Goal: Information Seeking & Learning: Check status

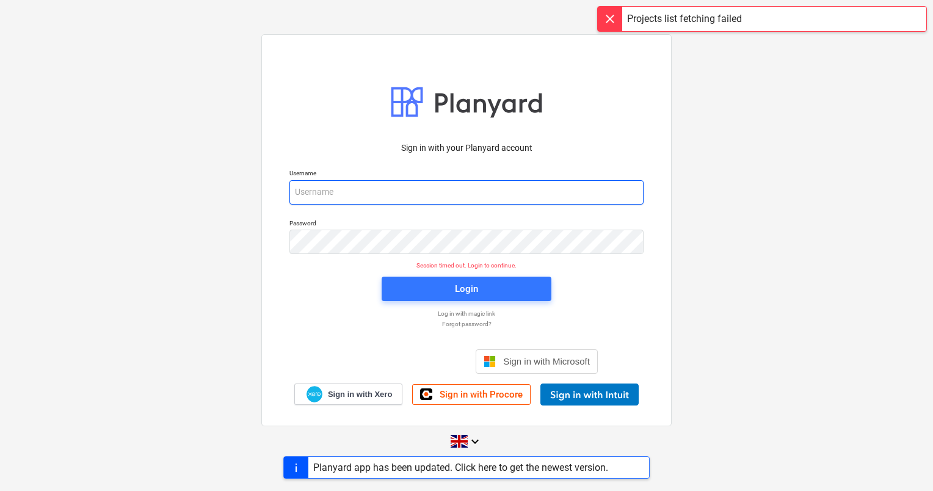
click at [372, 192] on input "email" at bounding box center [466, 192] width 354 height 24
click at [447, 186] on input "edga" at bounding box center [466, 192] width 354 height 24
type input "[PERSON_NAME][EMAIL_ADDRESS][DOMAIN_NAME]"
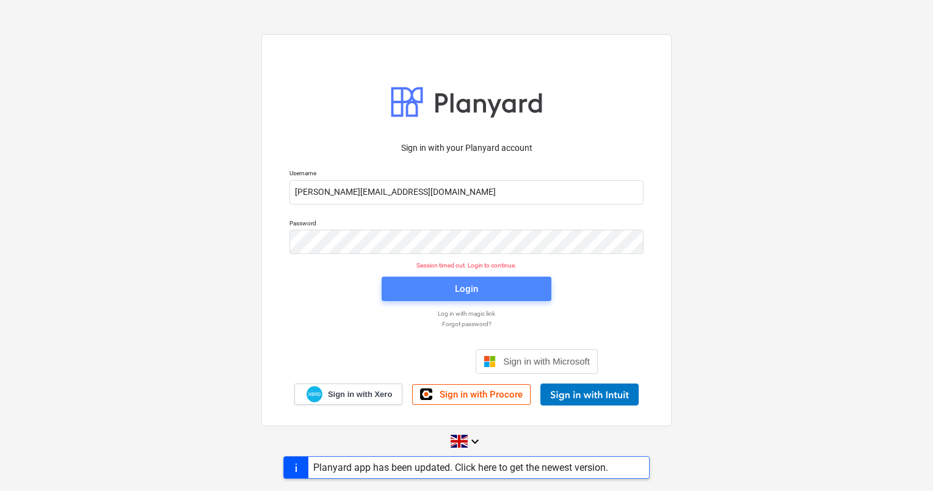
click at [474, 291] on div "Login" at bounding box center [466, 289] width 23 height 16
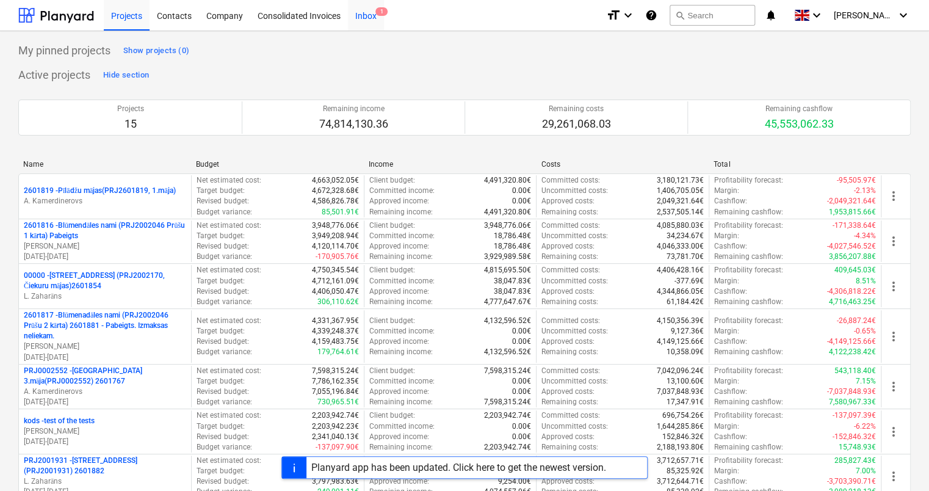
click at [366, 15] on div "Inbox 1" at bounding box center [366, 14] width 36 height 31
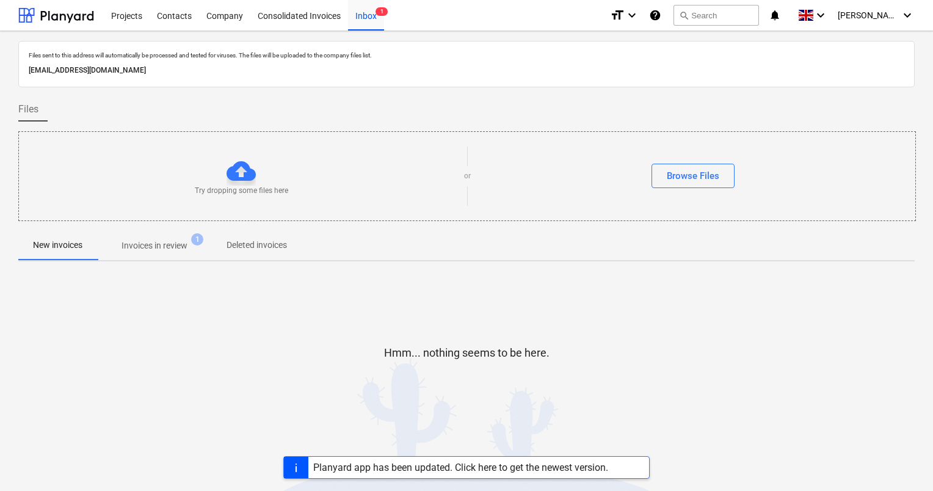
click at [157, 254] on span "Invoices in review 1" at bounding box center [154, 245] width 115 height 22
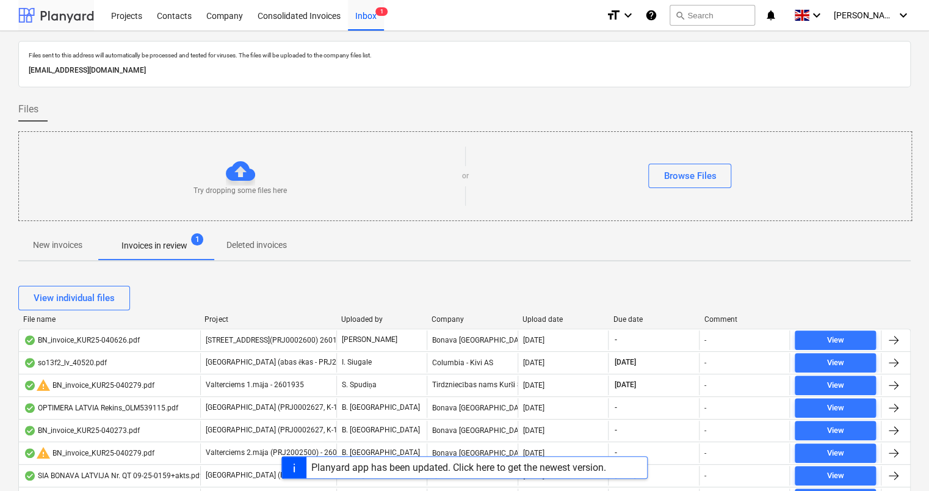
click at [68, 13] on div at bounding box center [56, 15] width 76 height 31
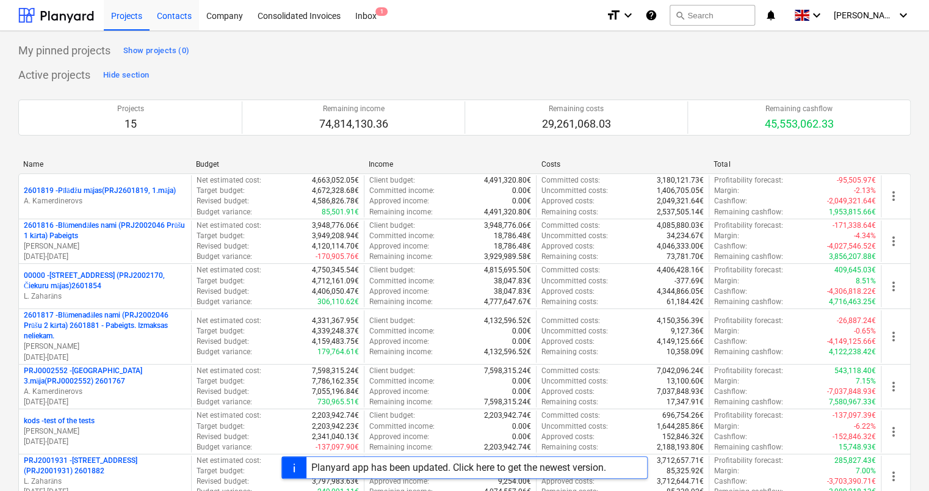
click at [178, 16] on div "Contacts" at bounding box center [174, 14] width 49 height 31
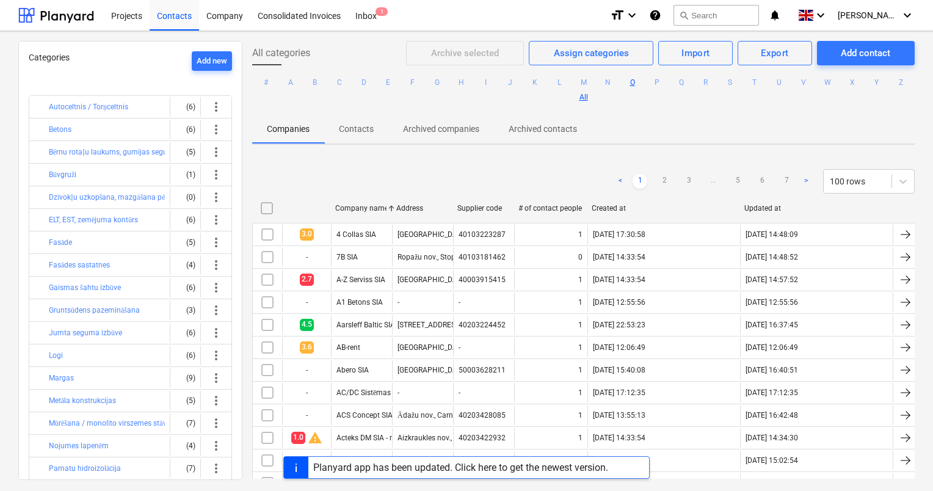
click at [640, 82] on button "O" at bounding box center [632, 82] width 15 height 15
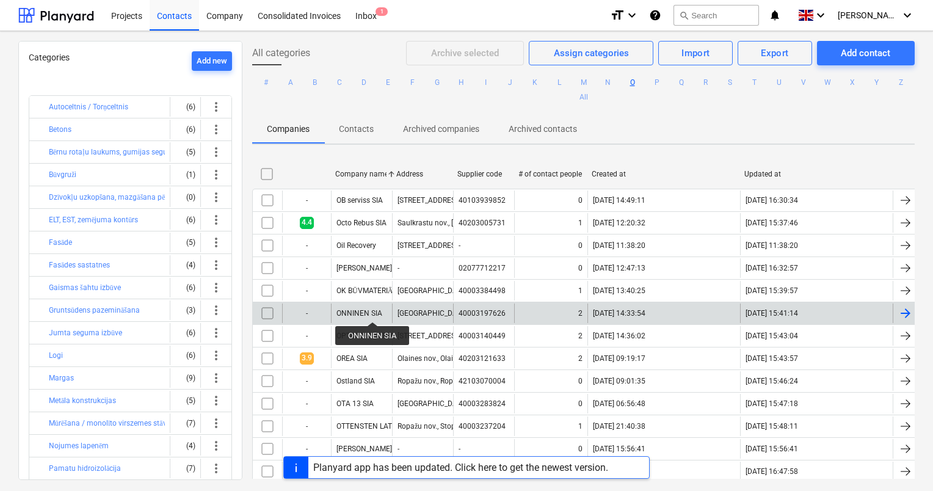
click at [372, 311] on div "ONNINEN SIA" at bounding box center [359, 313] width 46 height 9
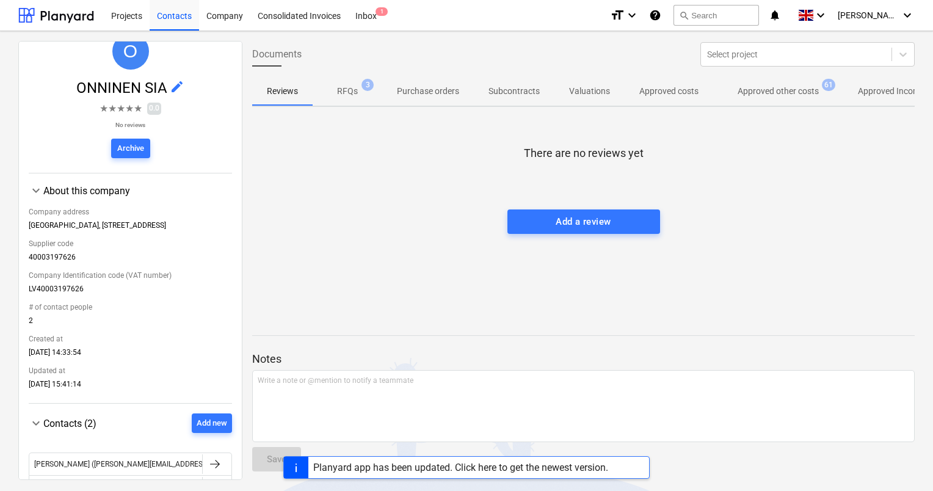
scroll to position [122, 0]
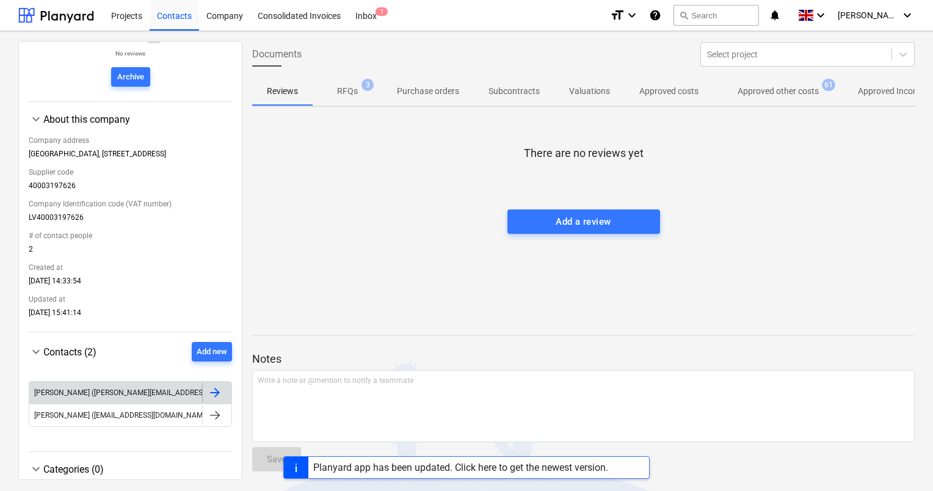
click at [213, 395] on div at bounding box center [215, 392] width 15 height 15
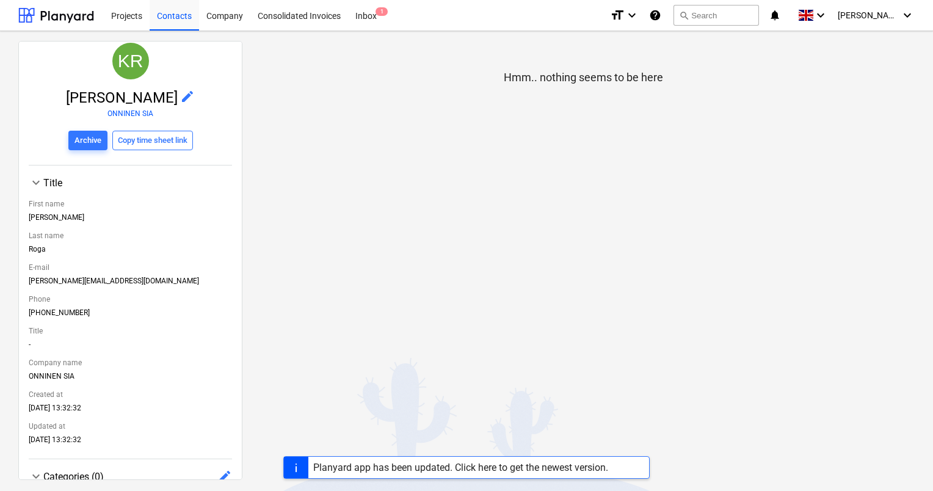
scroll to position [13, 0]
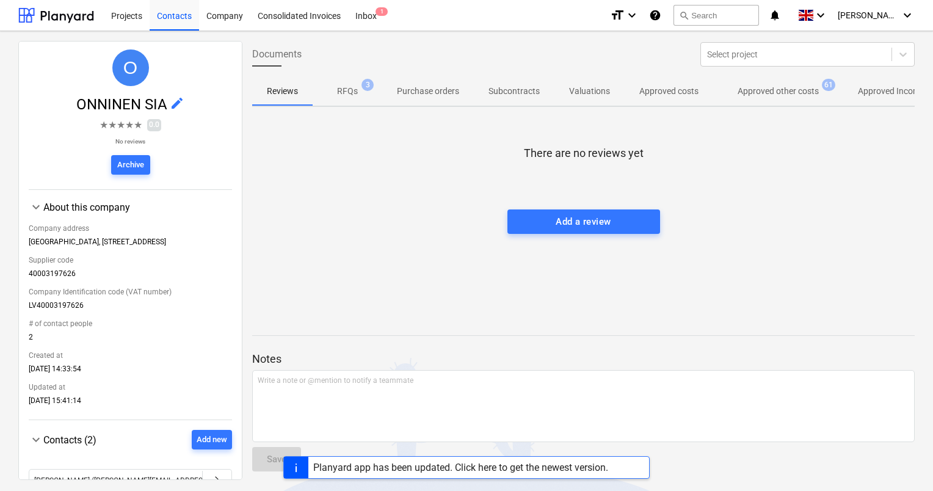
scroll to position [146, 0]
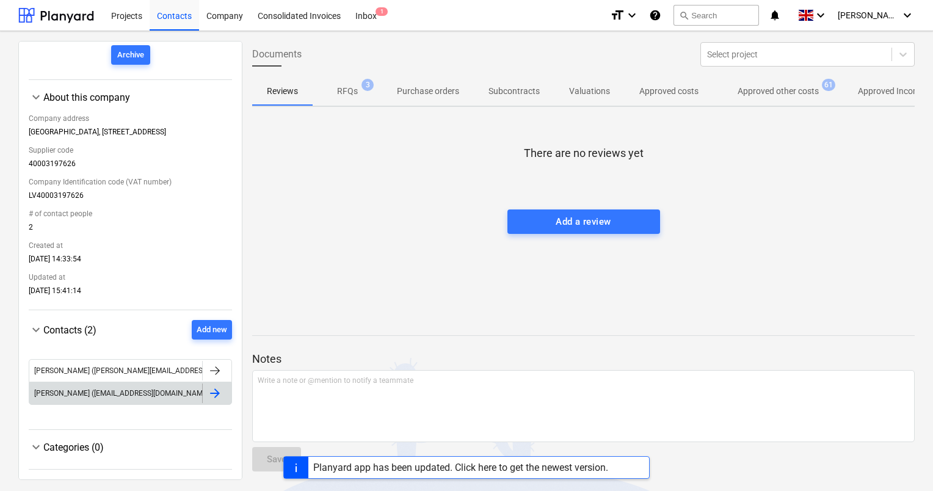
click at [214, 397] on div at bounding box center [215, 393] width 15 height 15
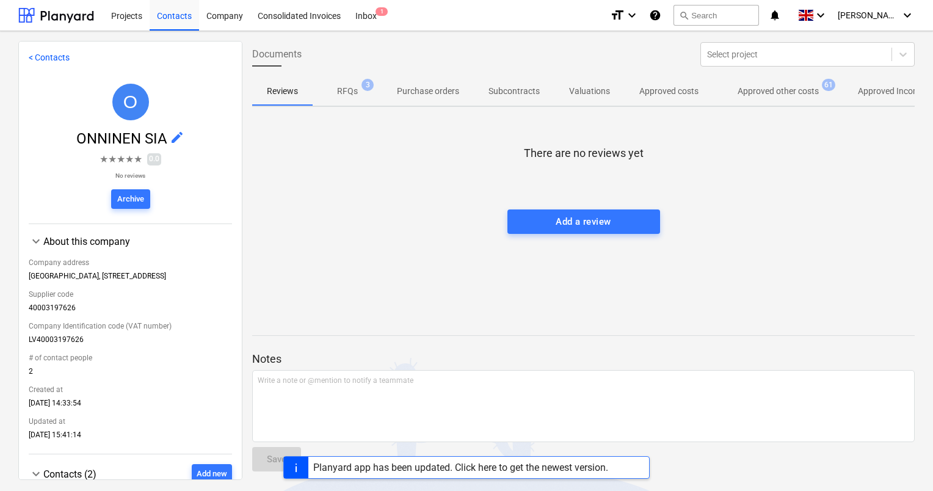
scroll to position [2, 0]
click at [125, 15] on div "Projects" at bounding box center [127, 14] width 46 height 31
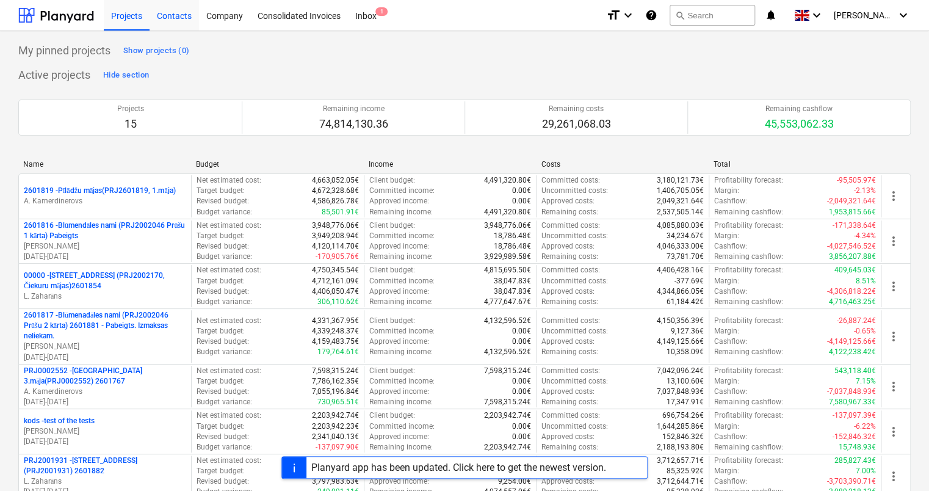
click at [177, 20] on div "Contacts" at bounding box center [174, 14] width 49 height 31
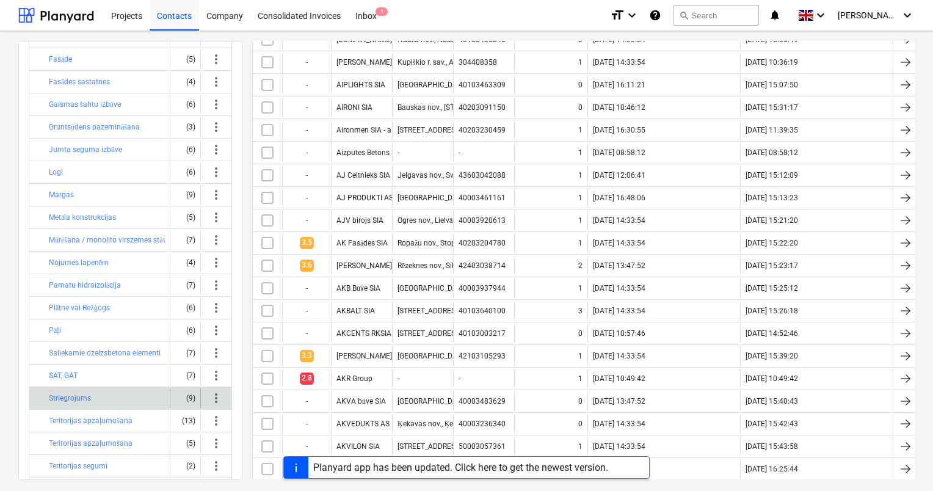
scroll to position [122, 0]
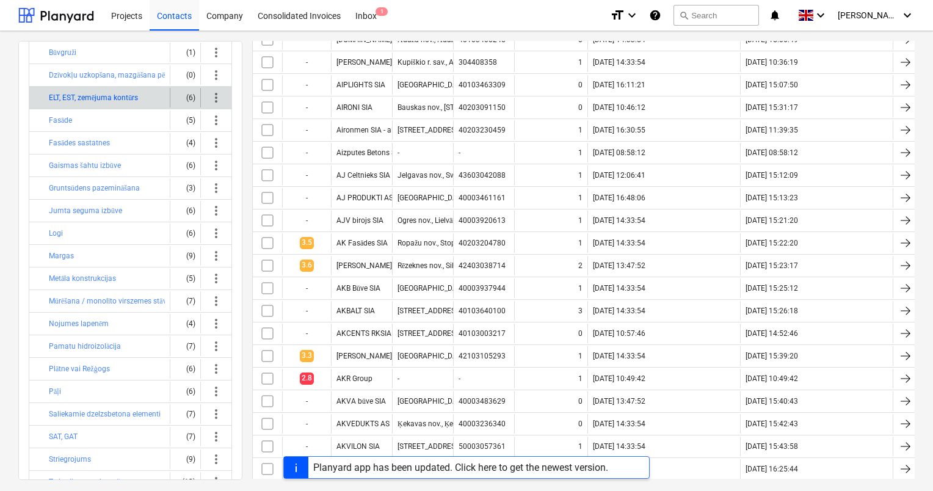
click at [103, 98] on button "ELT, EST, zemējuma kontūrs" at bounding box center [93, 97] width 89 height 15
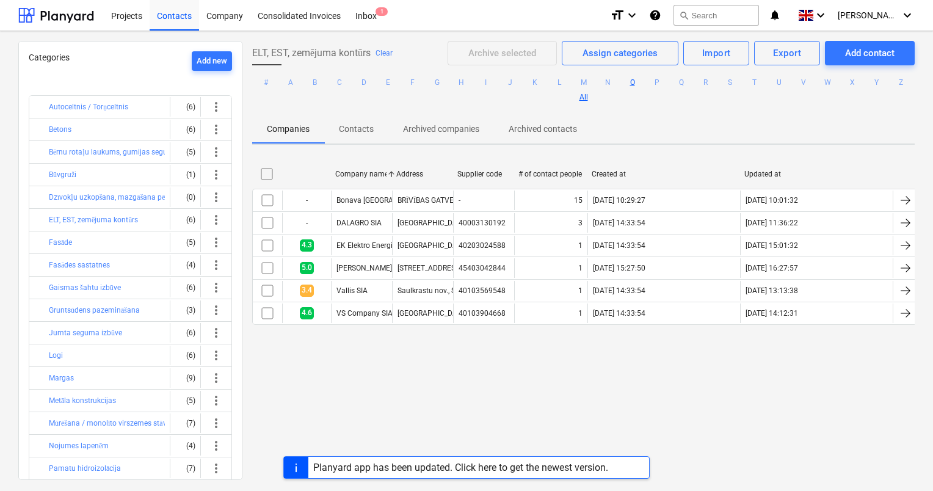
click at [640, 82] on button "O" at bounding box center [632, 82] width 15 height 15
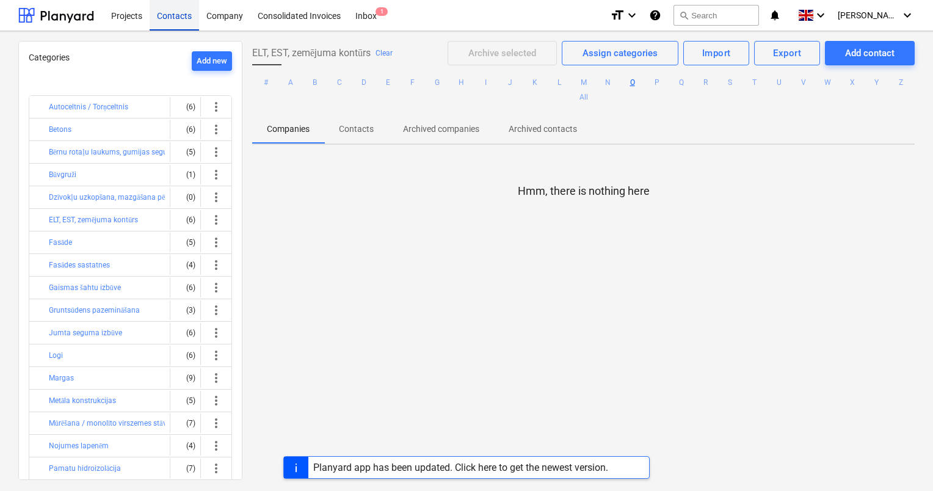
click at [175, 13] on div "Contacts" at bounding box center [174, 14] width 49 height 31
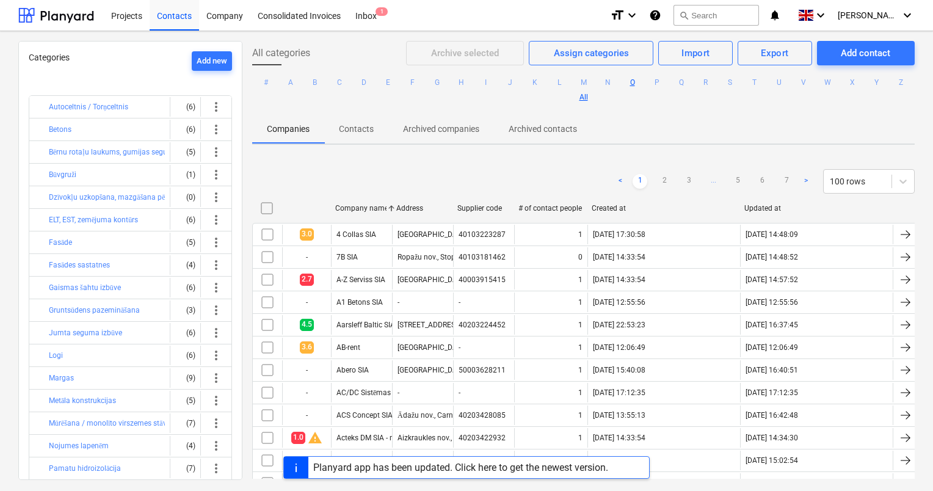
click at [640, 82] on button "O" at bounding box center [632, 82] width 15 height 15
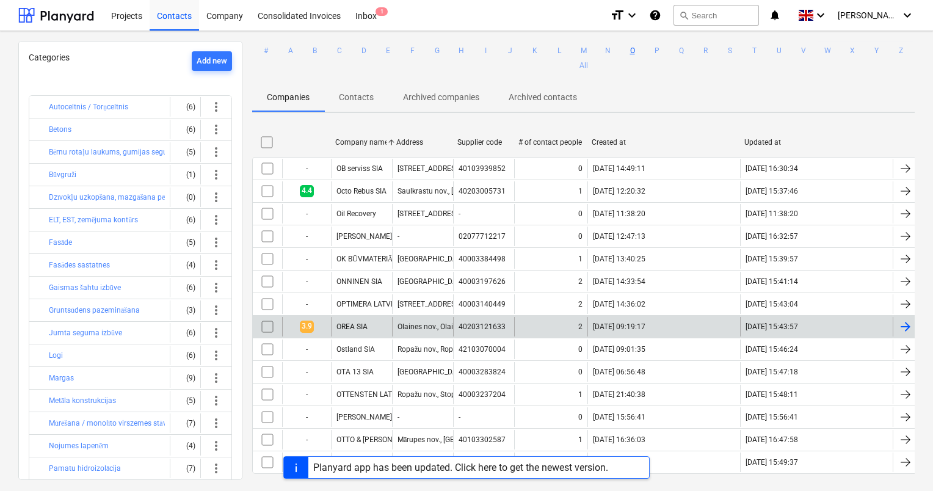
scroll to position [49, 0]
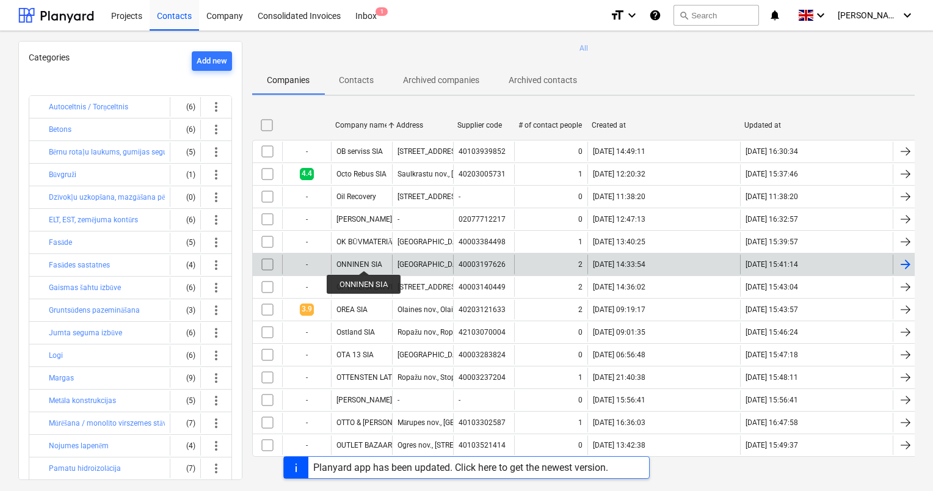
click at [363, 261] on div "ONNINEN SIA" at bounding box center [359, 264] width 46 height 9
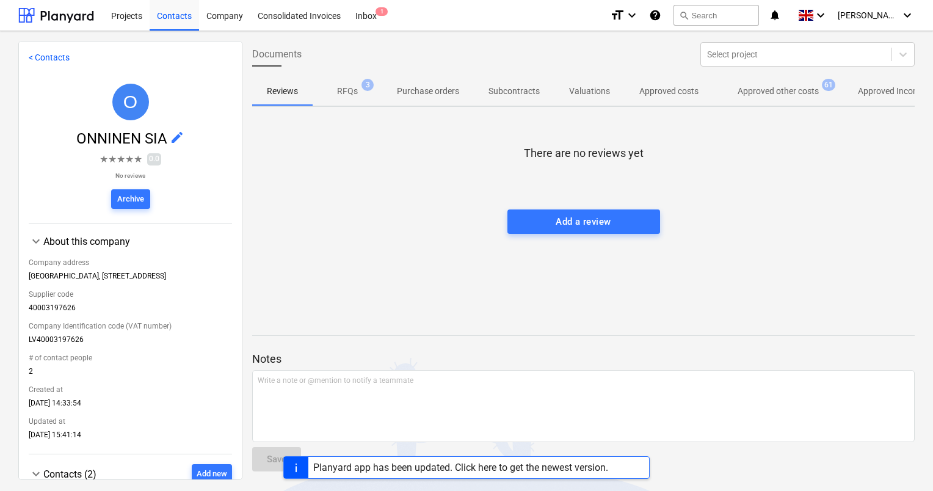
click at [754, 90] on p "Approved other costs" at bounding box center [777, 91] width 81 height 13
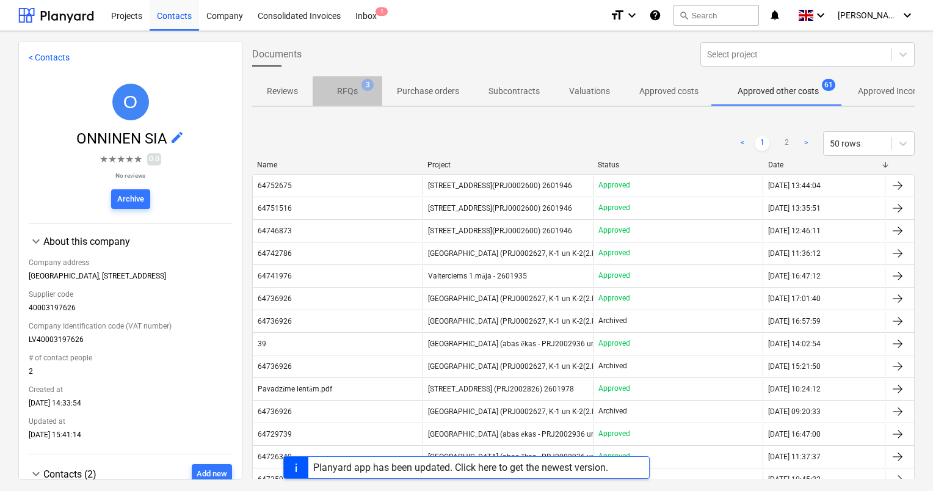
click at [342, 93] on p "RFQs" at bounding box center [347, 91] width 21 height 13
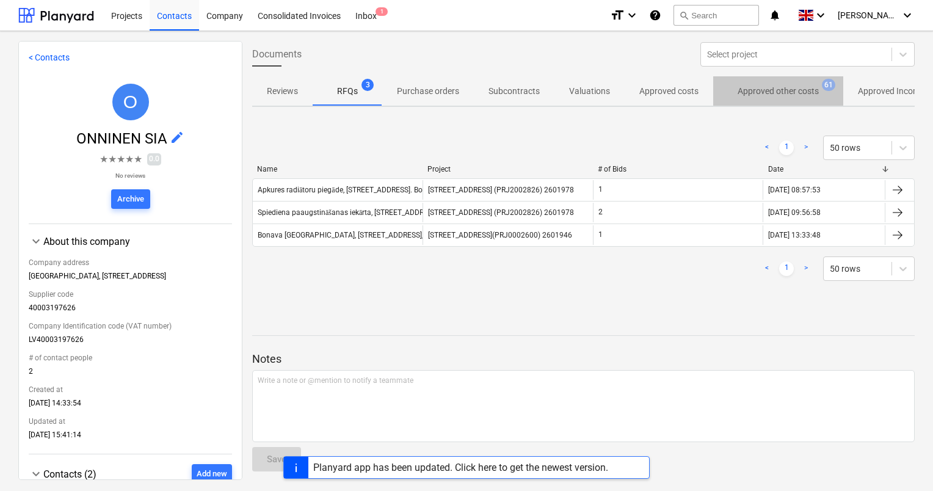
click at [757, 94] on p "Approved other costs" at bounding box center [777, 91] width 81 height 13
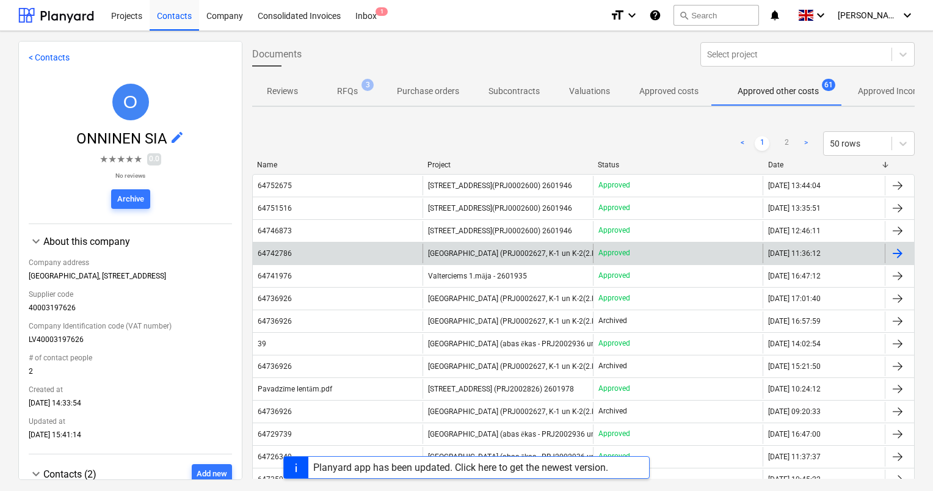
click at [482, 254] on span "[GEOGRAPHIC_DATA] (PRJ0002627, K-1 un K-2(2.kārta) 2601960" at bounding box center [535, 253] width 214 height 9
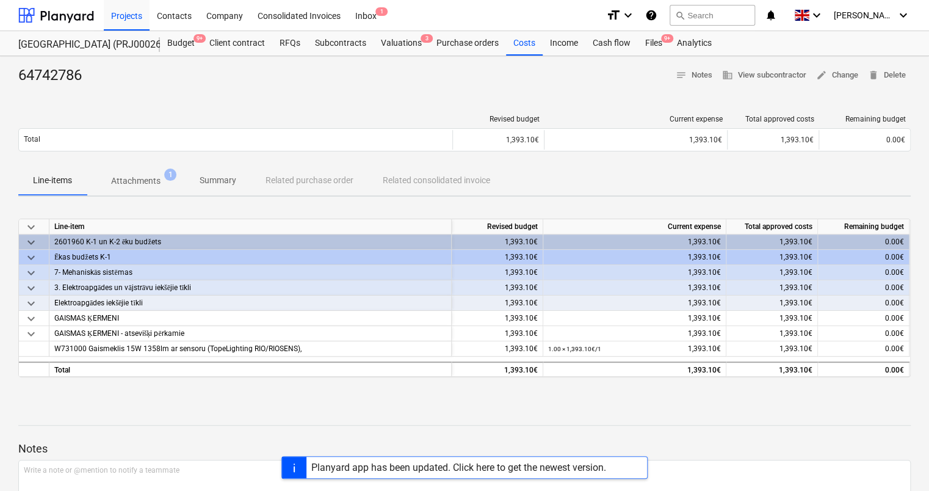
click at [132, 178] on p "Attachments" at bounding box center [135, 181] width 49 height 13
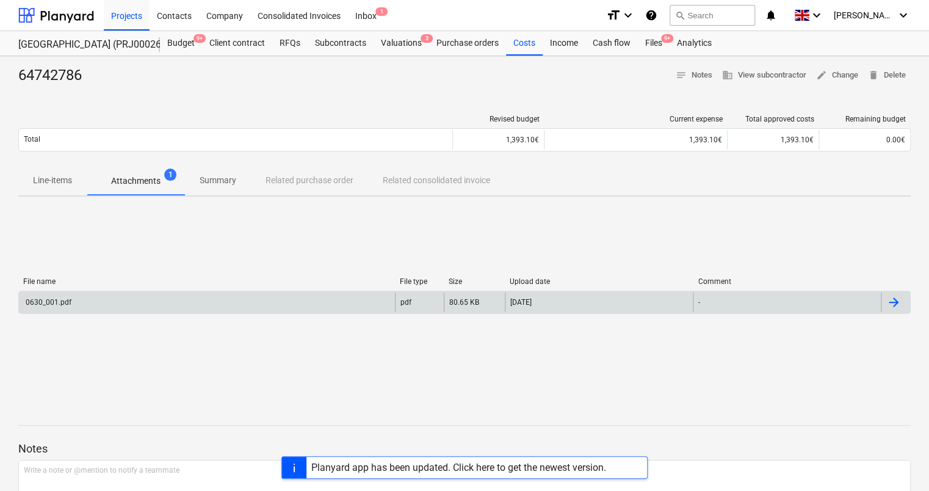
click at [51, 304] on div "0630_001.pdf" at bounding box center [48, 302] width 48 height 9
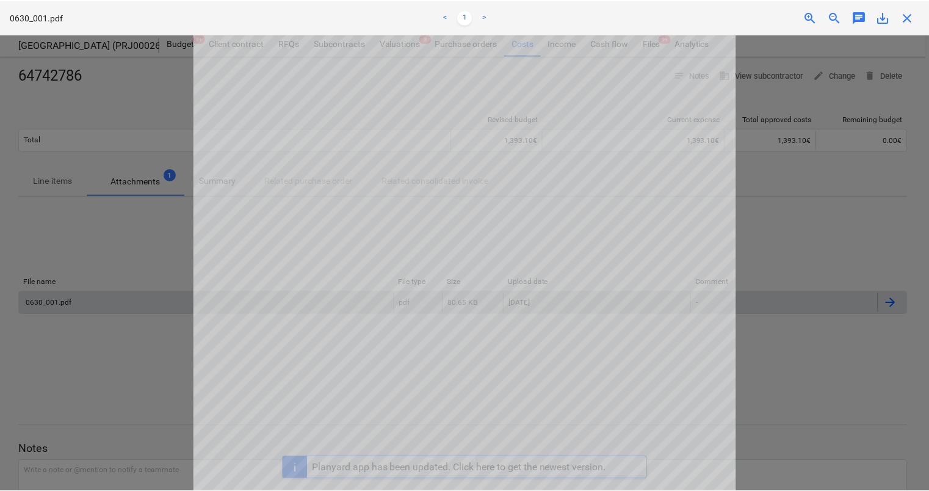
scroll to position [61, 0]
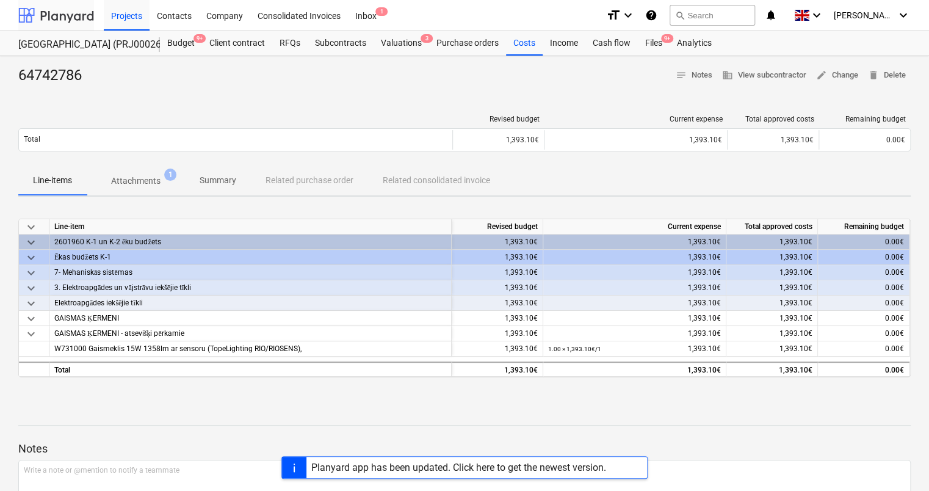
click at [57, 15] on div at bounding box center [56, 15] width 76 height 31
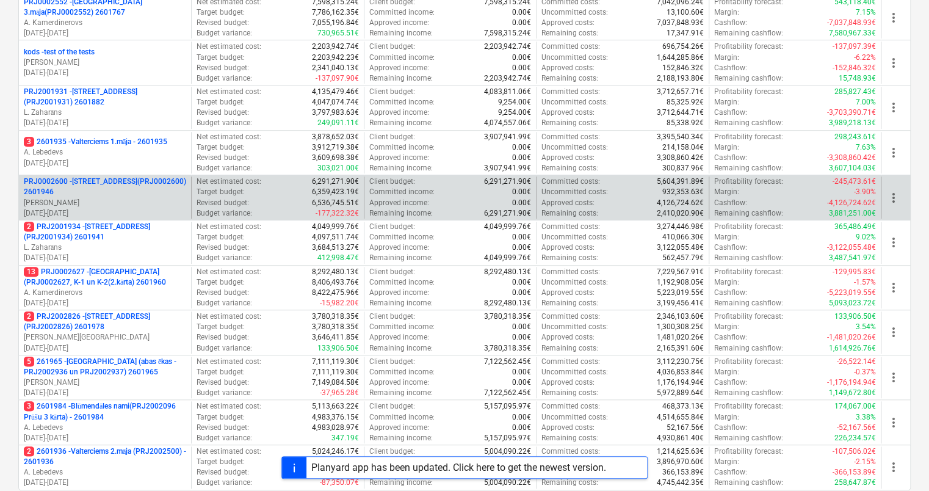
scroll to position [402, 0]
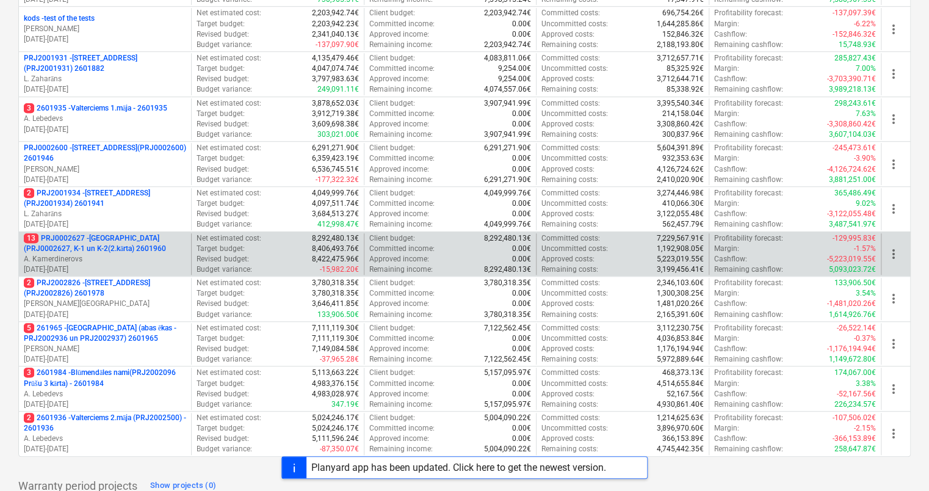
click at [90, 242] on p "13 PRJ0002627 - [GEOGRAPHIC_DATA] (PRJ0002627, K-1 un K-2(2.kārta) 2601960" at bounding box center [105, 243] width 162 height 21
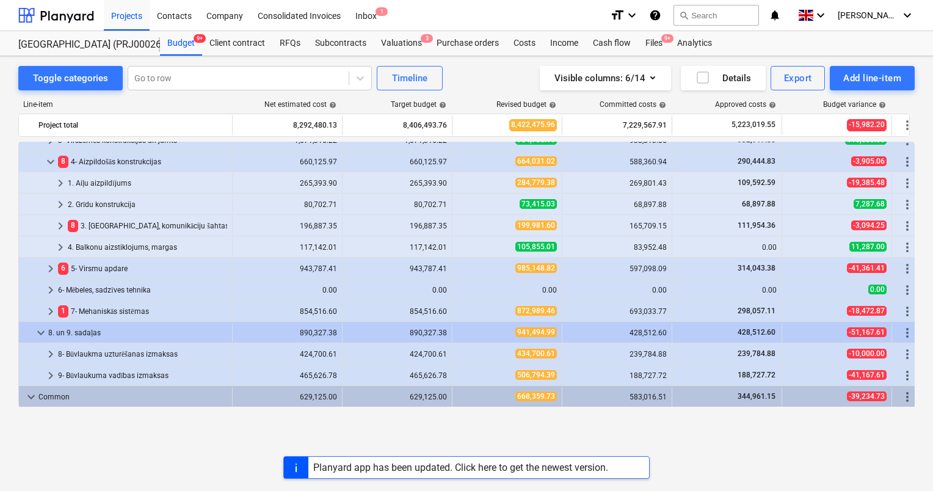
scroll to position [593, 0]
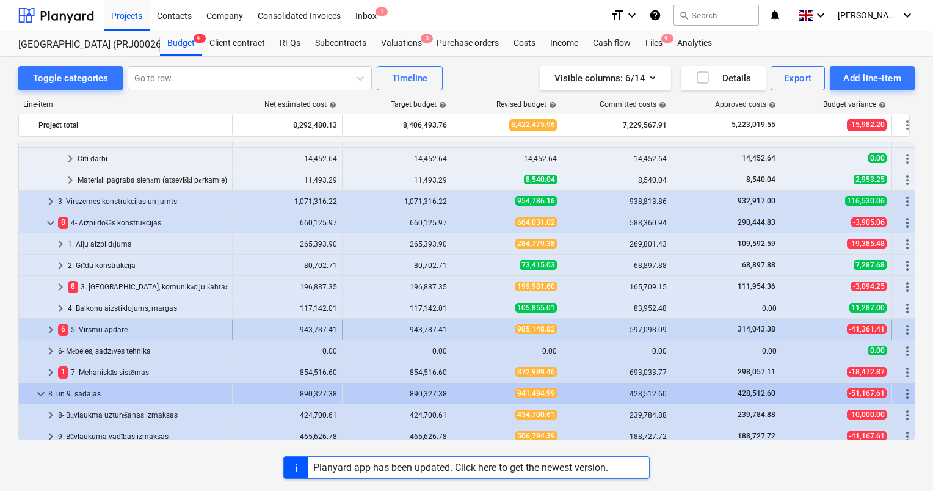
click at [51, 330] on span "keyboard_arrow_right" at bounding box center [50, 329] width 15 height 15
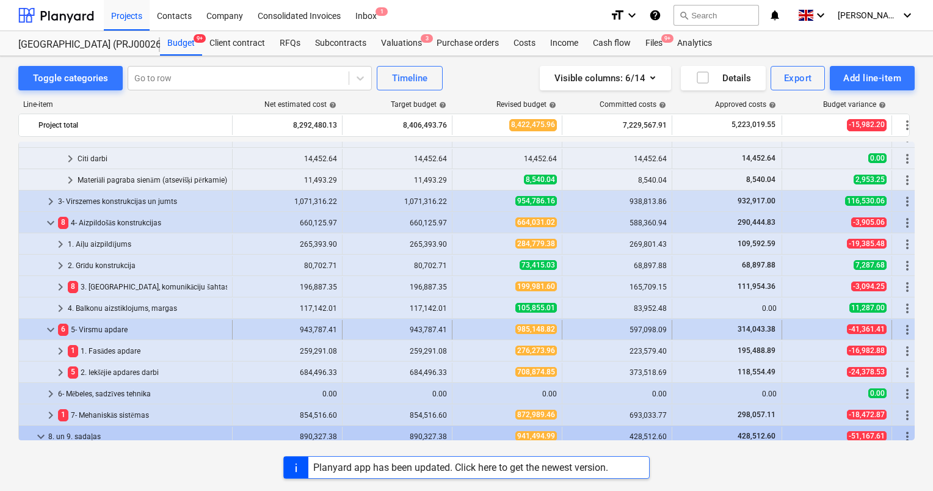
click at [51, 328] on span "keyboard_arrow_down" at bounding box center [50, 329] width 15 height 15
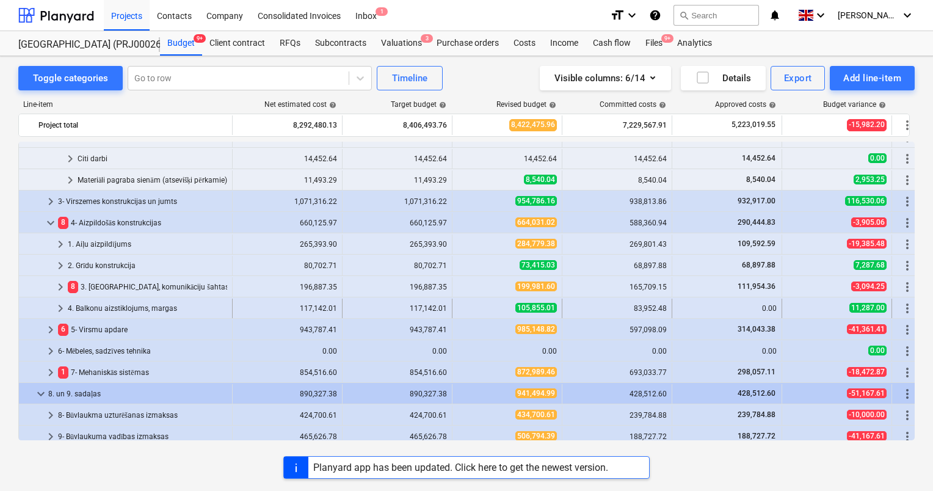
click at [63, 307] on span "keyboard_arrow_right" at bounding box center [60, 308] width 15 height 15
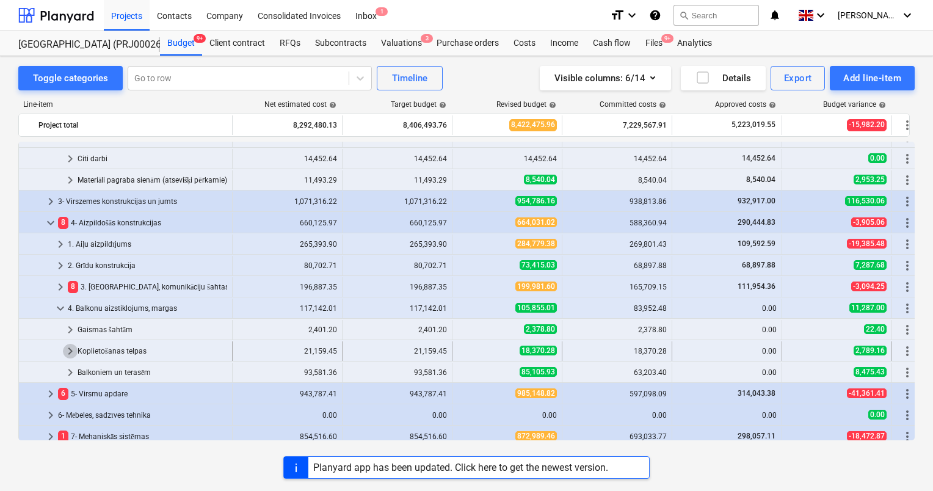
click at [69, 351] on span "keyboard_arrow_right" at bounding box center [70, 351] width 15 height 15
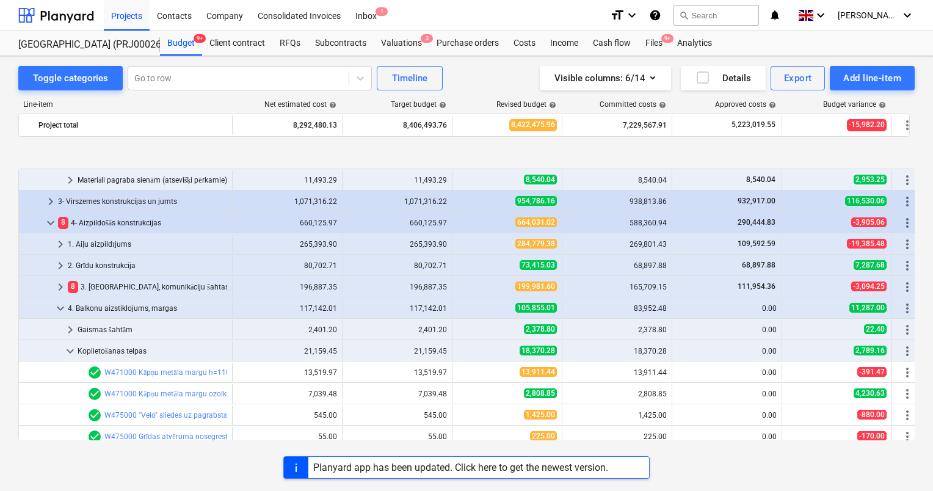
scroll to position [654, 0]
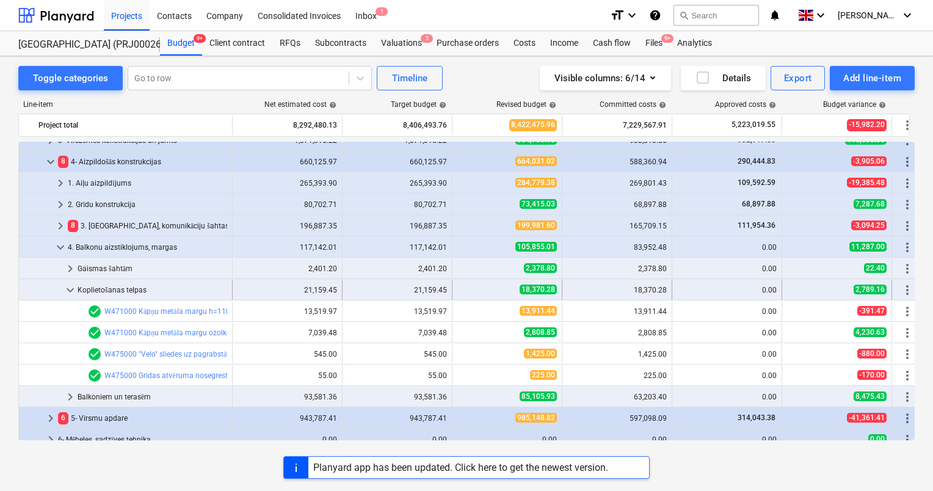
click at [71, 286] on span "keyboard_arrow_down" at bounding box center [70, 290] width 15 height 15
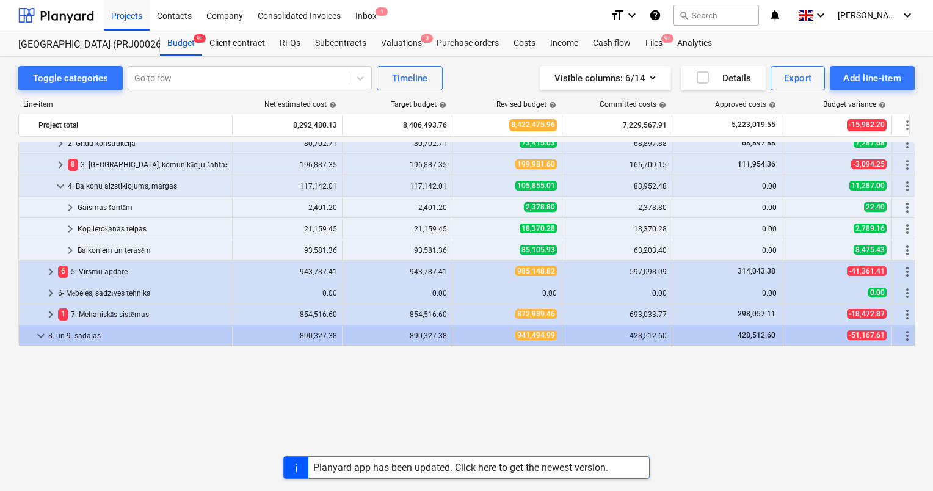
scroll to position [593, 0]
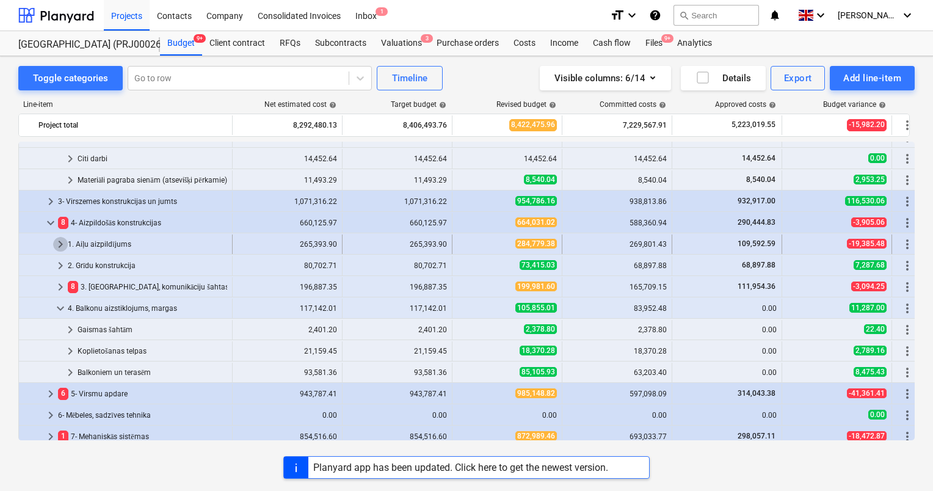
click at [57, 245] on span "keyboard_arrow_right" at bounding box center [60, 244] width 15 height 15
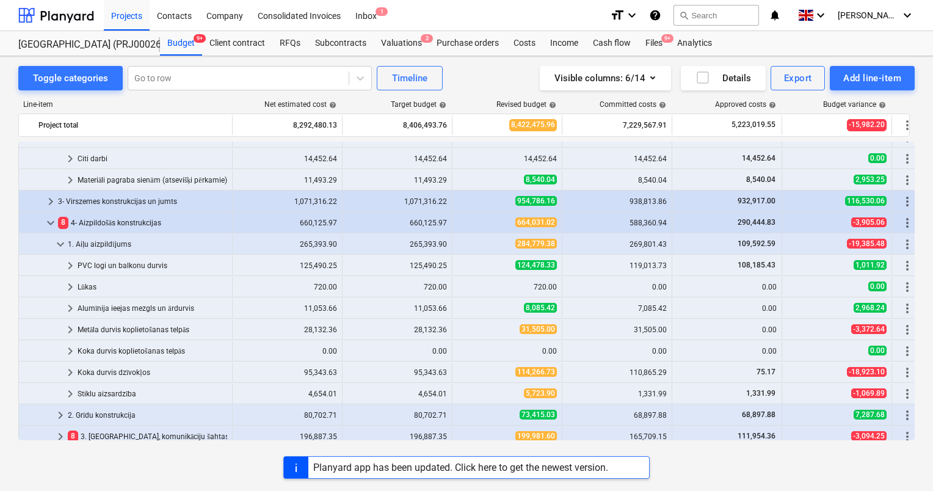
click at [57, 245] on span "keyboard_arrow_down" at bounding box center [60, 244] width 15 height 15
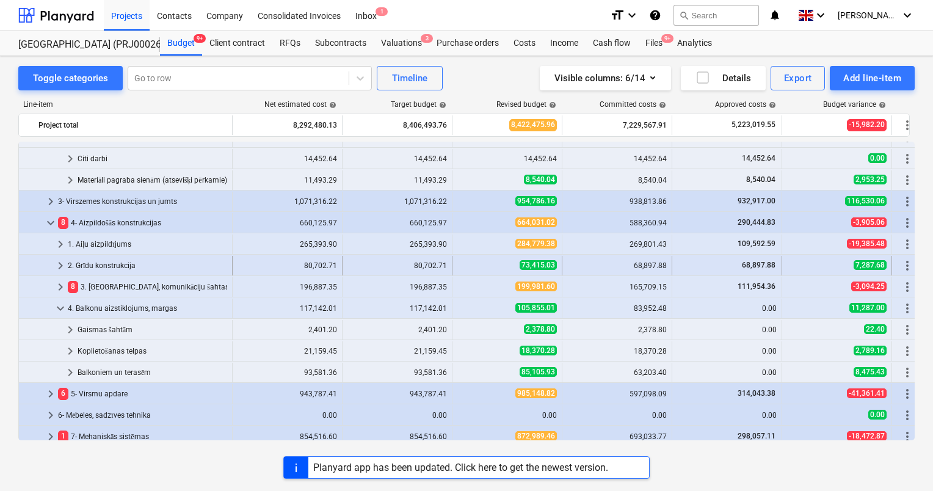
click at [60, 265] on span "keyboard_arrow_right" at bounding box center [60, 265] width 15 height 15
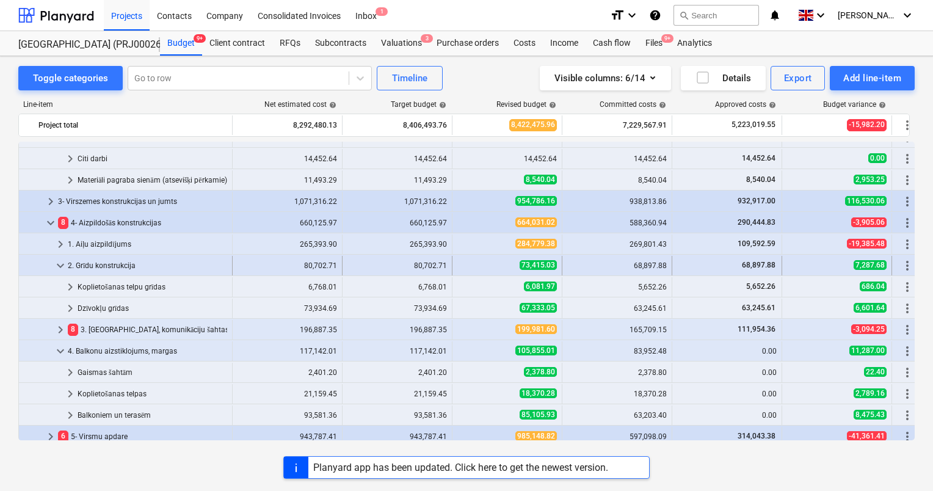
click at [60, 264] on span "keyboard_arrow_down" at bounding box center [60, 265] width 15 height 15
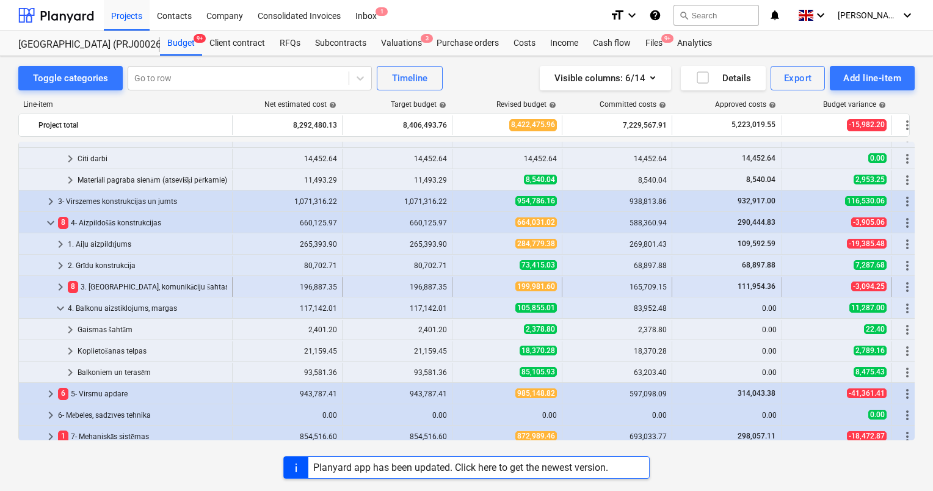
click at [59, 290] on span "keyboard_arrow_right" at bounding box center [60, 287] width 15 height 15
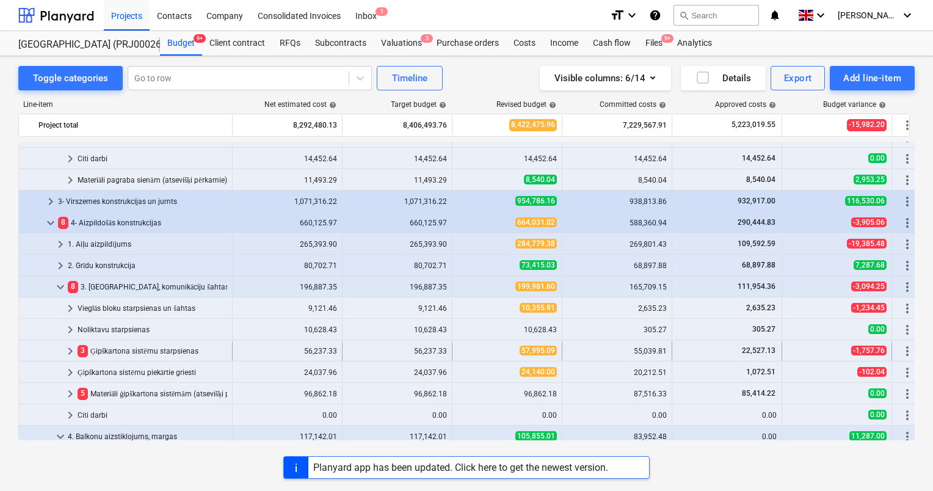
click at [68, 352] on span "keyboard_arrow_right" at bounding box center [70, 351] width 15 height 15
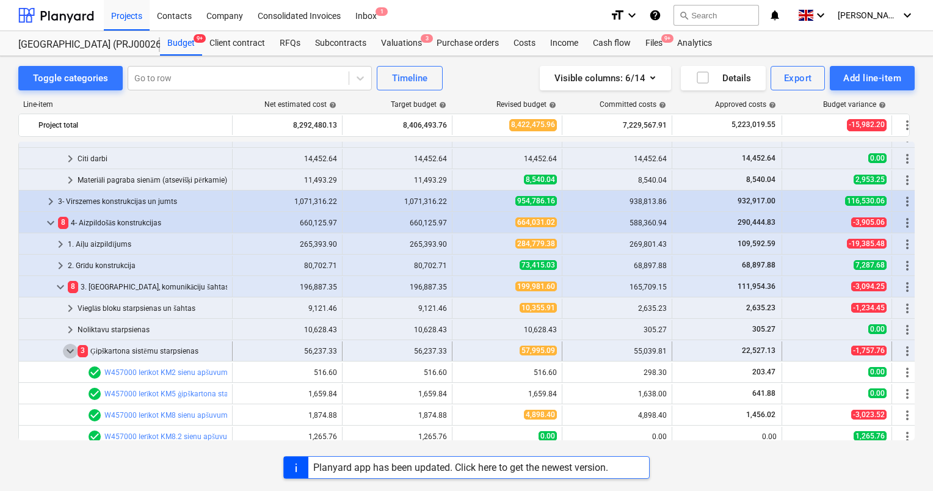
click at [71, 348] on span "keyboard_arrow_down" at bounding box center [70, 351] width 15 height 15
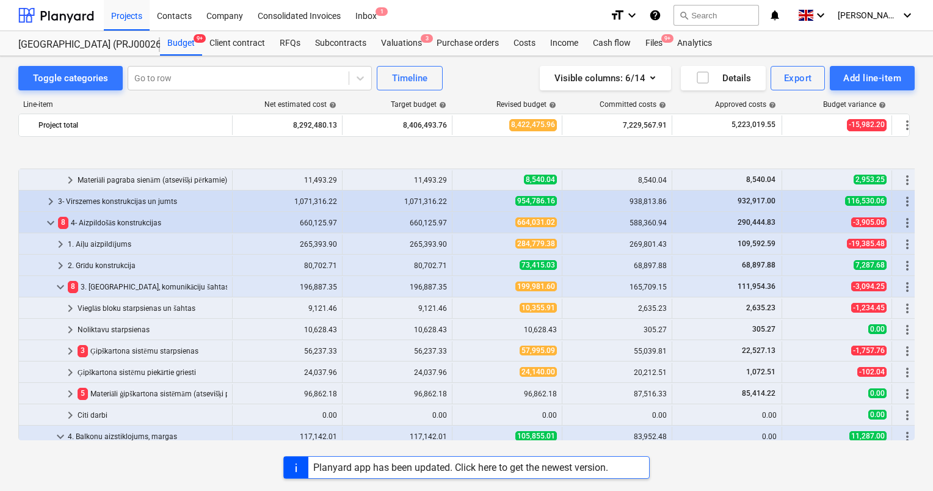
scroll to position [654, 0]
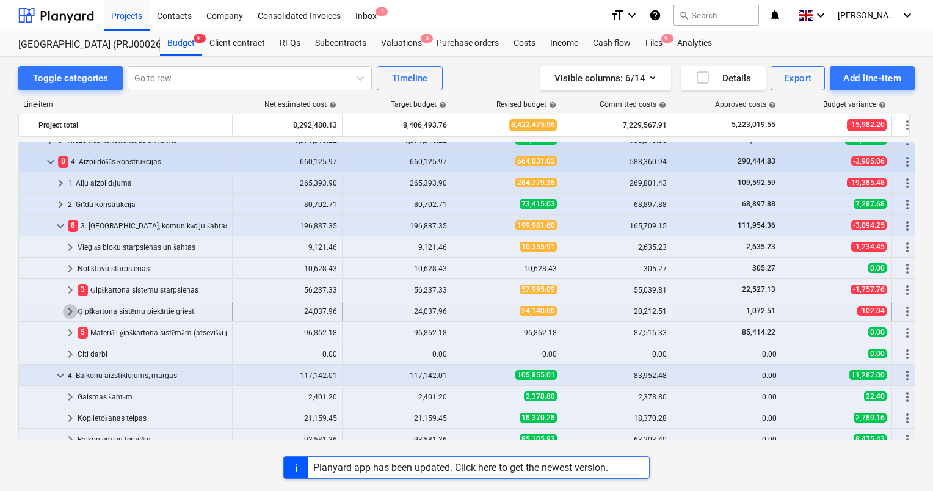
click at [73, 315] on span "keyboard_arrow_right" at bounding box center [70, 311] width 15 height 15
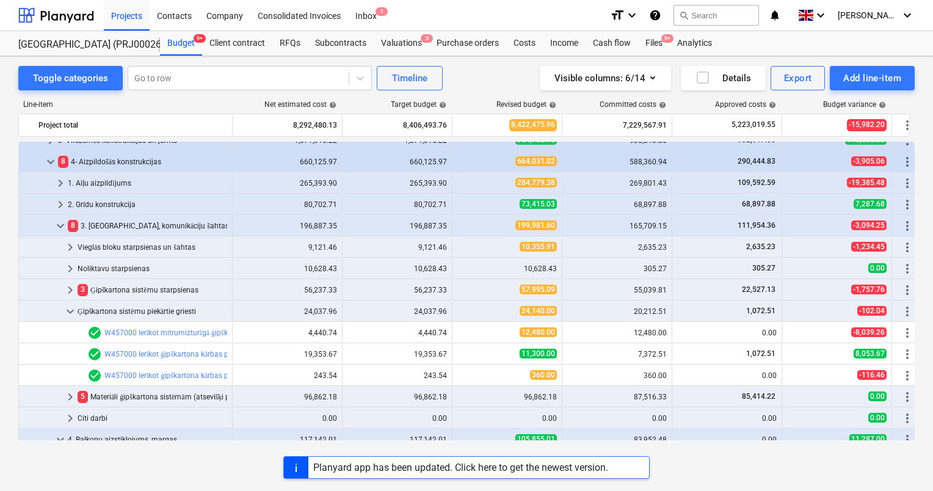
click at [73, 315] on span "keyboard_arrow_down" at bounding box center [70, 311] width 15 height 15
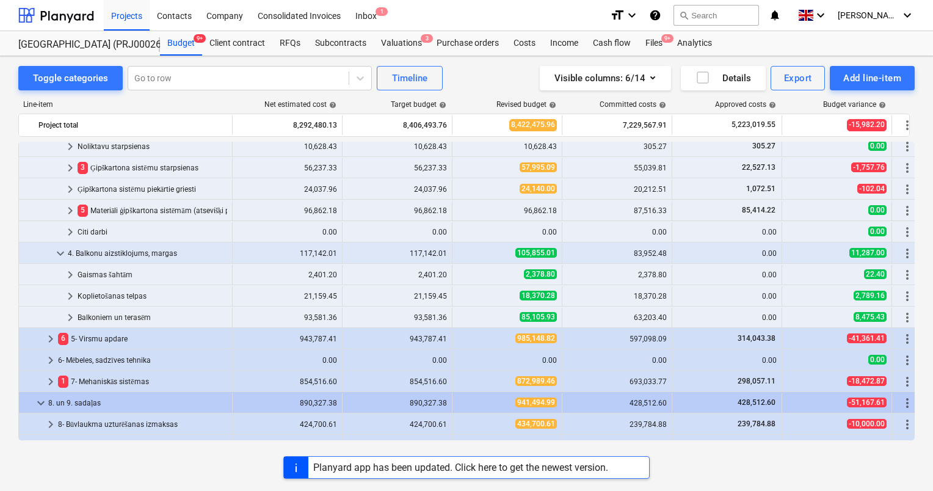
scroll to position [837, 0]
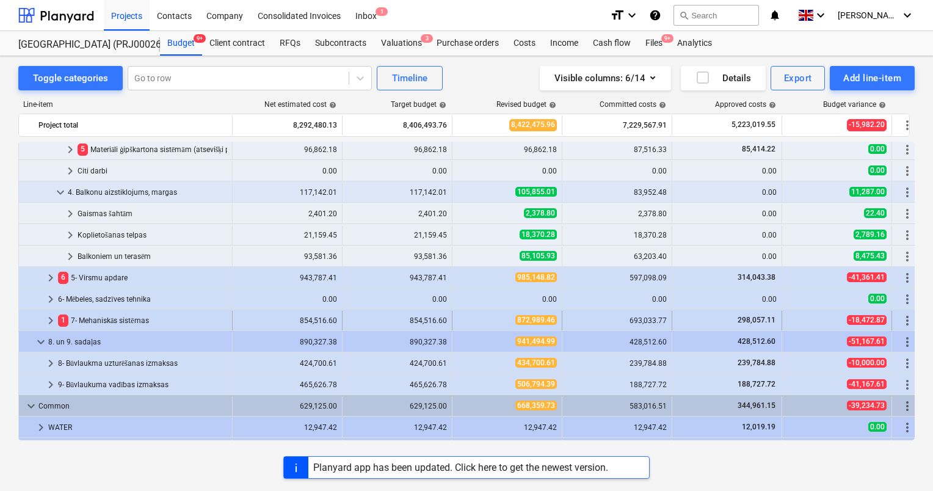
click at [52, 320] on span "keyboard_arrow_right" at bounding box center [50, 320] width 15 height 15
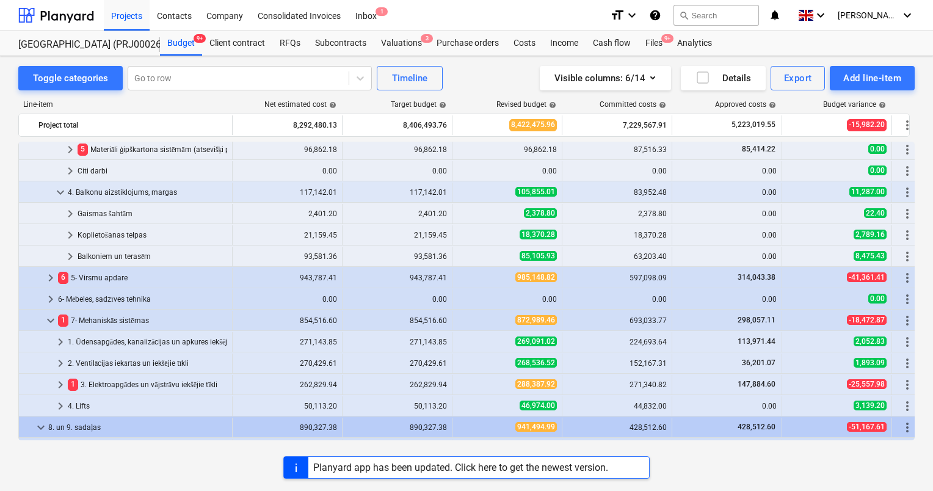
scroll to position [898, 0]
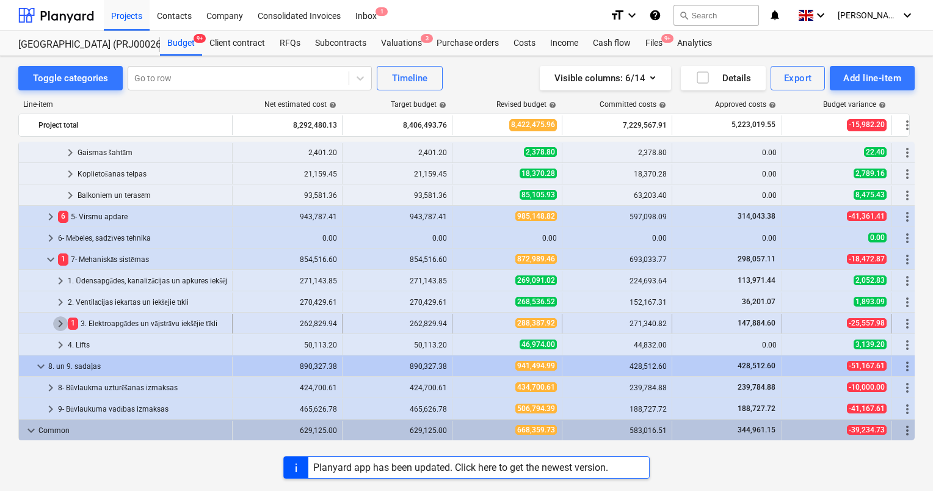
click at [59, 323] on span "keyboard_arrow_right" at bounding box center [60, 323] width 15 height 15
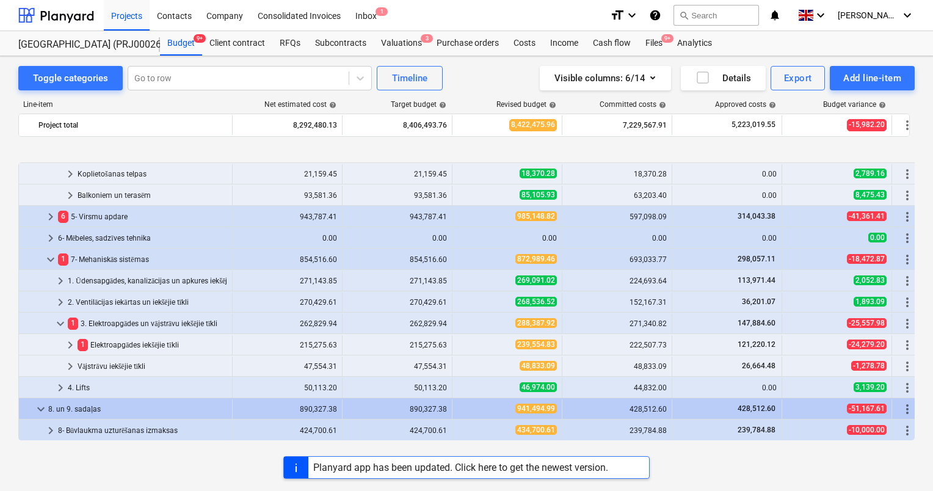
scroll to position [959, 0]
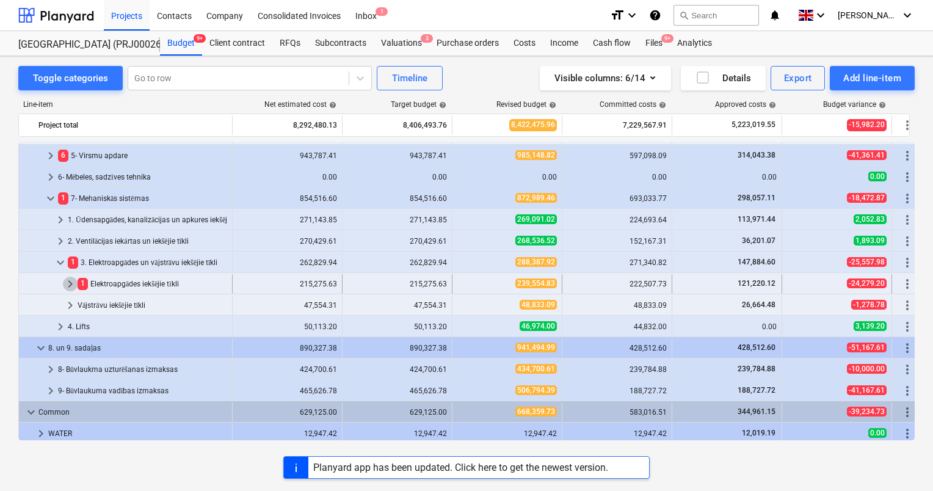
click at [73, 283] on span "keyboard_arrow_right" at bounding box center [70, 283] width 15 height 15
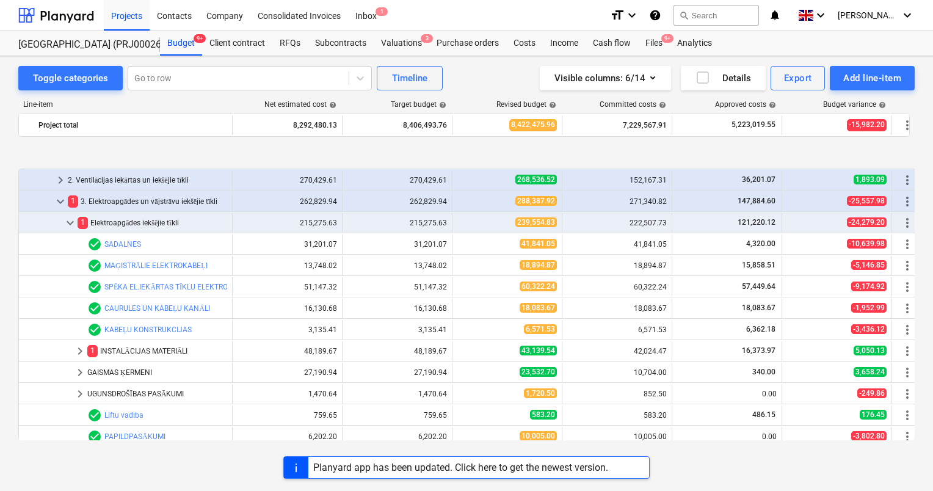
scroll to position [1081, 0]
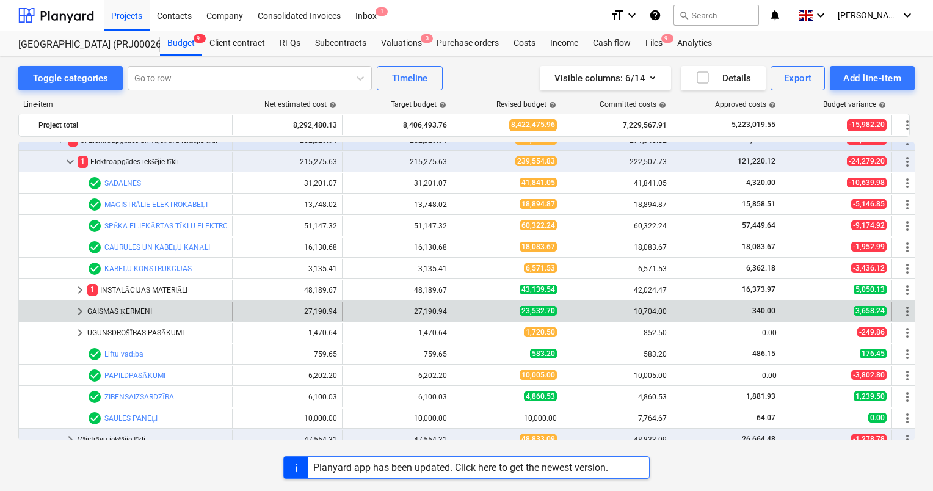
click at [81, 309] on span "keyboard_arrow_right" at bounding box center [80, 311] width 15 height 15
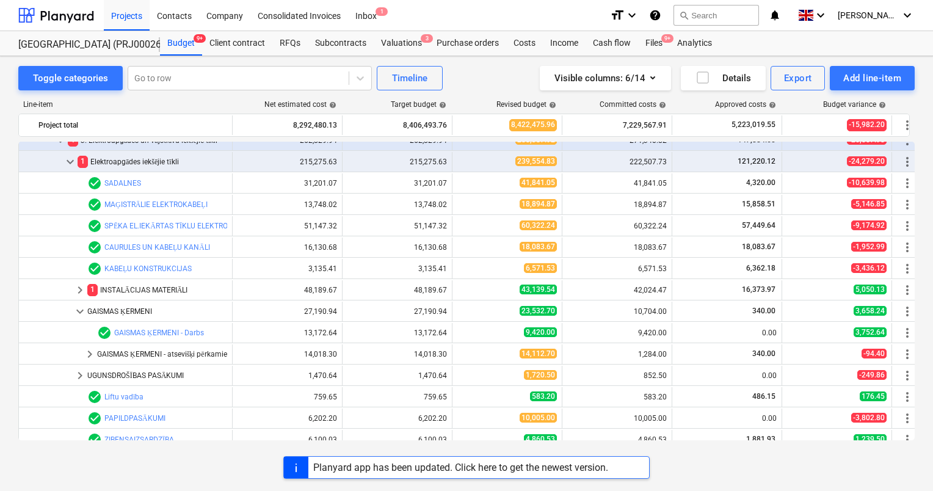
scroll to position [1142, 0]
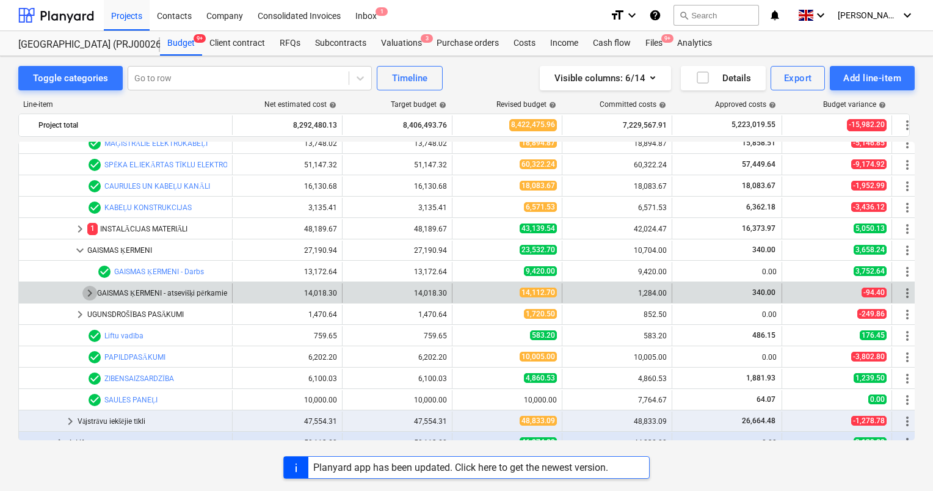
click at [90, 291] on span "keyboard_arrow_right" at bounding box center [89, 293] width 15 height 15
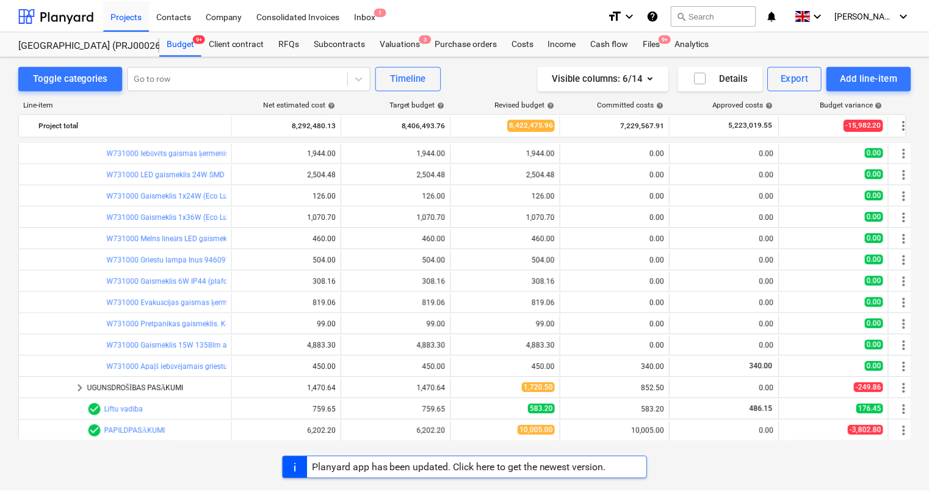
scroll to position [1264, 0]
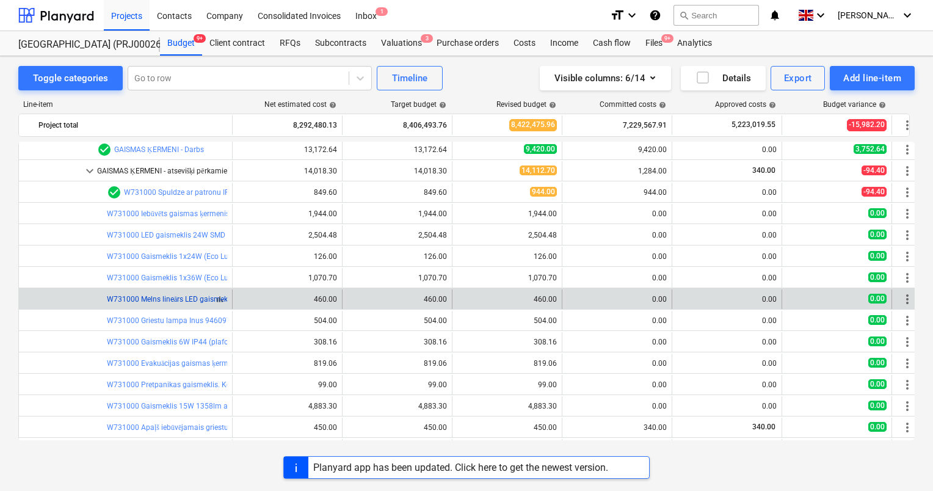
click at [164, 297] on link "W731000 Melns lineārs LED gaismeklis ar sensoru 40W 1163x35x67mm," at bounding box center [227, 299] width 240 height 9
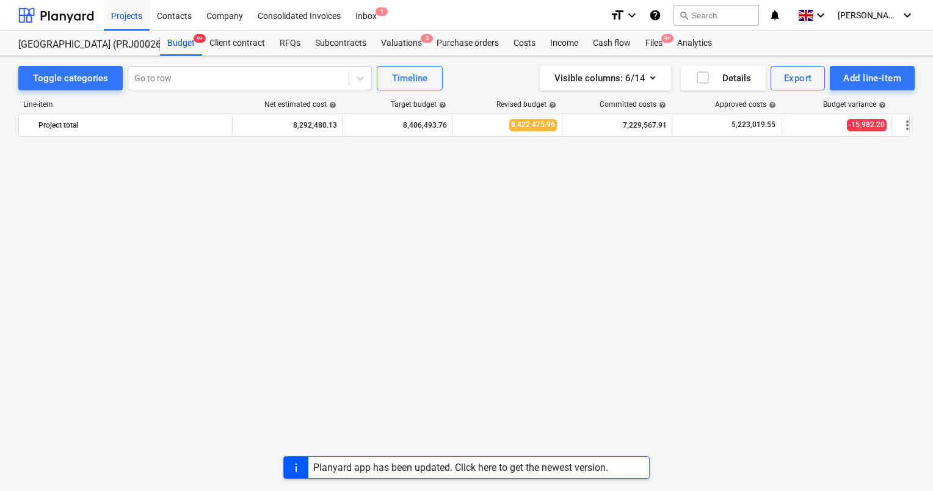
scroll to position [1264, 0]
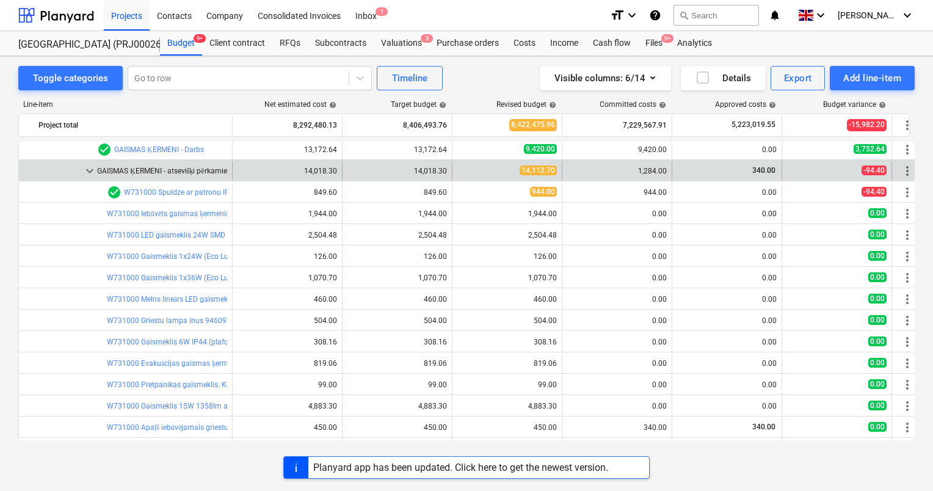
click at [171, 171] on div "GAISMAS ĶERMENI - atsevišķi pērkamie" at bounding box center [162, 171] width 130 height 20
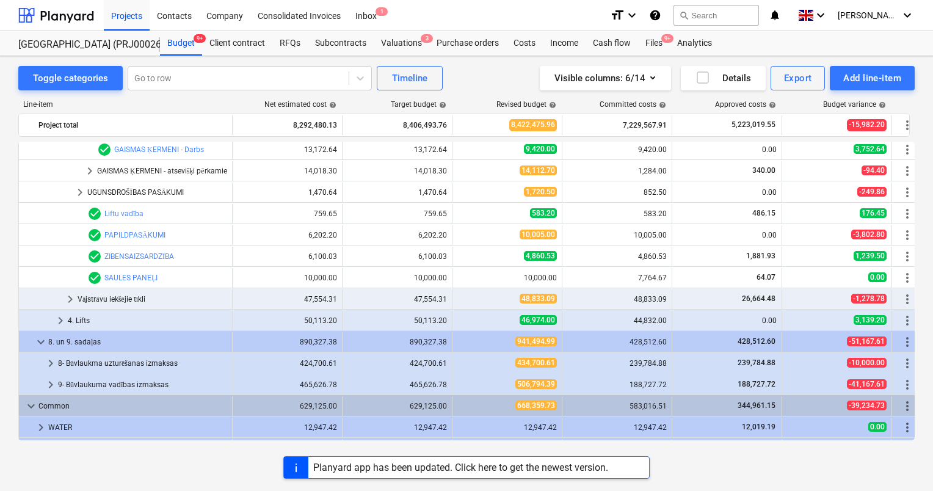
click at [171, 171] on div "GAISMAS ĶERMENI - atsevišķi pērkamie" at bounding box center [162, 171] width 130 height 20
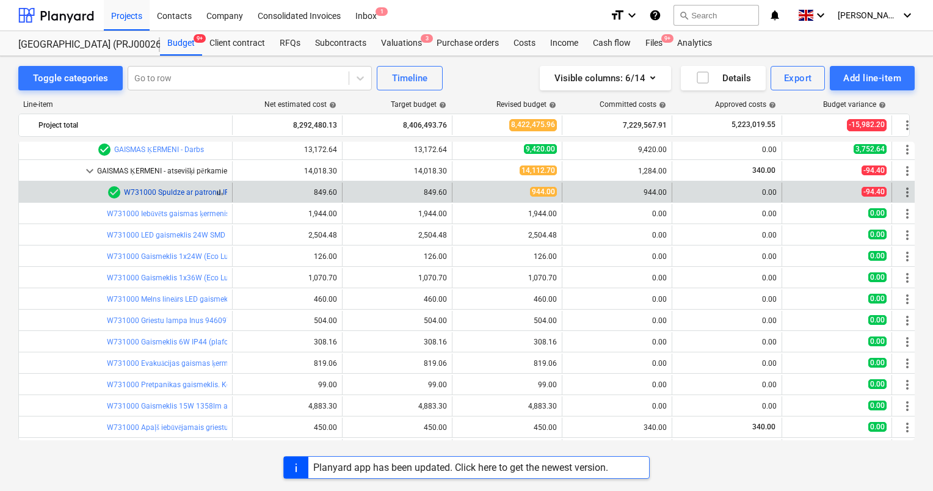
click at [181, 191] on link "W731000 Spuldze ar patronu IP20," at bounding box center [181, 192] width 115 height 9
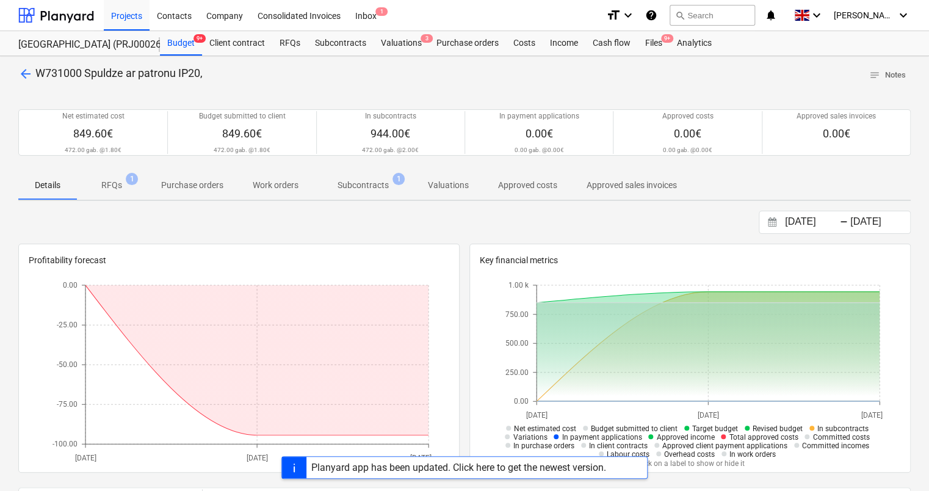
click at [112, 186] on p "RFQs" at bounding box center [111, 185] width 21 height 13
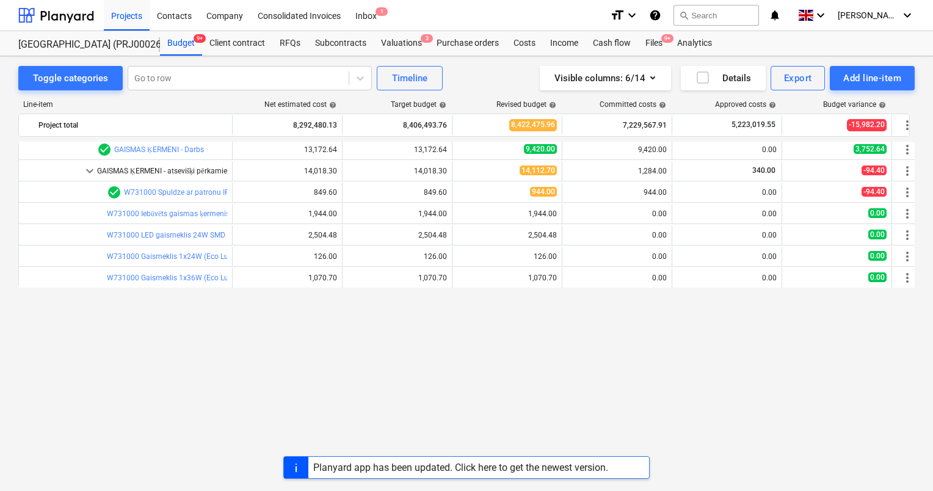
scroll to position [1081, 0]
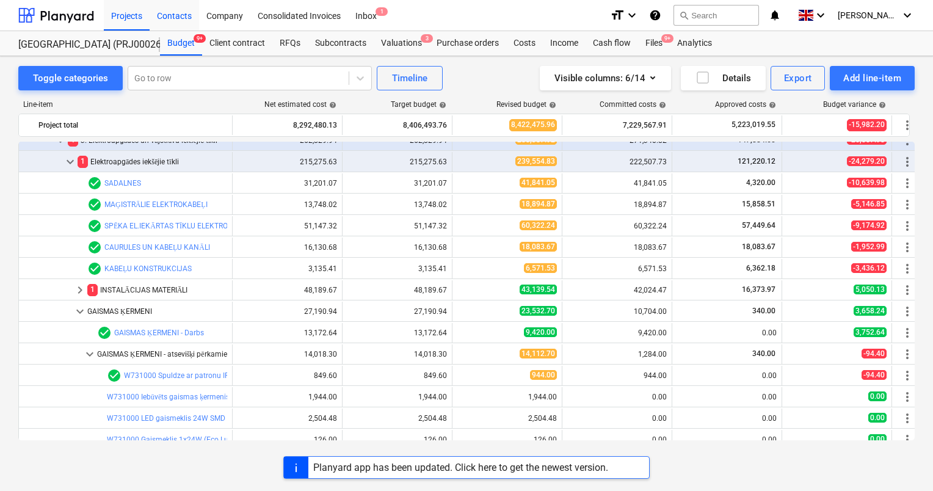
drag, startPoint x: 169, startPoint y: 17, endPoint x: 179, endPoint y: 17, distance: 9.8
click at [169, 17] on div "Contacts" at bounding box center [174, 14] width 49 height 31
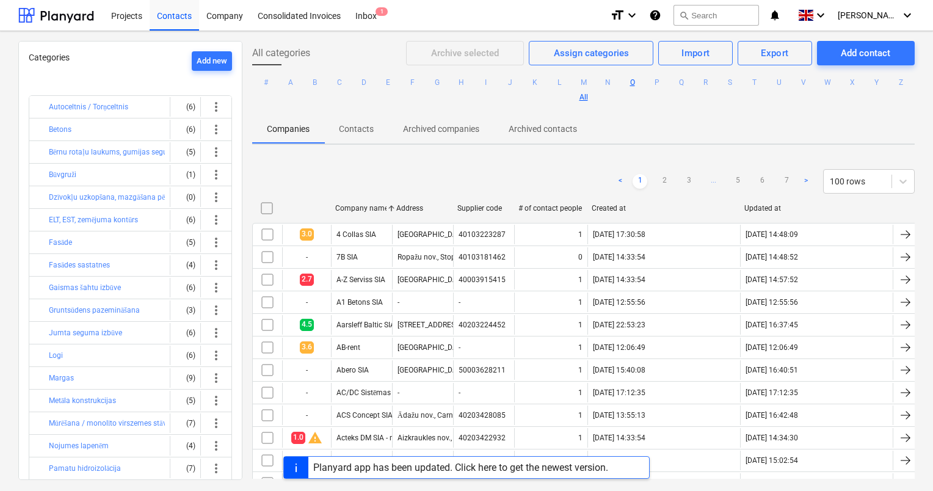
click at [640, 81] on button "O" at bounding box center [632, 82] width 15 height 15
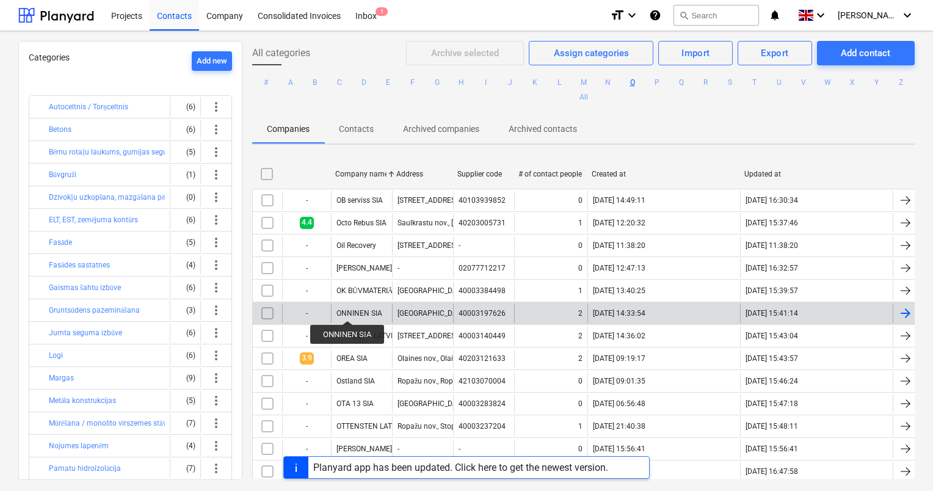
click at [347, 309] on div "ONNINEN SIA" at bounding box center [359, 313] width 46 height 9
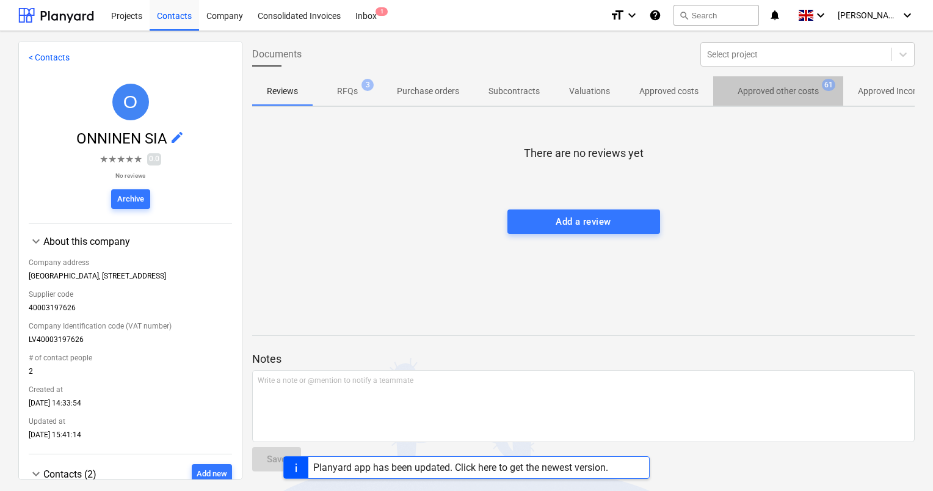
click at [756, 93] on p "Approved other costs" at bounding box center [777, 91] width 81 height 13
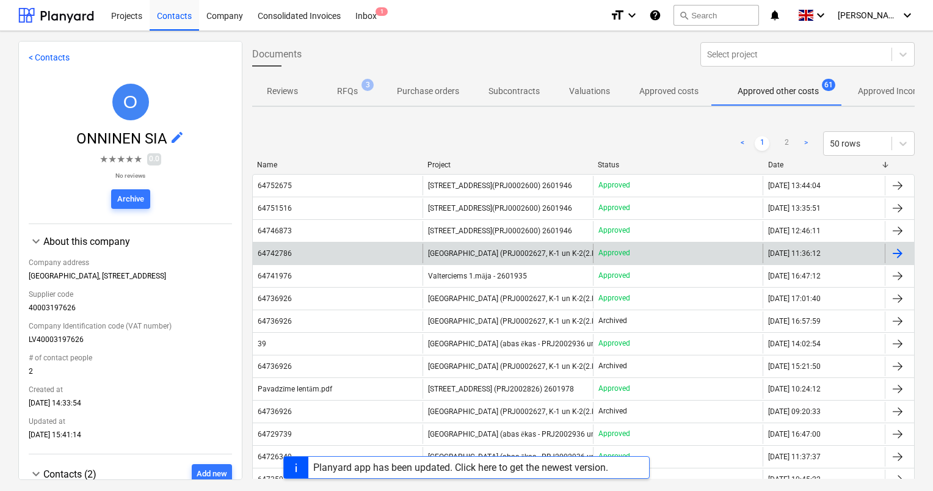
click at [463, 259] on div "[GEOGRAPHIC_DATA] (PRJ0002627, K-1 un K-2(2.kārta) 2601960" at bounding box center [507, 254] width 170 height 20
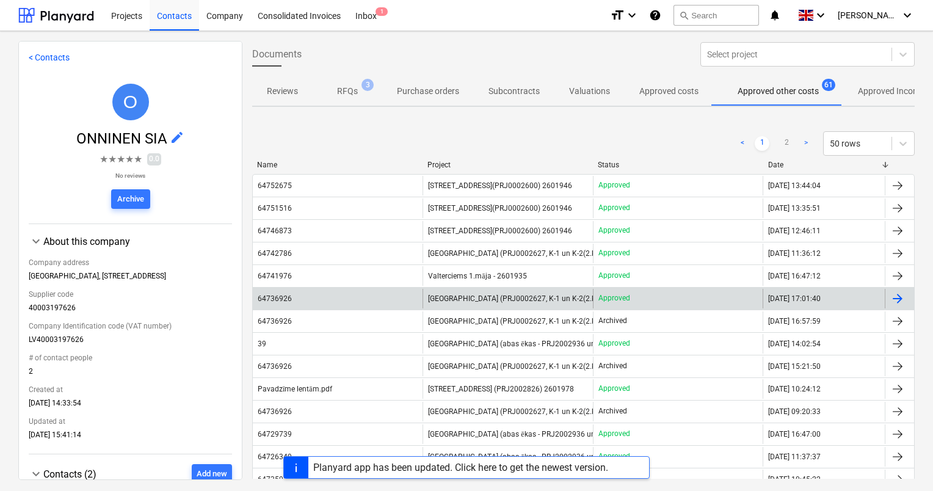
click at [475, 298] on span "[GEOGRAPHIC_DATA] (PRJ0002627, K-1 un K-2(2.kārta) 2601960" at bounding box center [535, 298] width 214 height 9
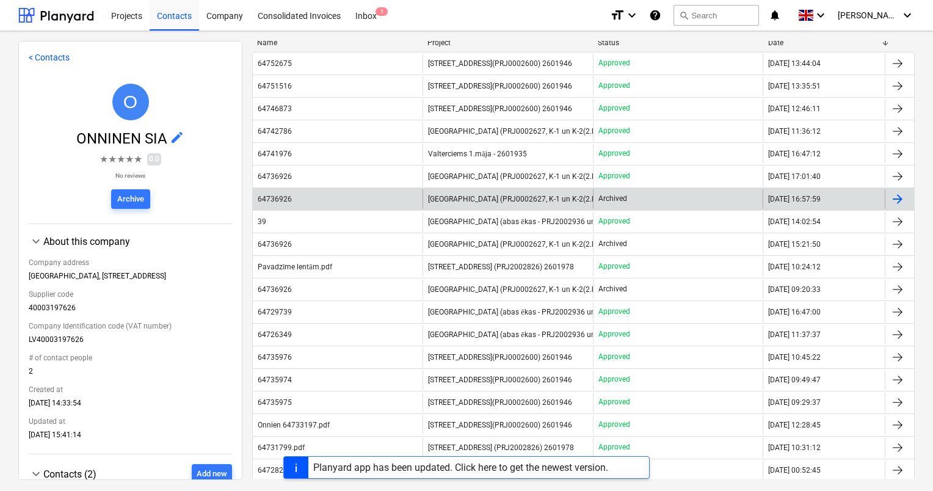
scroll to position [61, 0]
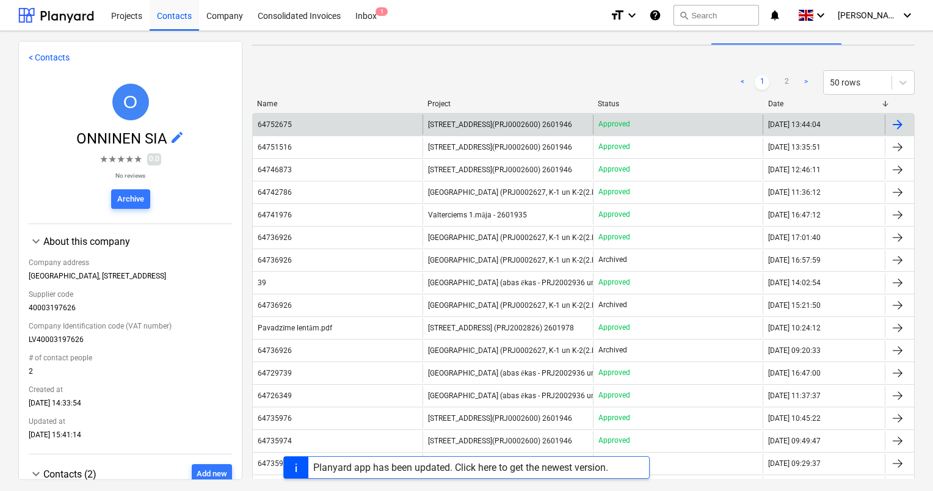
click at [493, 121] on span "[STREET_ADDRESS](PRJ0002600) 2601946" at bounding box center [500, 124] width 144 height 9
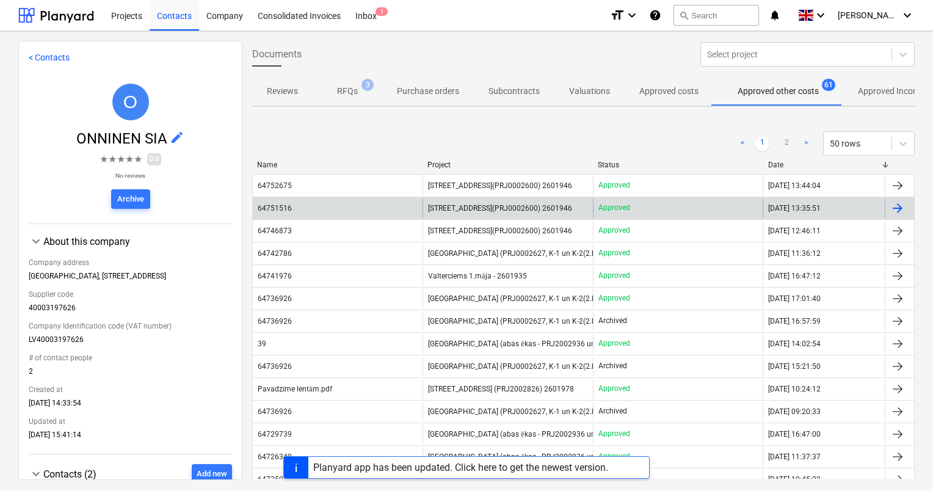
click at [443, 212] on span "[STREET_ADDRESS](PRJ0002600) 2601946" at bounding box center [500, 208] width 144 height 9
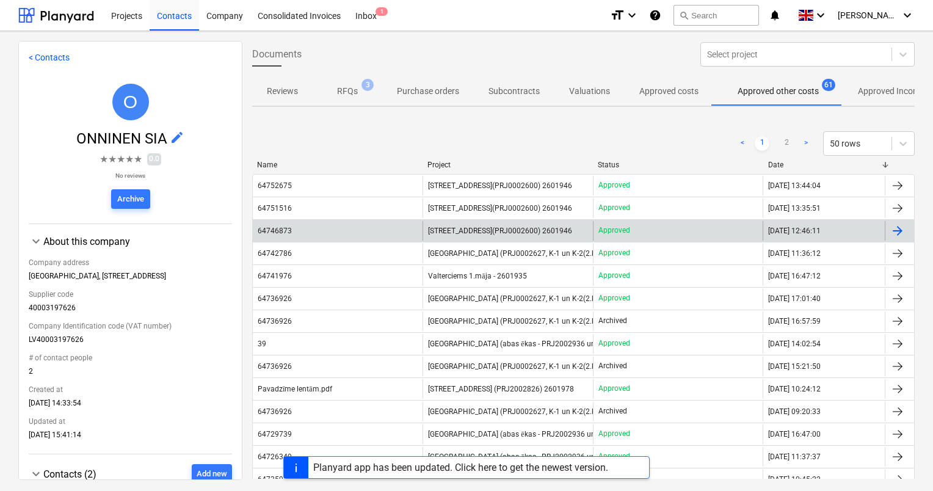
click at [477, 228] on span "[STREET_ADDRESS](PRJ0002600) 2601946" at bounding box center [500, 230] width 144 height 9
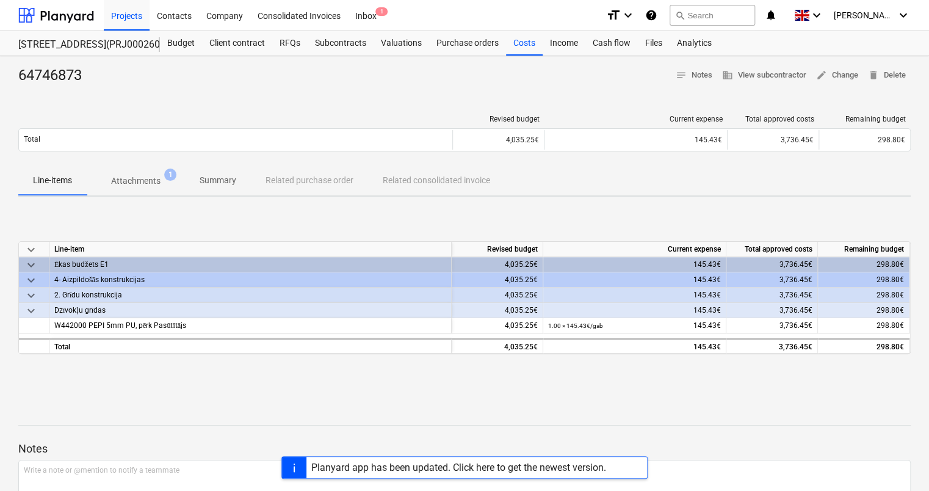
click at [131, 181] on p "Attachments" at bounding box center [135, 181] width 49 height 13
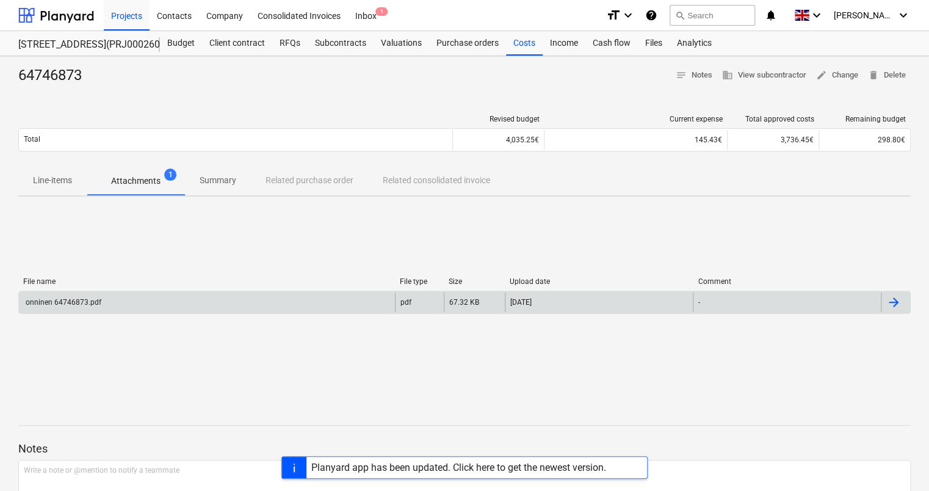
click at [74, 303] on div "onninen 64746873.pdf" at bounding box center [63, 302] width 78 height 9
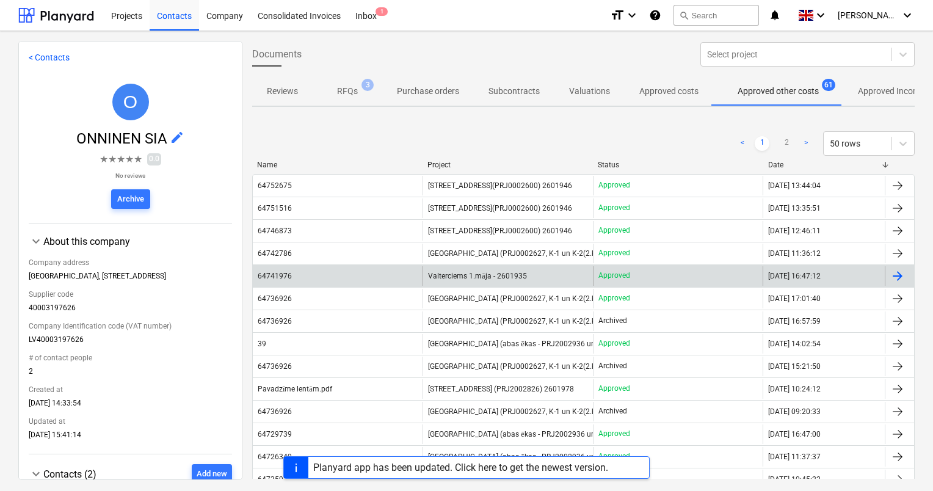
click at [448, 275] on span "Valterciems 1.māja - 2601935" at bounding box center [477, 276] width 98 height 9
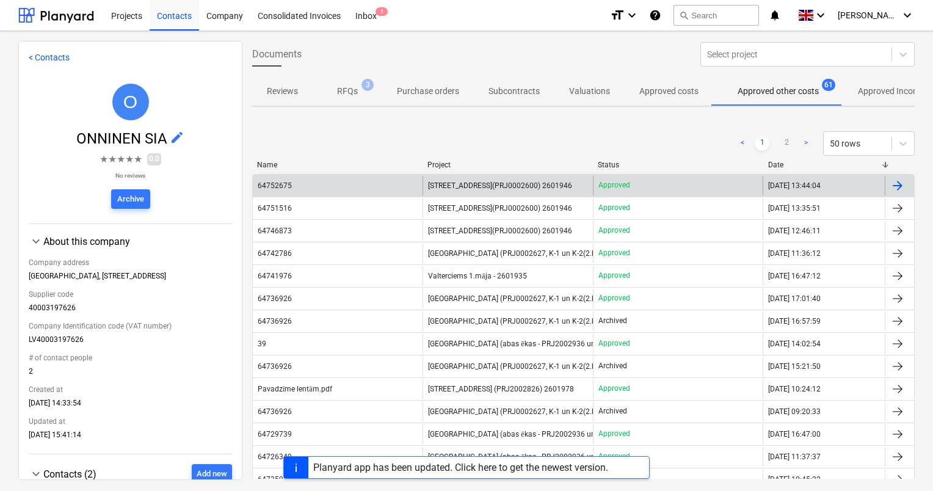
click at [437, 183] on span "[STREET_ADDRESS](PRJ0002600) 2601946" at bounding box center [500, 185] width 144 height 9
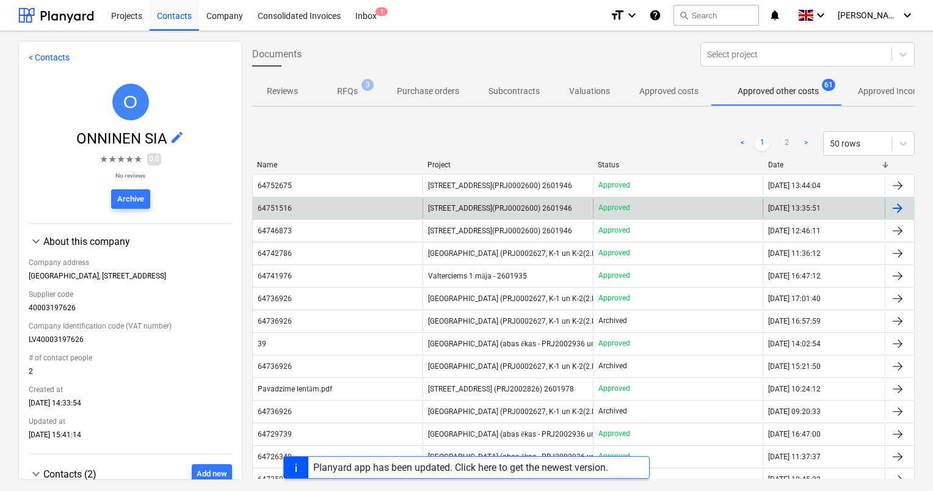
click at [507, 210] on span "[STREET_ADDRESS](PRJ0002600) 2601946" at bounding box center [500, 208] width 144 height 9
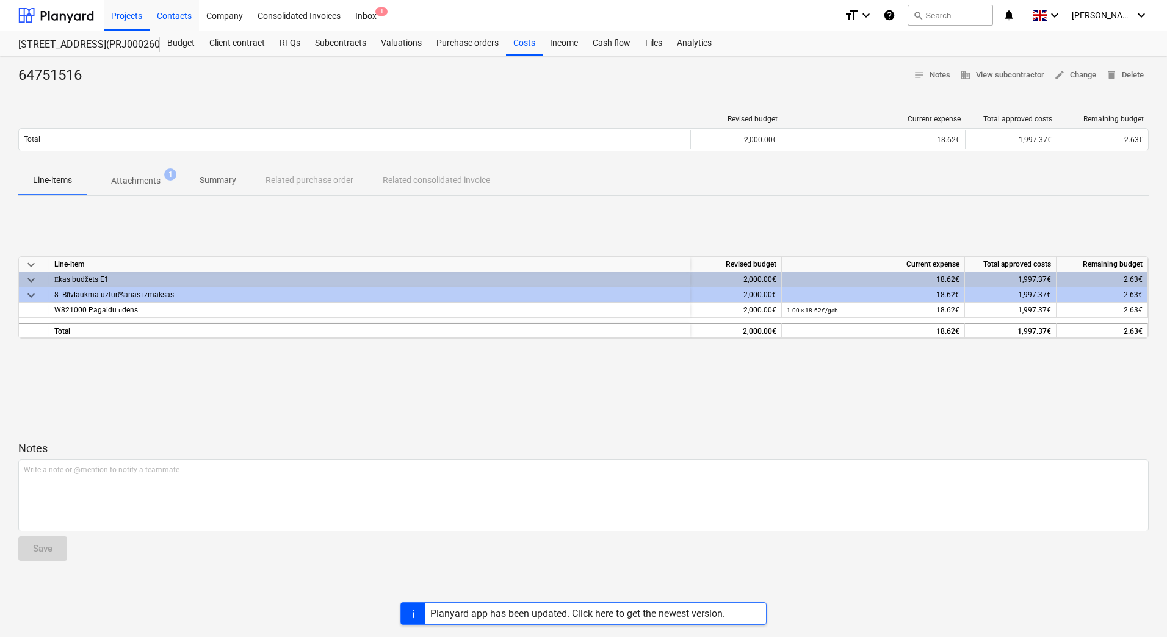
click at [175, 10] on div "Contacts" at bounding box center [174, 14] width 49 height 31
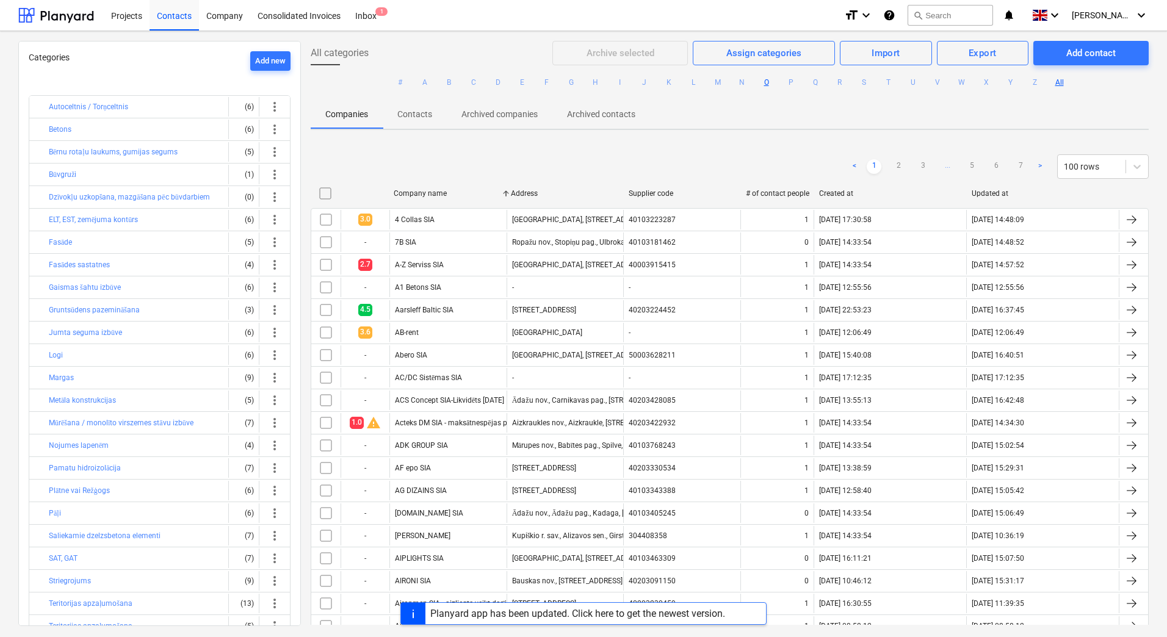
click at [767, 83] on button "O" at bounding box center [766, 82] width 15 height 15
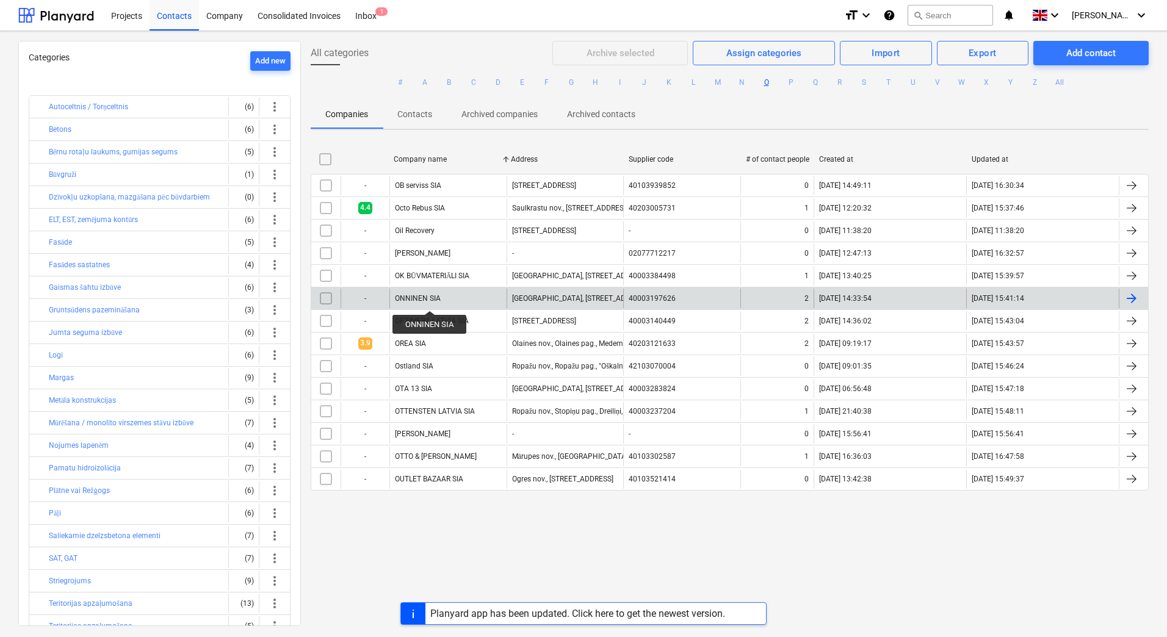
click at [430, 300] on div "ONNINEN SIA" at bounding box center [418, 298] width 46 height 9
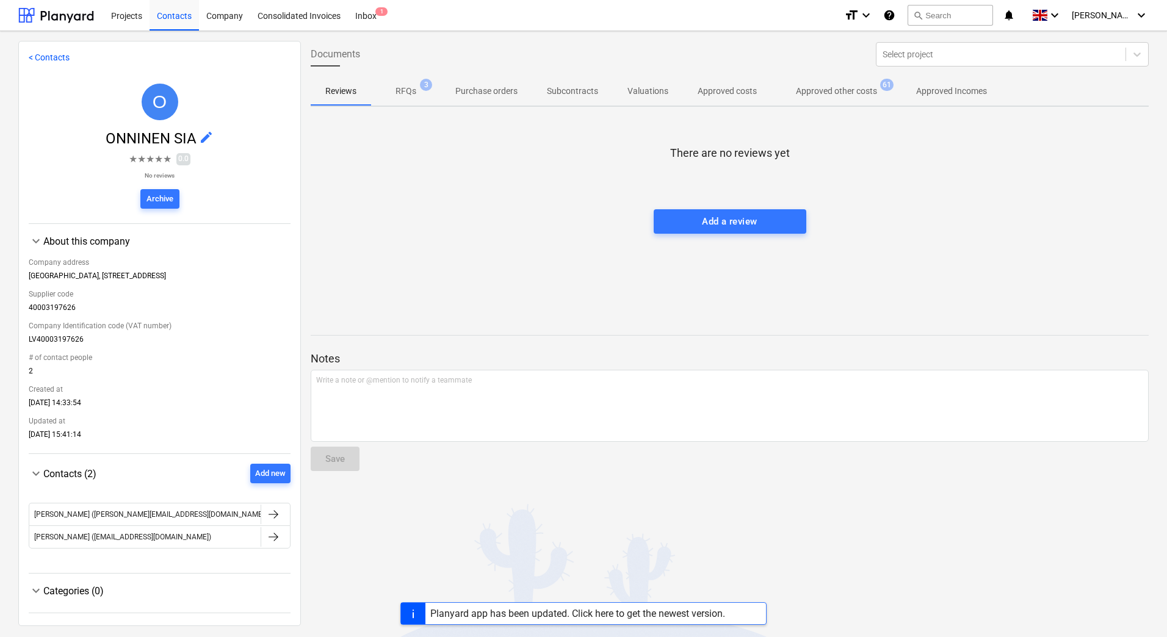
click at [413, 88] on p "RFQs" at bounding box center [405, 91] width 21 height 13
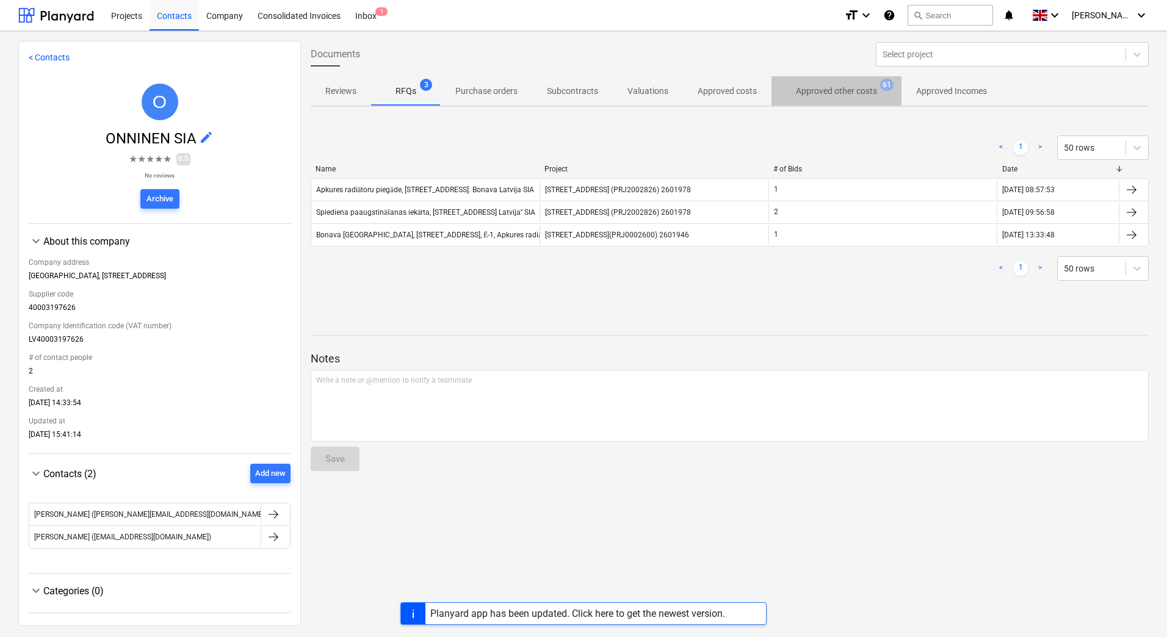
click at [831, 89] on p "Approved other costs" at bounding box center [836, 91] width 81 height 13
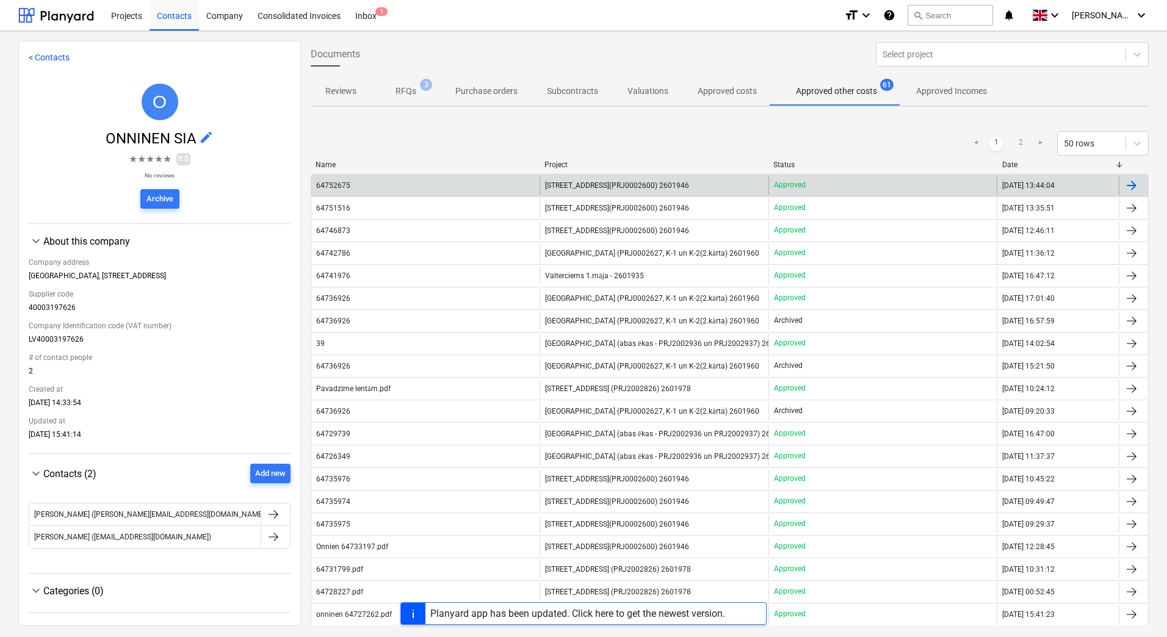
click at [568, 191] on div "[STREET_ADDRESS](PRJ0002600) 2601946" at bounding box center [654, 186] width 228 height 20
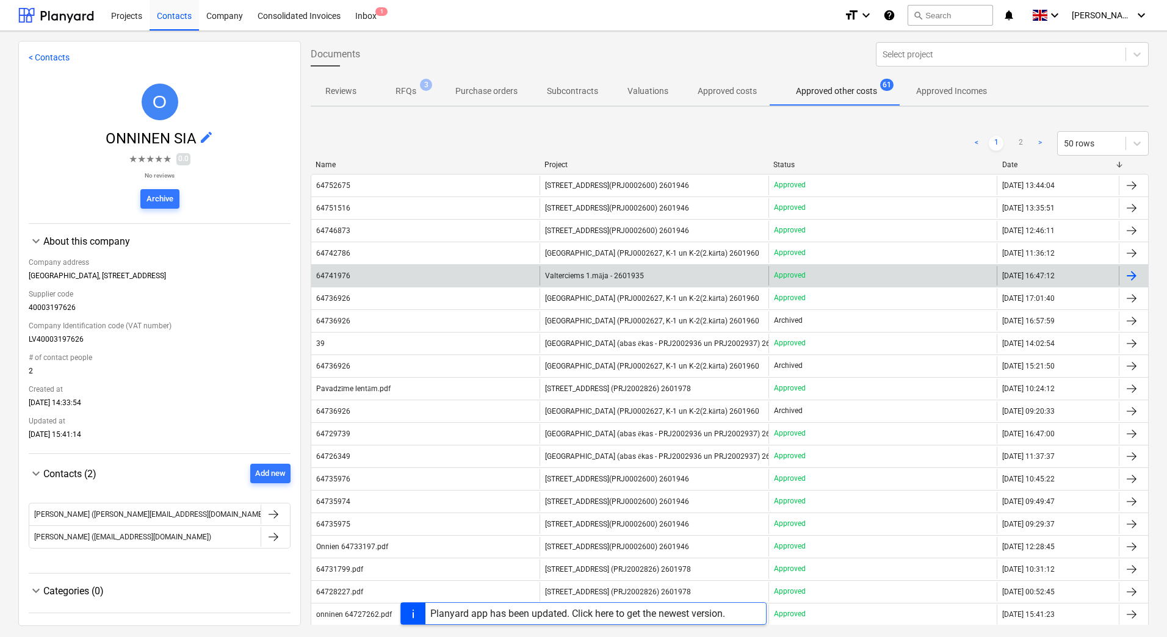
click at [574, 276] on span "Valterciems 1.māja - 2601935" at bounding box center [594, 276] width 98 height 9
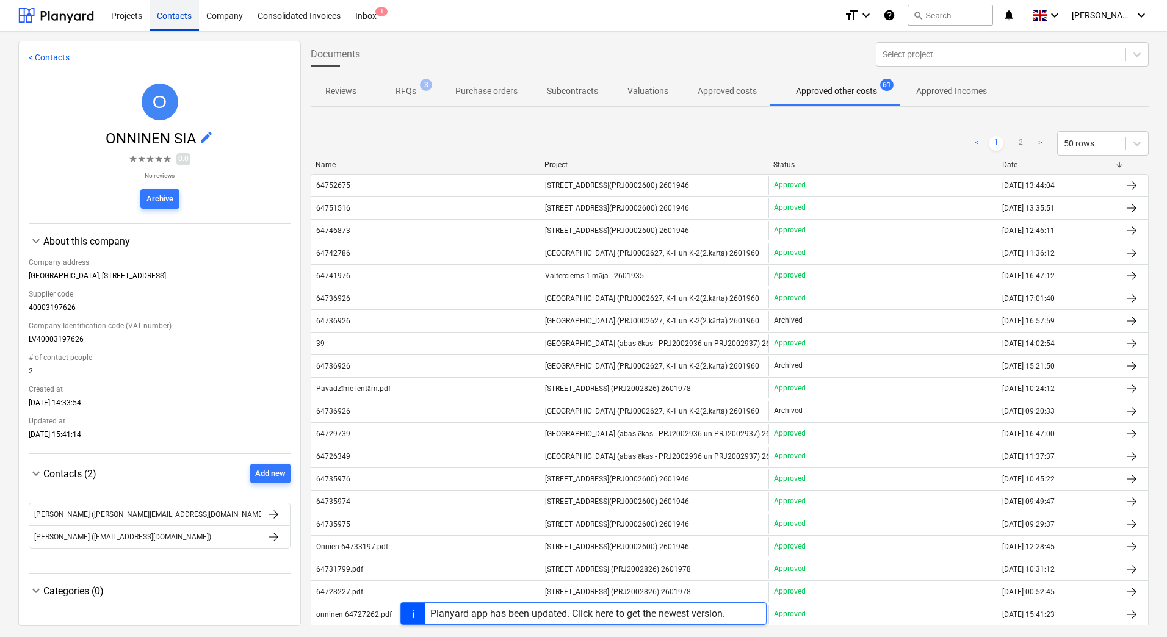
drag, startPoint x: 177, startPoint y: 13, endPoint x: 189, endPoint y: 24, distance: 16.4
click at [177, 13] on div "Contacts" at bounding box center [174, 14] width 49 height 31
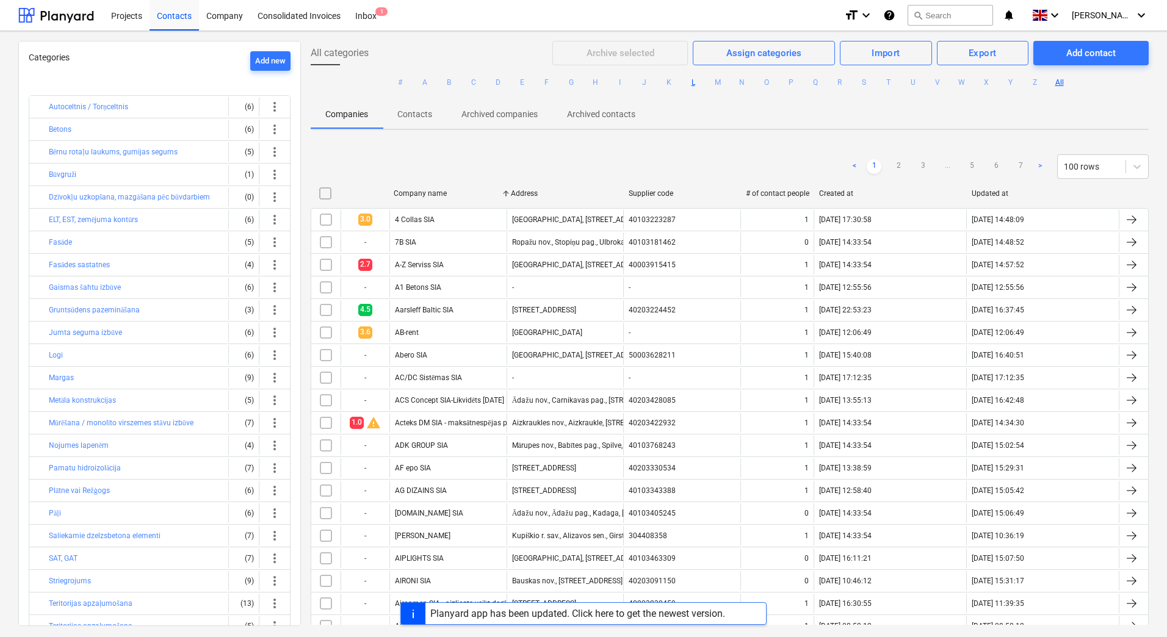
click at [693, 83] on button "L" at bounding box center [693, 82] width 15 height 15
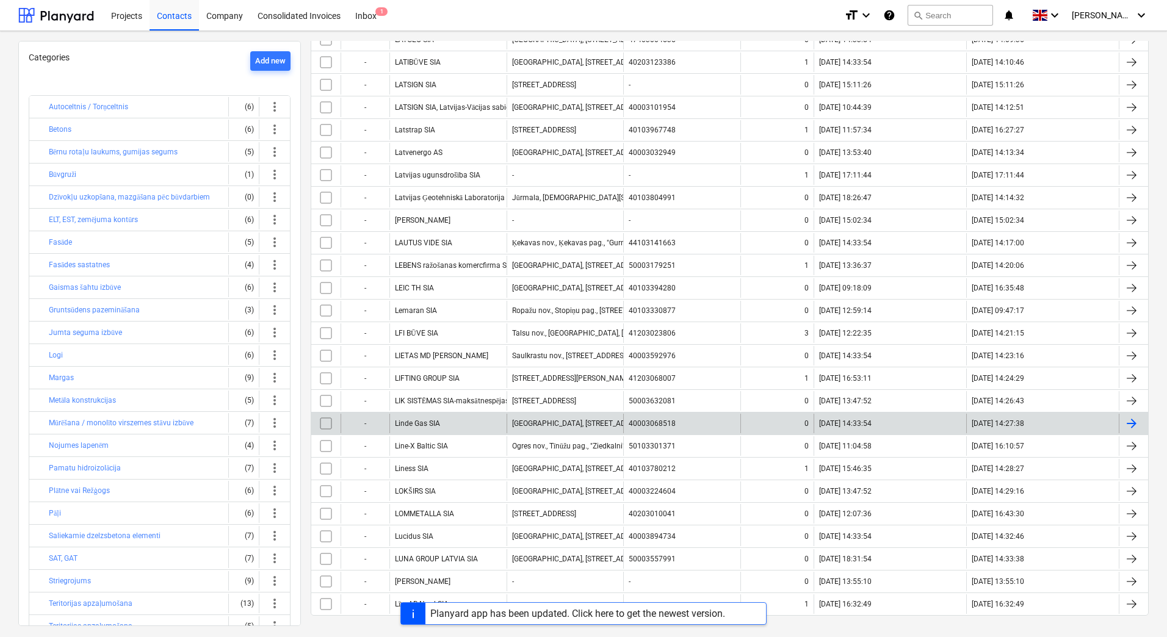
scroll to position [410, 0]
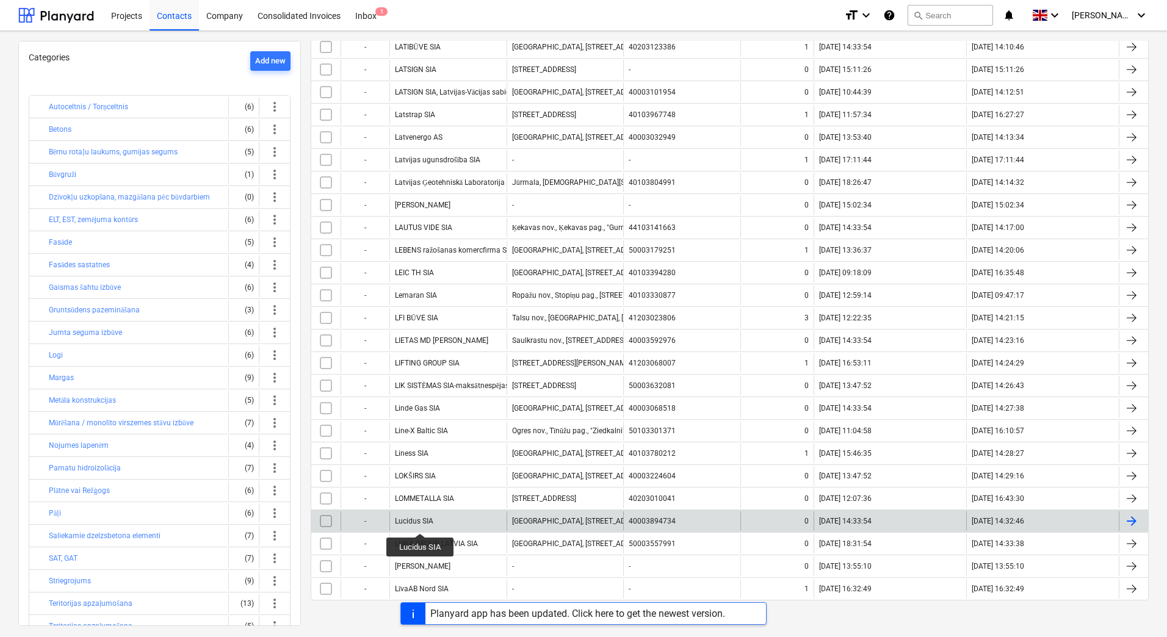
click at [420, 490] on div "Lucidus SIA" at bounding box center [414, 521] width 38 height 9
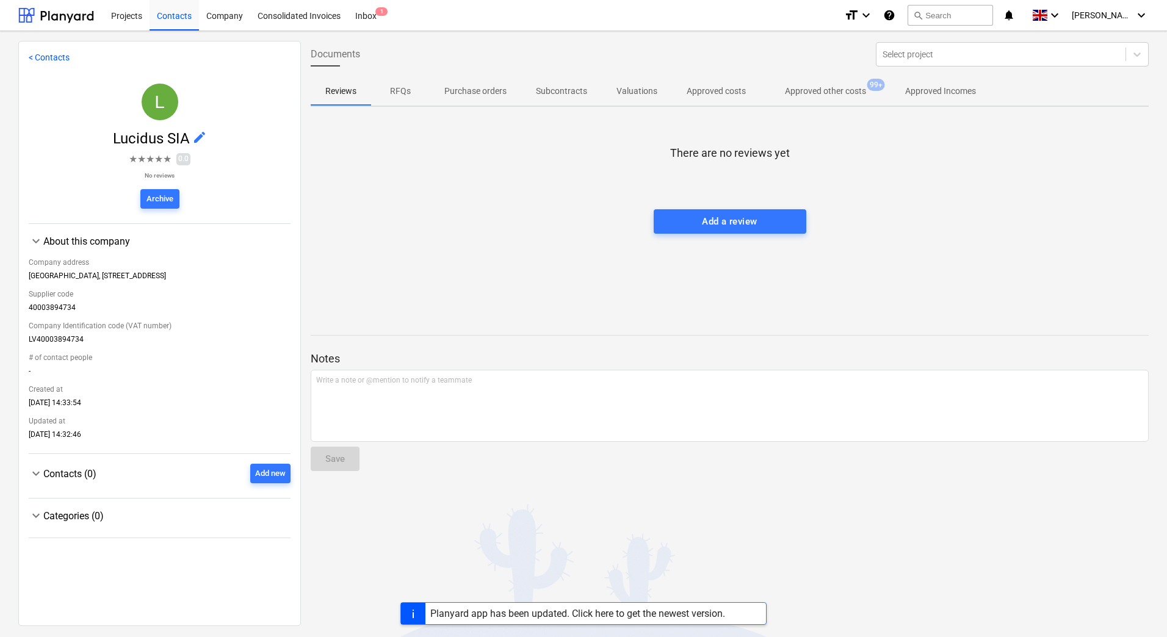
click at [815, 95] on p "Approved other costs" at bounding box center [825, 91] width 81 height 13
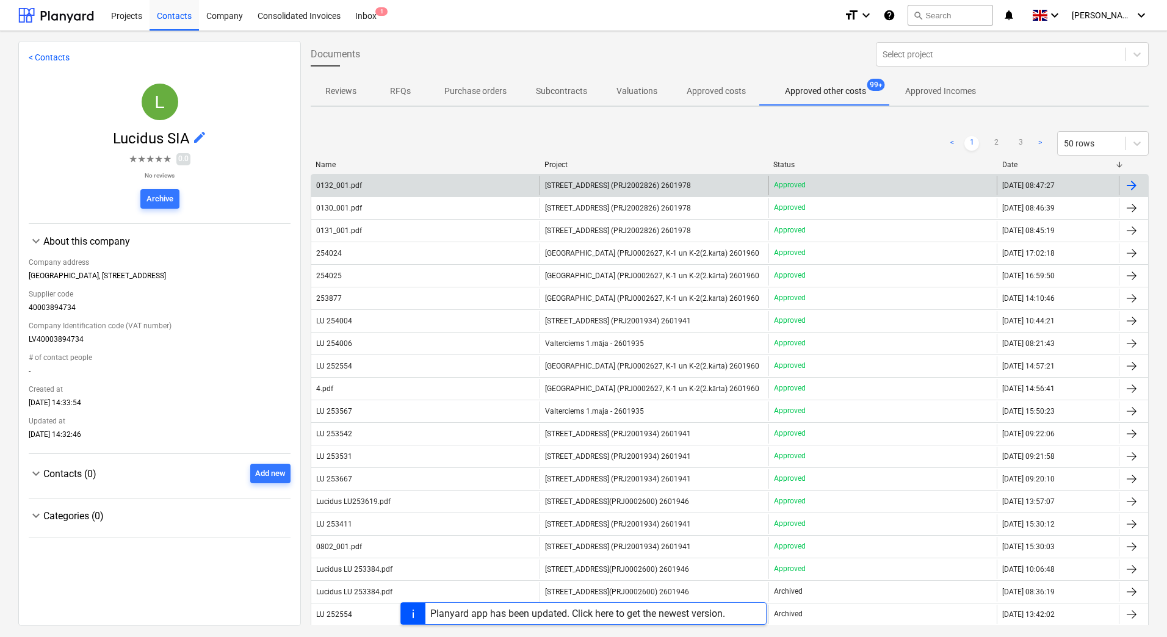
click at [574, 184] on span "[STREET_ADDRESS] (PRJ2002826) 2601978" at bounding box center [618, 185] width 146 height 9
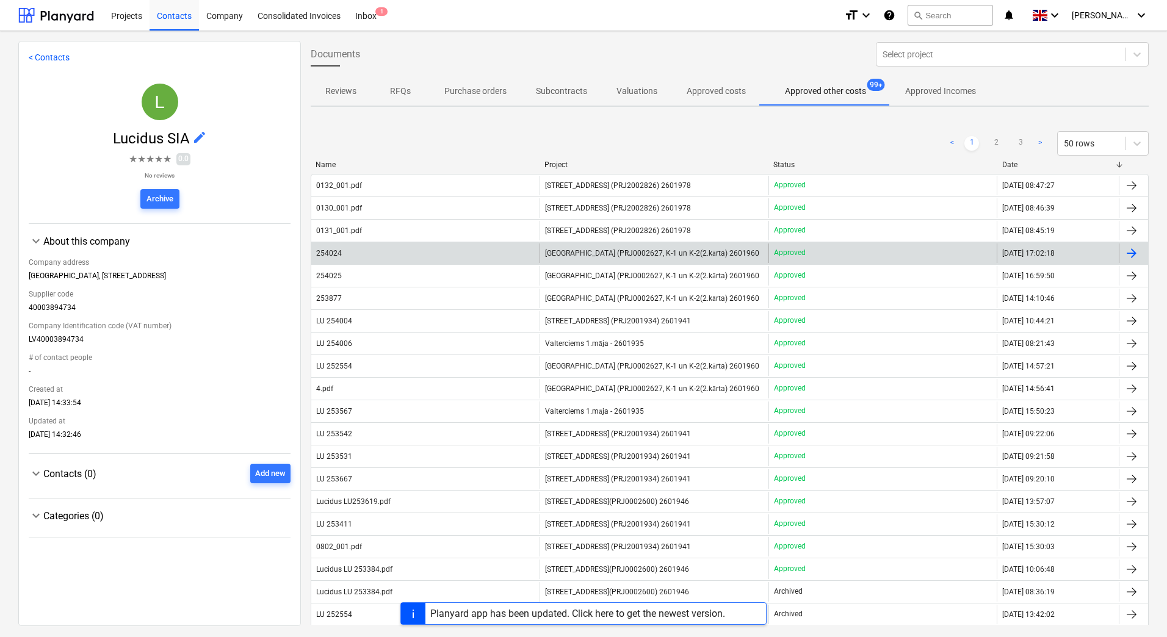
click at [599, 251] on span "[GEOGRAPHIC_DATA] (PRJ0002627, K-1 un K-2(2.kārta) 2601960" at bounding box center [652, 253] width 214 height 9
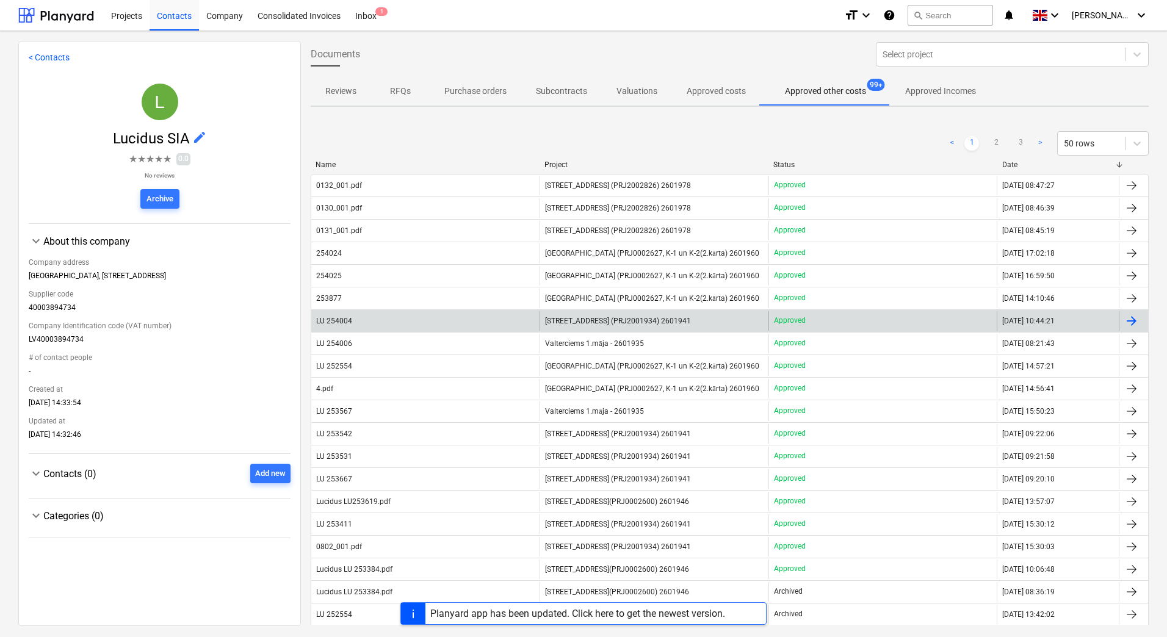
click at [574, 322] on span "[STREET_ADDRESS] (PRJ2001934) 2601941" at bounding box center [618, 321] width 146 height 9
click at [568, 319] on span "[STREET_ADDRESS] (PRJ2001934) 2601941" at bounding box center [618, 321] width 146 height 9
click at [583, 319] on span "[STREET_ADDRESS] (PRJ2001934) 2601941" at bounding box center [618, 321] width 146 height 9
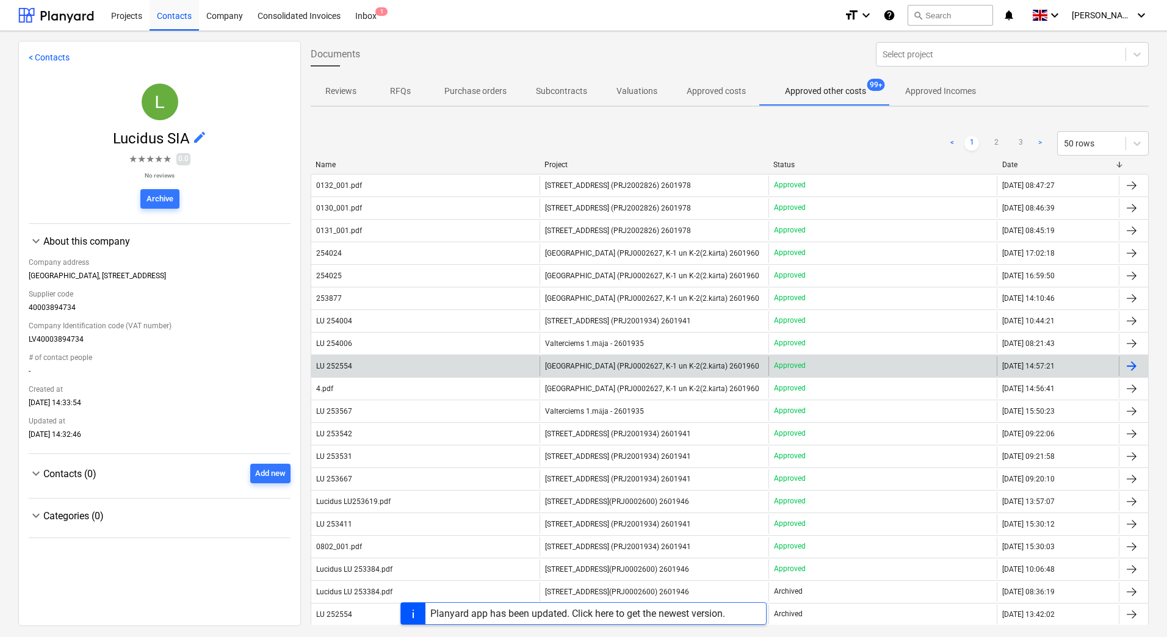
click at [580, 365] on span "[GEOGRAPHIC_DATA] (PRJ0002627, K-1 un K-2(2.kārta) 2601960" at bounding box center [652, 366] width 214 height 9
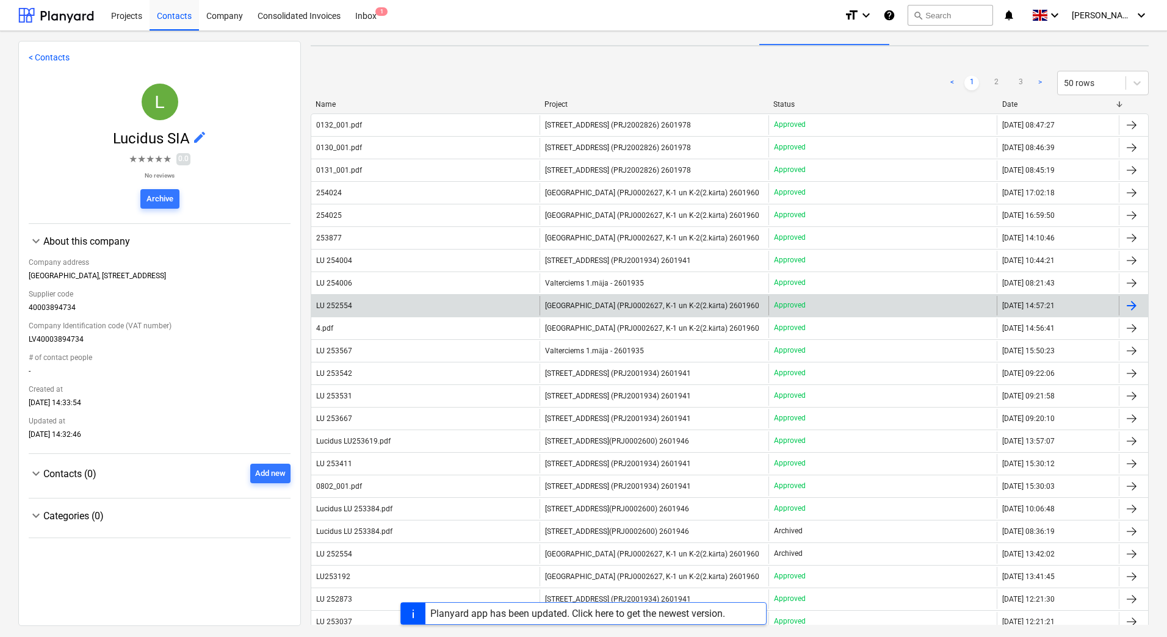
scroll to position [61, 0]
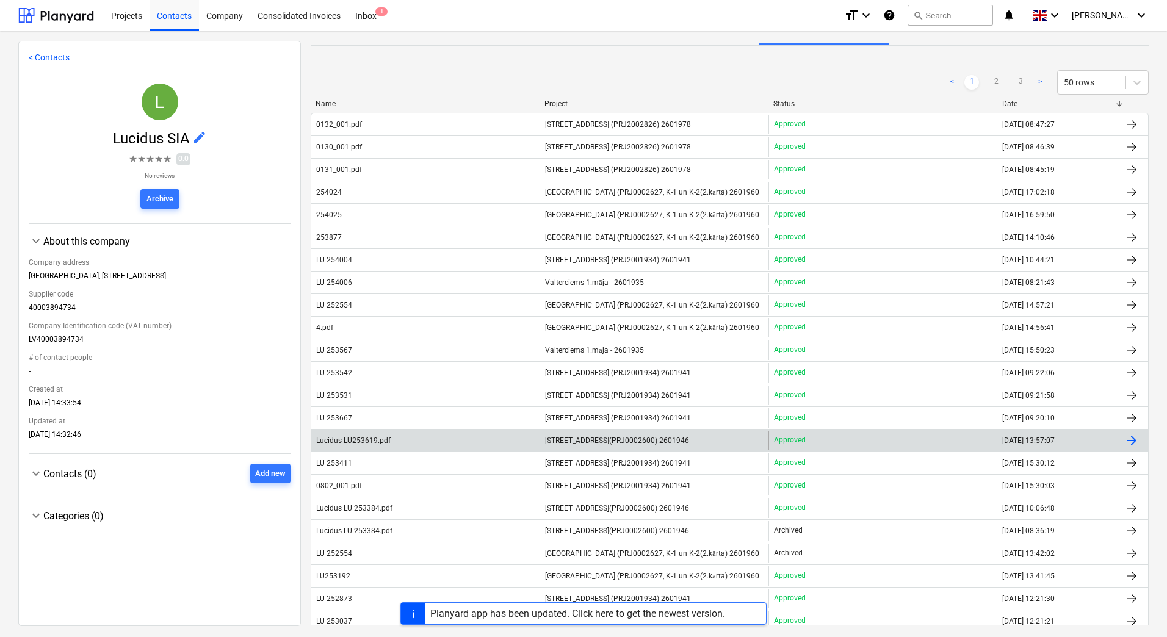
click at [561, 441] on span "[STREET_ADDRESS](PRJ0002600) 2601946" at bounding box center [617, 440] width 144 height 9
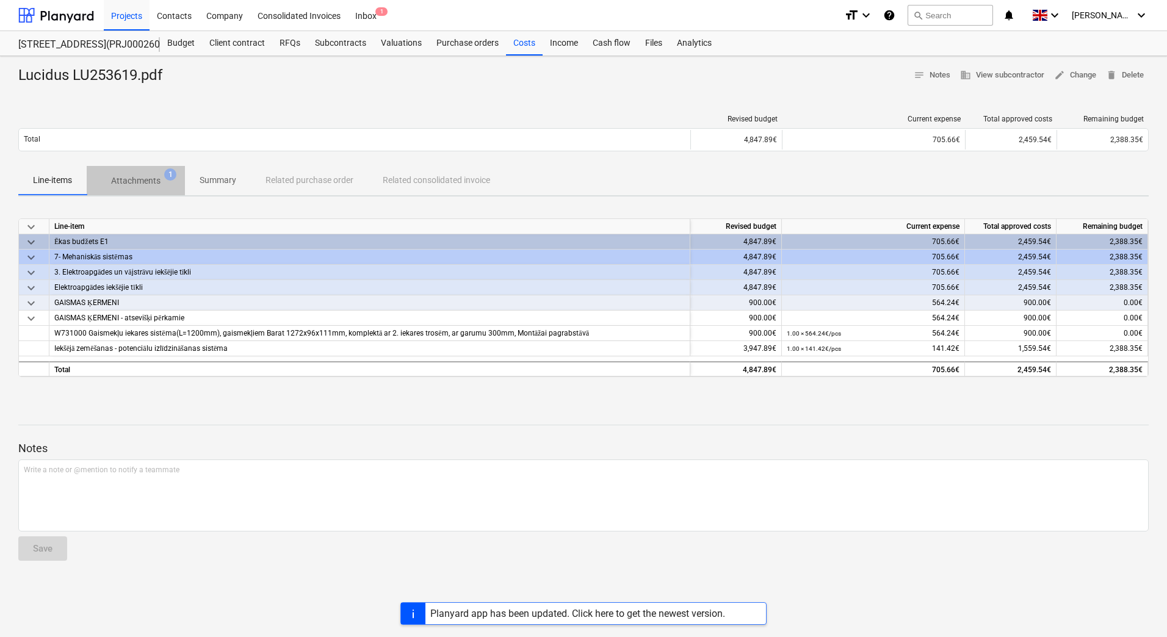
click at [146, 177] on p "Attachments" at bounding box center [135, 181] width 49 height 13
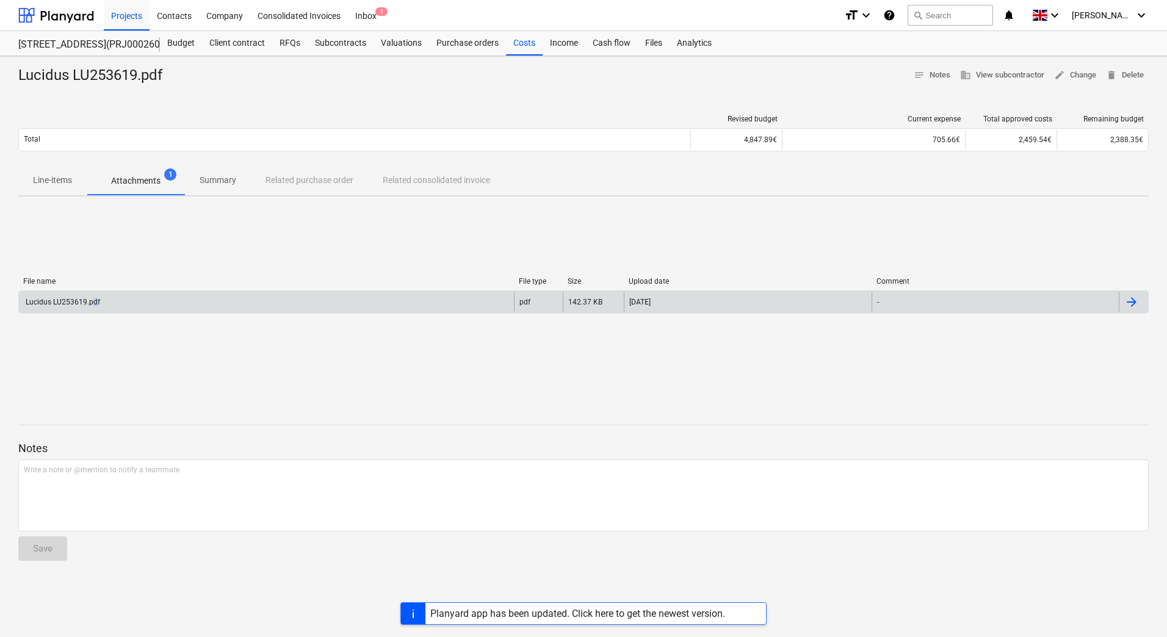
click at [95, 303] on div "Lucidus LU253619.pdf" at bounding box center [62, 302] width 76 height 9
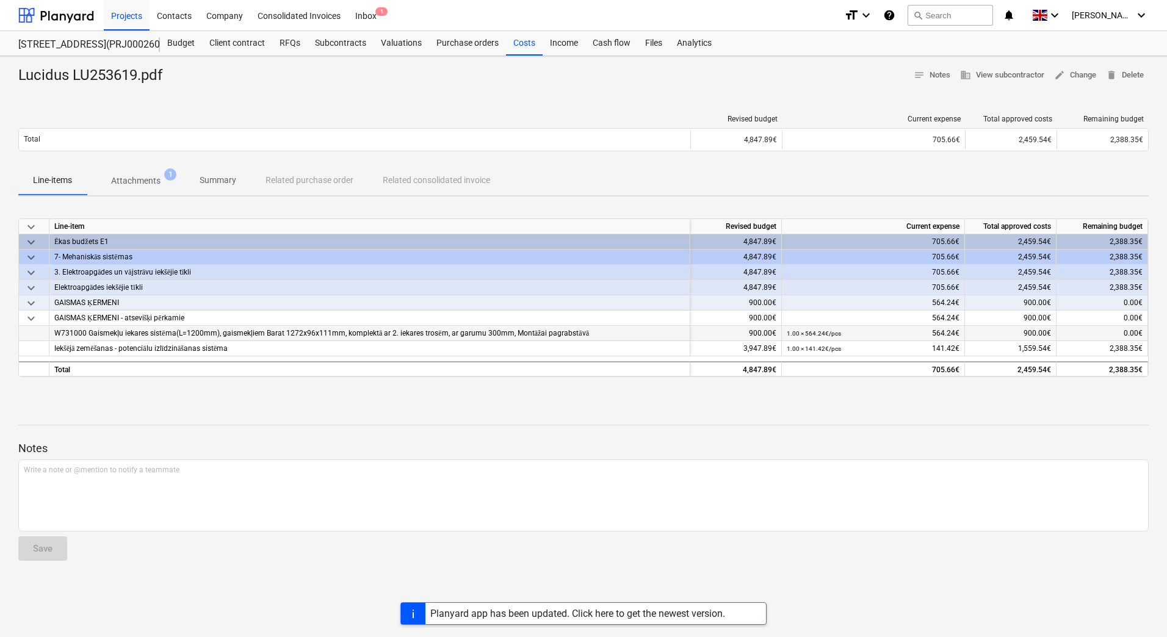
click at [153, 331] on span "W731000 Gaismekļu iekares sistēma(L=1200mm), gaismekļiem Barat 1272x96x111mm, k…" at bounding box center [321, 333] width 535 height 9
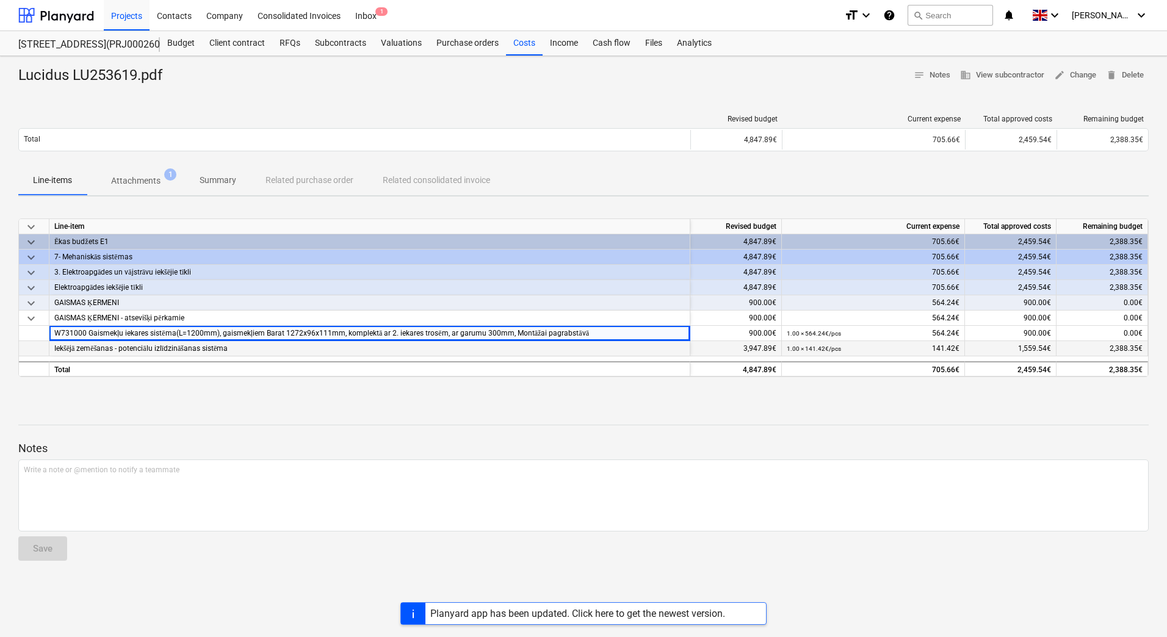
click at [168, 347] on span "Iekšējā zemēšanas - potenciālu izlīdzināšanas sistēma" at bounding box center [140, 348] width 173 height 9
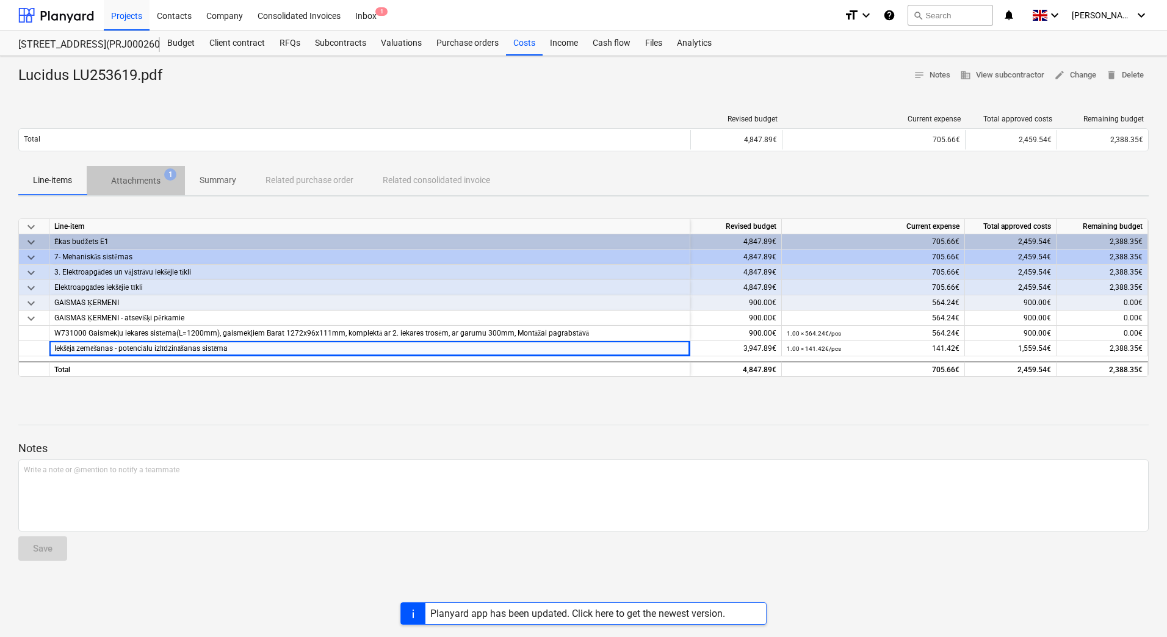
click at [141, 178] on p "Attachments" at bounding box center [135, 181] width 49 height 13
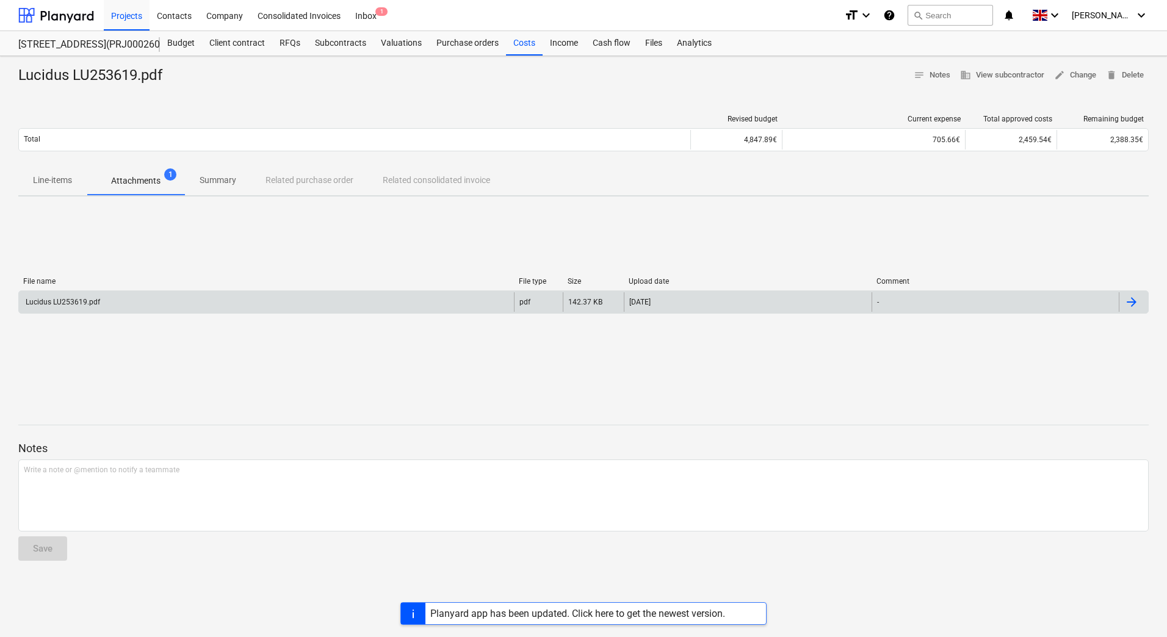
click at [124, 305] on div "Lucidus LU253619.pdf" at bounding box center [266, 302] width 495 height 20
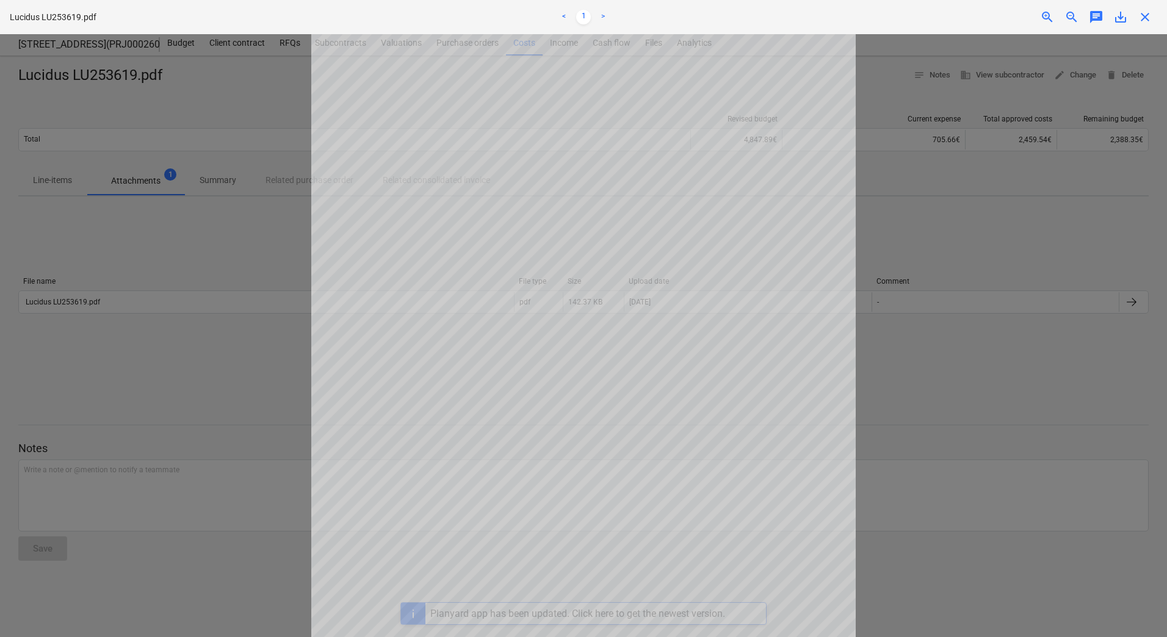
click at [142, 262] on div at bounding box center [583, 335] width 1167 height 603
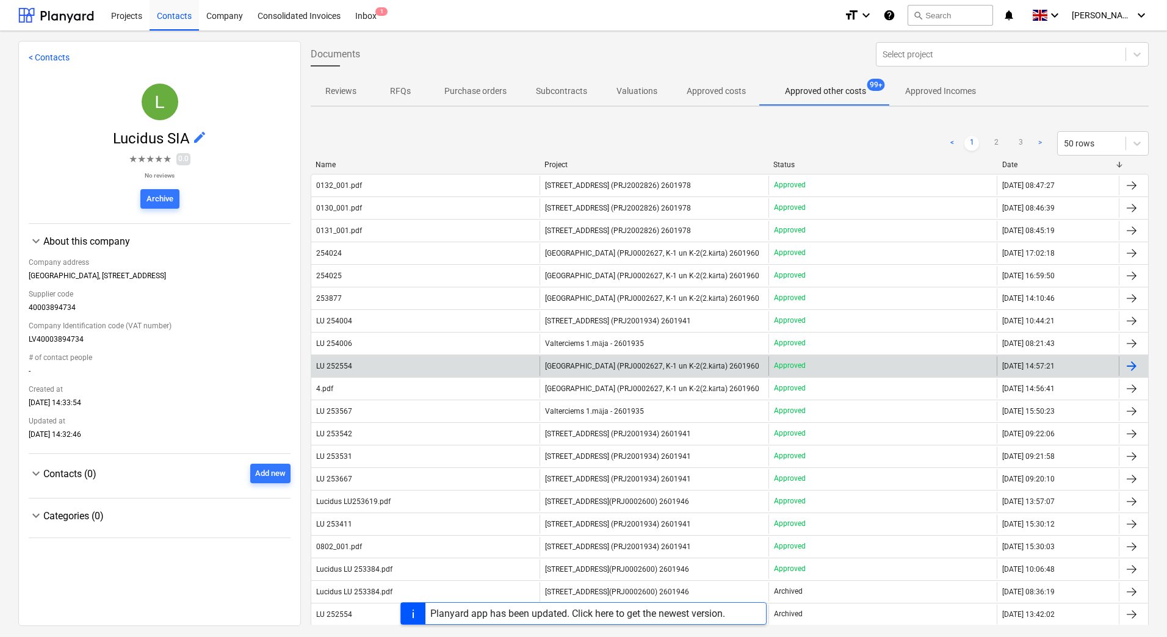
click at [561, 364] on span "[GEOGRAPHIC_DATA] (PRJ0002627, K-1 un K-2(2.kārta) 2601960" at bounding box center [652, 366] width 214 height 9
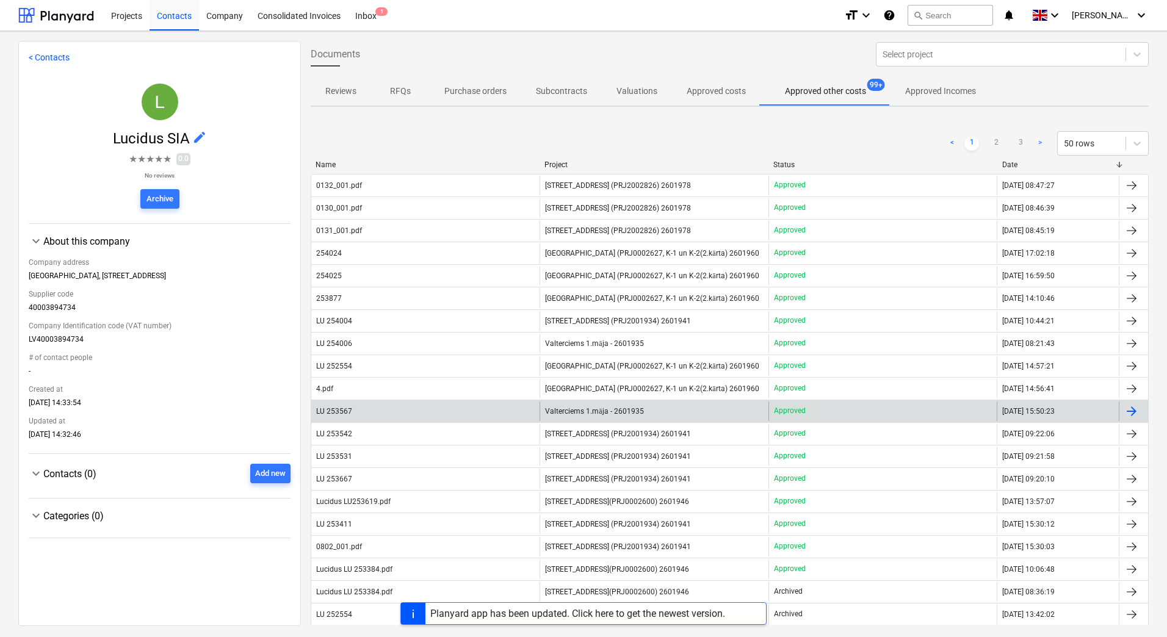
click at [572, 407] on span "Valterciems 1.māja - 2601935" at bounding box center [594, 411] width 98 height 9
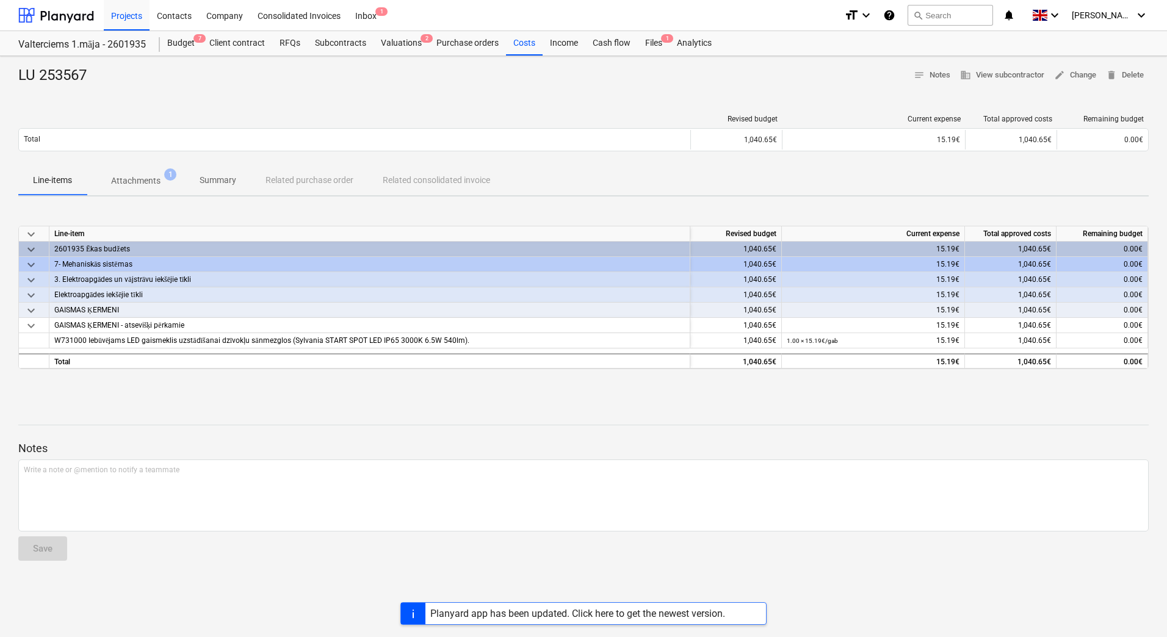
click at [132, 173] on span "Attachments 1" at bounding box center [136, 181] width 98 height 22
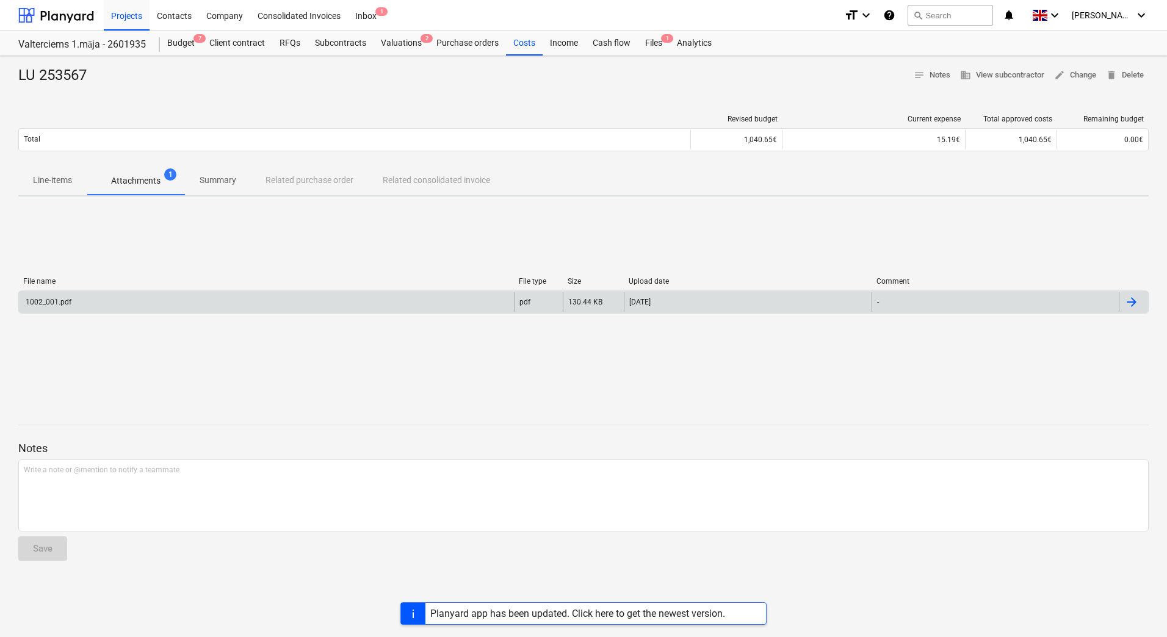
click at [83, 303] on div "1002_001.pdf" at bounding box center [266, 302] width 495 height 20
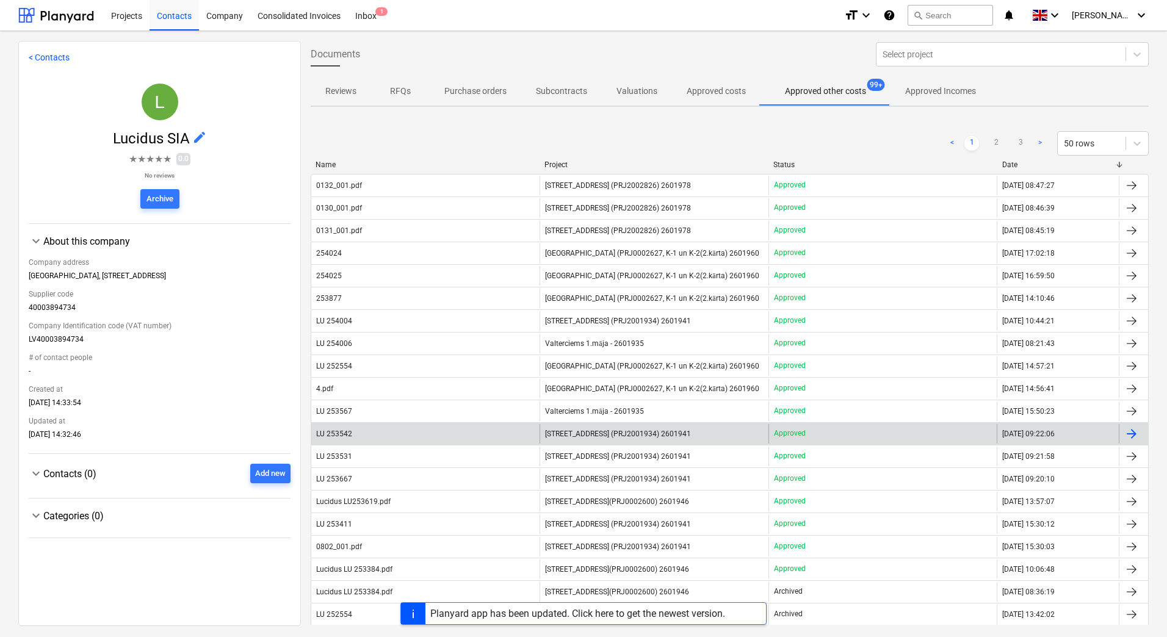
click at [580, 432] on span "[STREET_ADDRESS] (PRJ2001934) 2601941" at bounding box center [618, 434] width 146 height 9
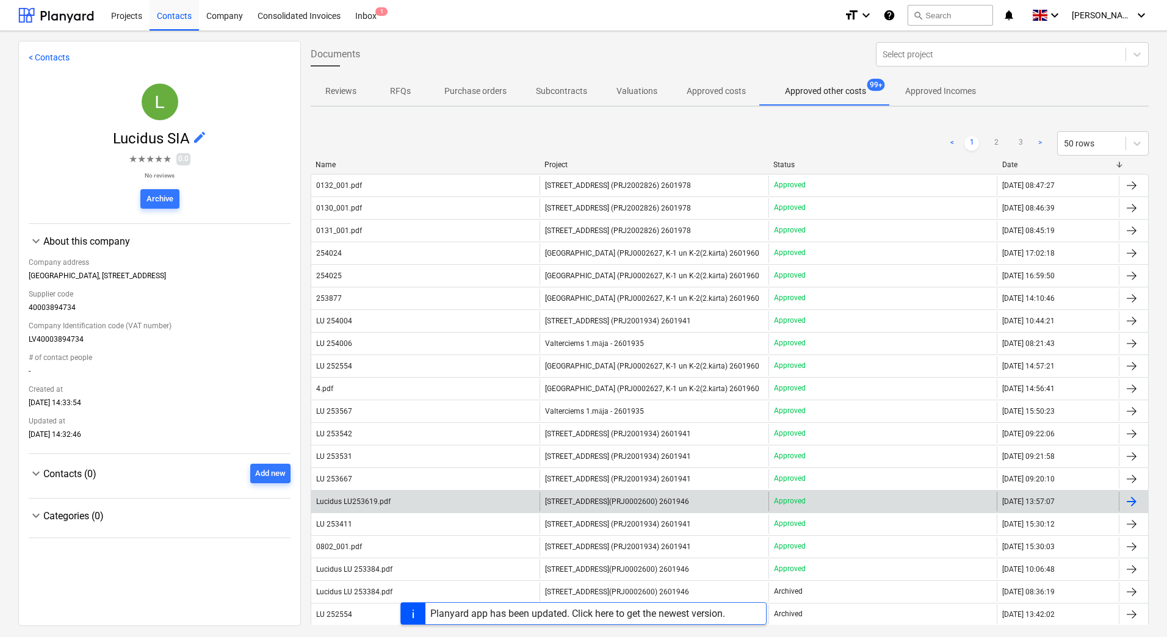
click at [598, 490] on span "[STREET_ADDRESS](PRJ0002600) 2601946" at bounding box center [617, 501] width 144 height 9
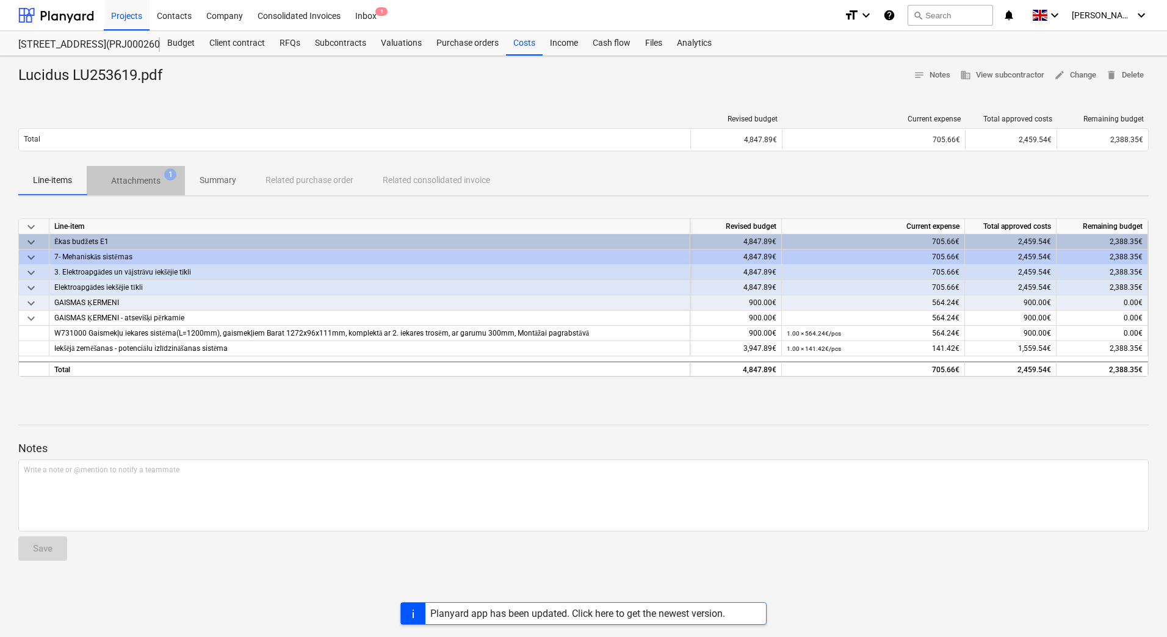
click at [139, 182] on p "Attachments" at bounding box center [135, 181] width 49 height 13
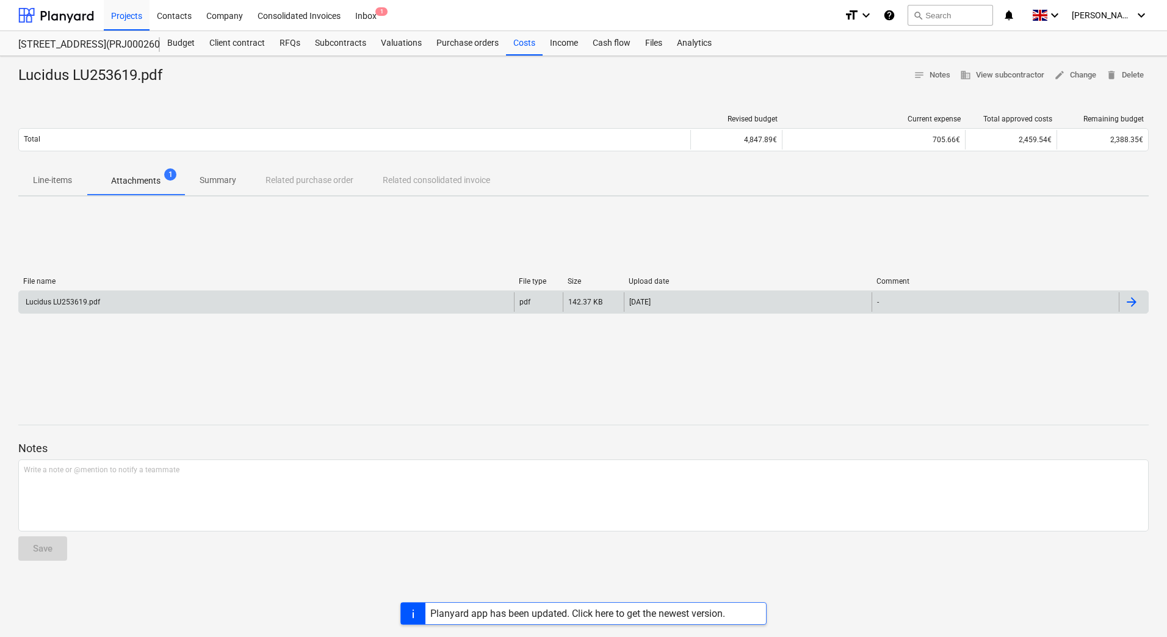
click at [99, 300] on div "Lucidus LU253619.pdf" at bounding box center [266, 302] width 495 height 20
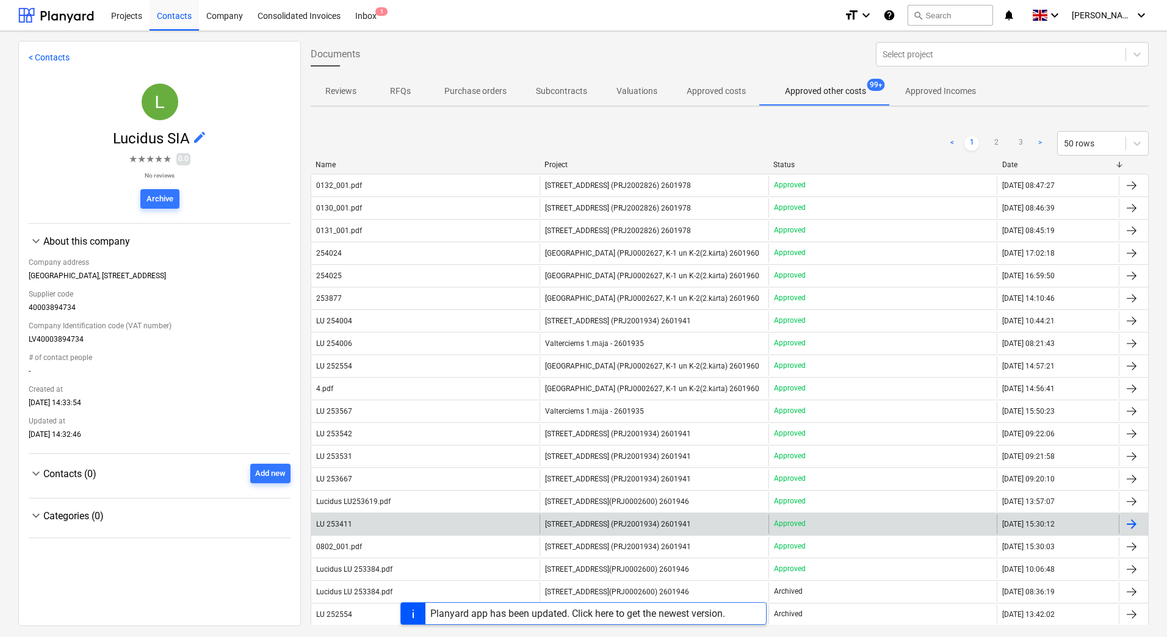
click at [619, 490] on span "[STREET_ADDRESS] (PRJ2001934) 2601941" at bounding box center [618, 524] width 146 height 9
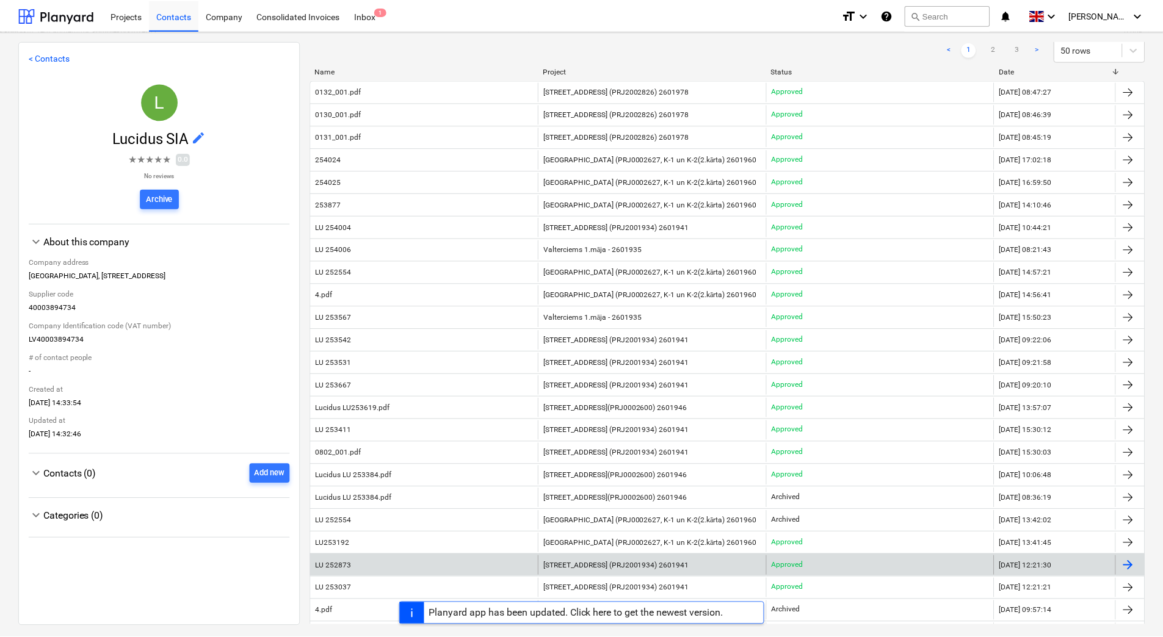
scroll to position [122, 0]
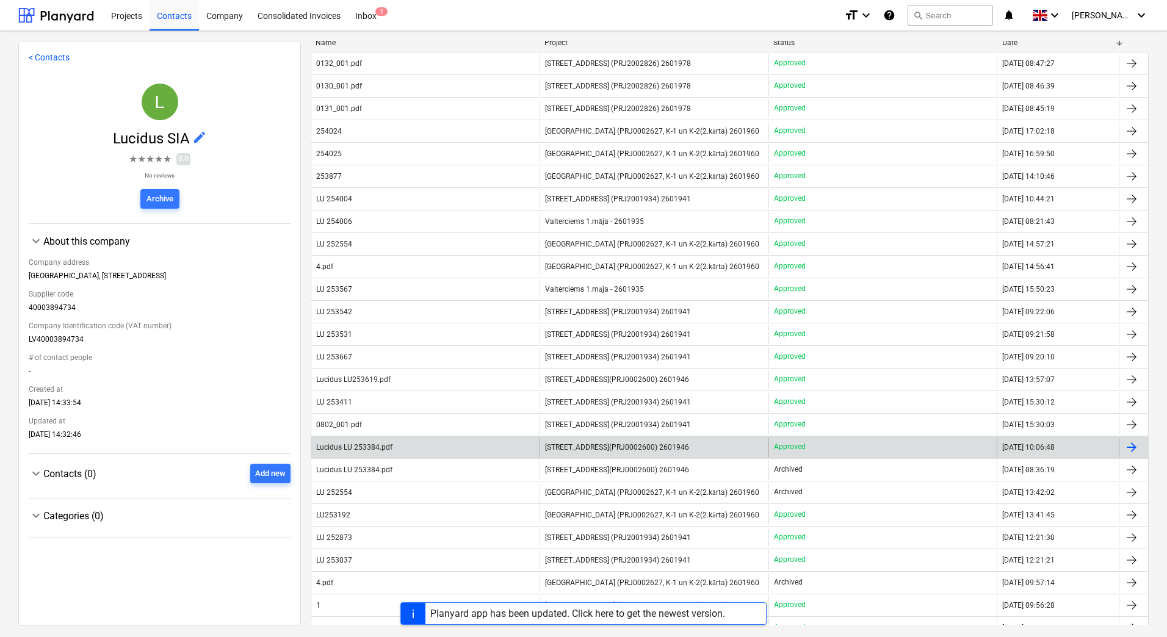
click at [578, 454] on div "[STREET_ADDRESS](PRJ0002600) 2601946" at bounding box center [654, 448] width 228 height 20
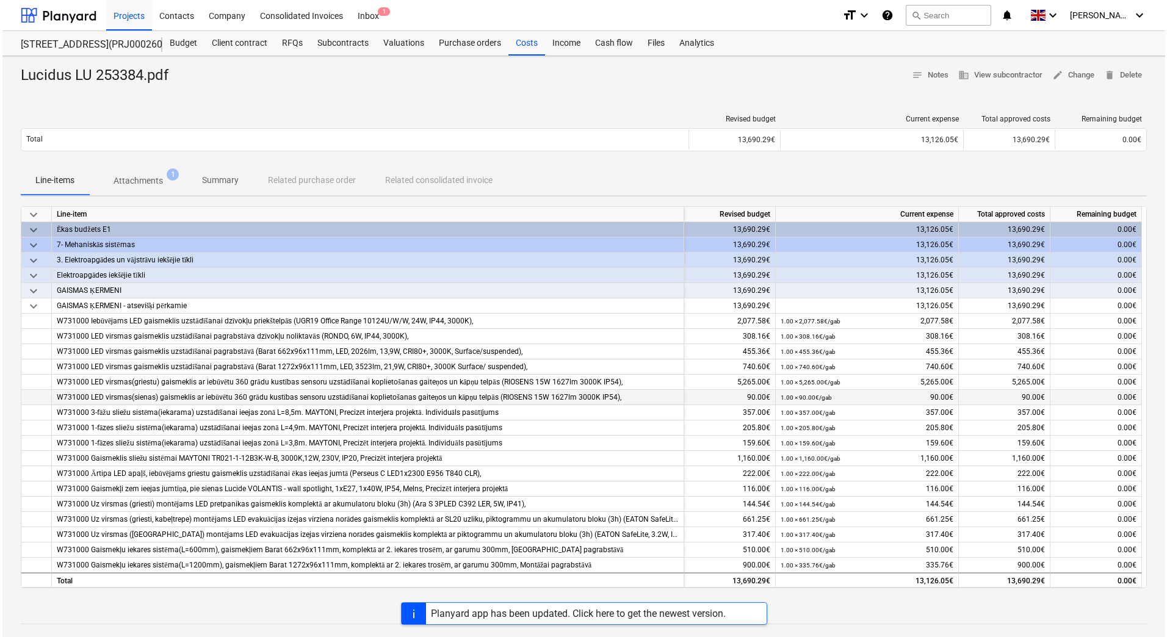
scroll to position [1, 0]
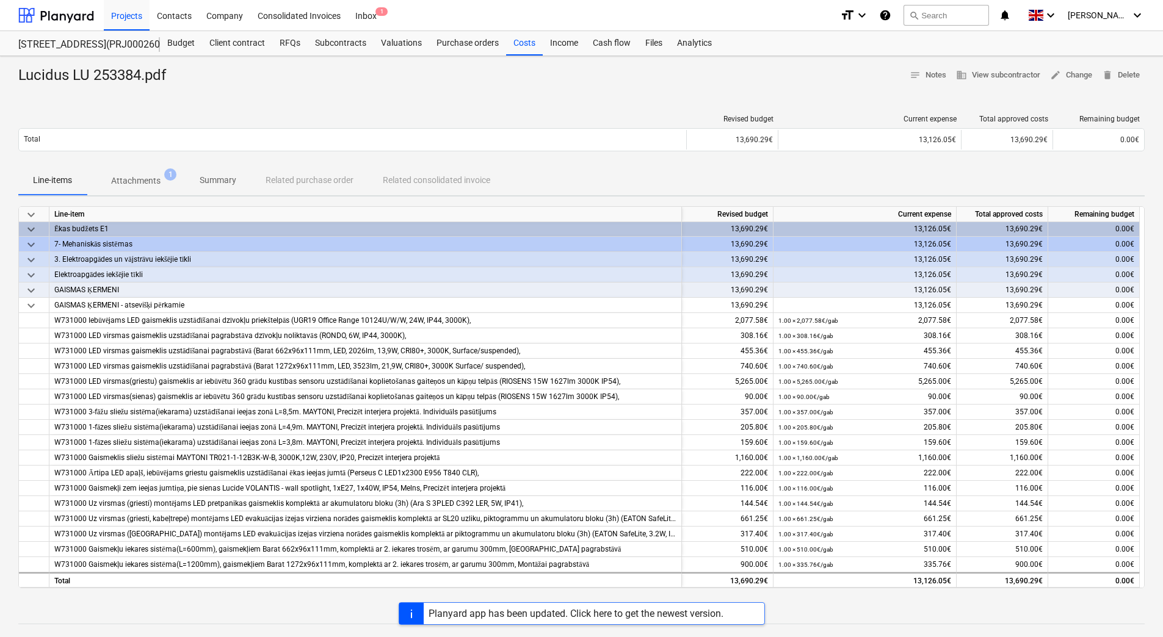
click at [135, 181] on p "Attachments" at bounding box center [135, 181] width 49 height 13
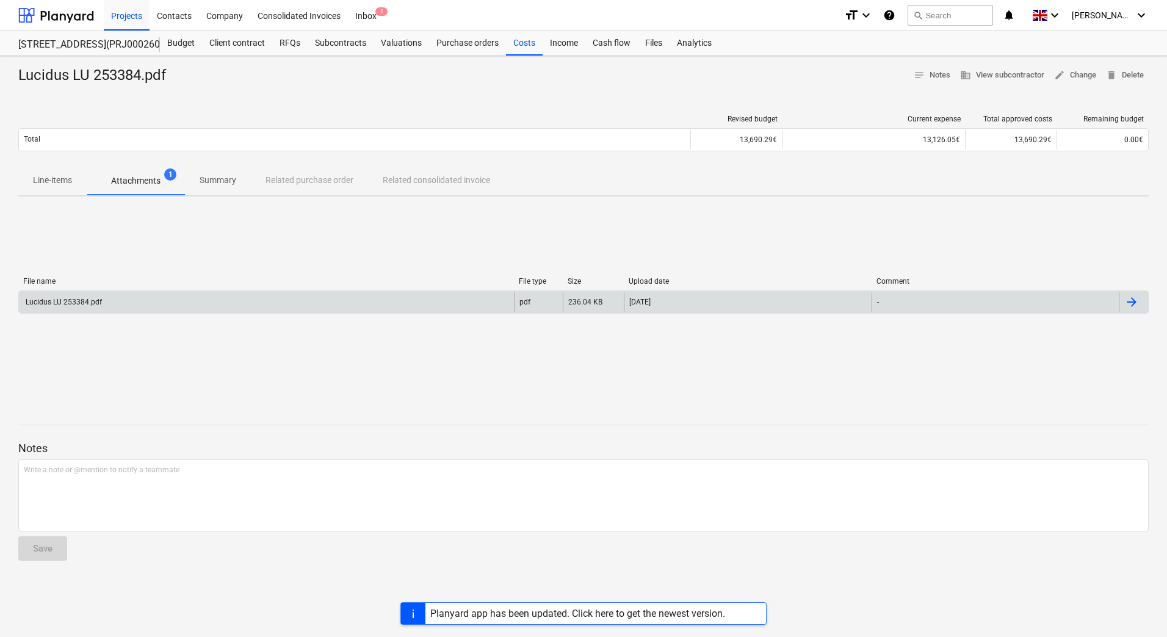
click at [121, 303] on div "Lucidus LU 253384.pdf" at bounding box center [266, 302] width 495 height 20
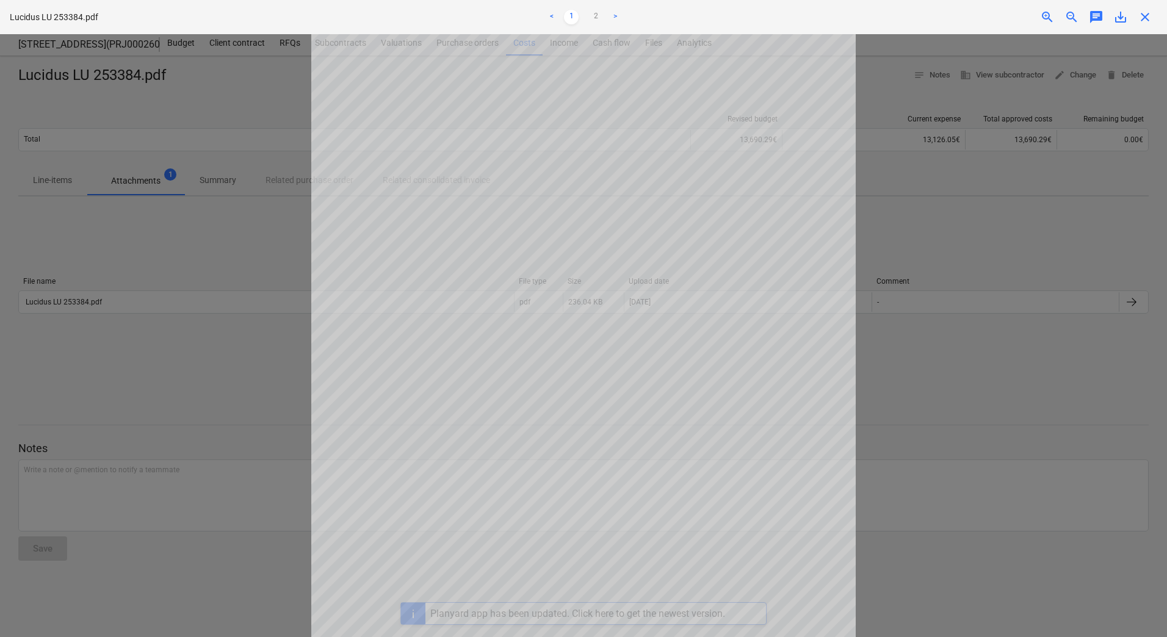
scroll to position [122, 0]
click at [932, 431] on div at bounding box center [583, 335] width 1167 height 603
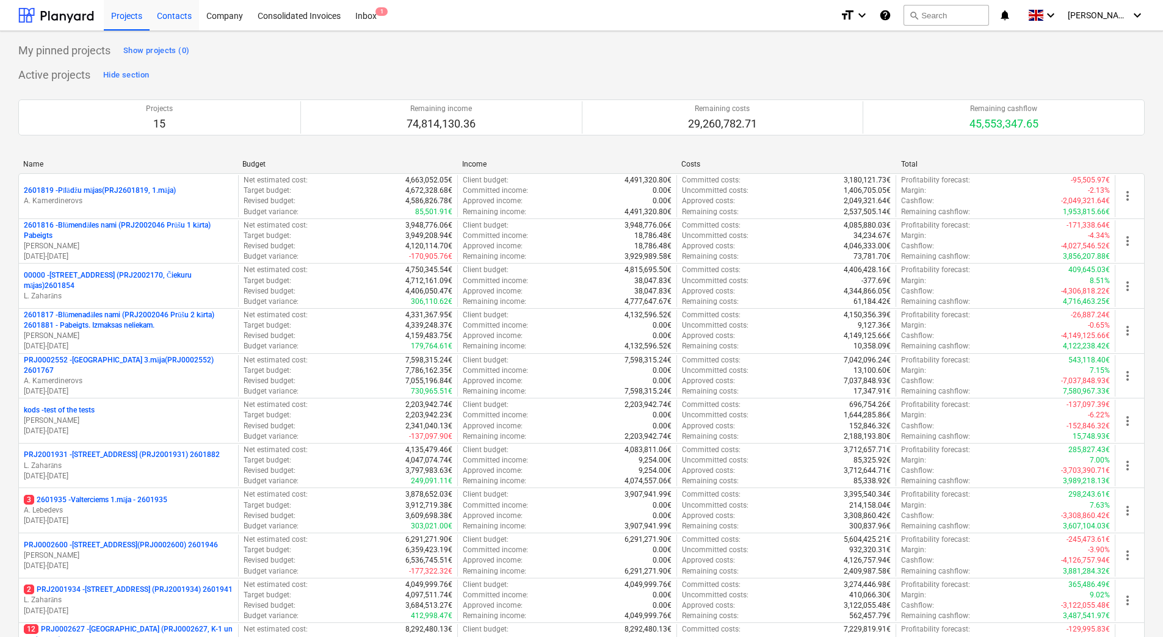
drag, startPoint x: 181, startPoint y: 16, endPoint x: 182, endPoint y: 25, distance: 8.7
click at [180, 16] on div "Contacts" at bounding box center [174, 14] width 49 height 31
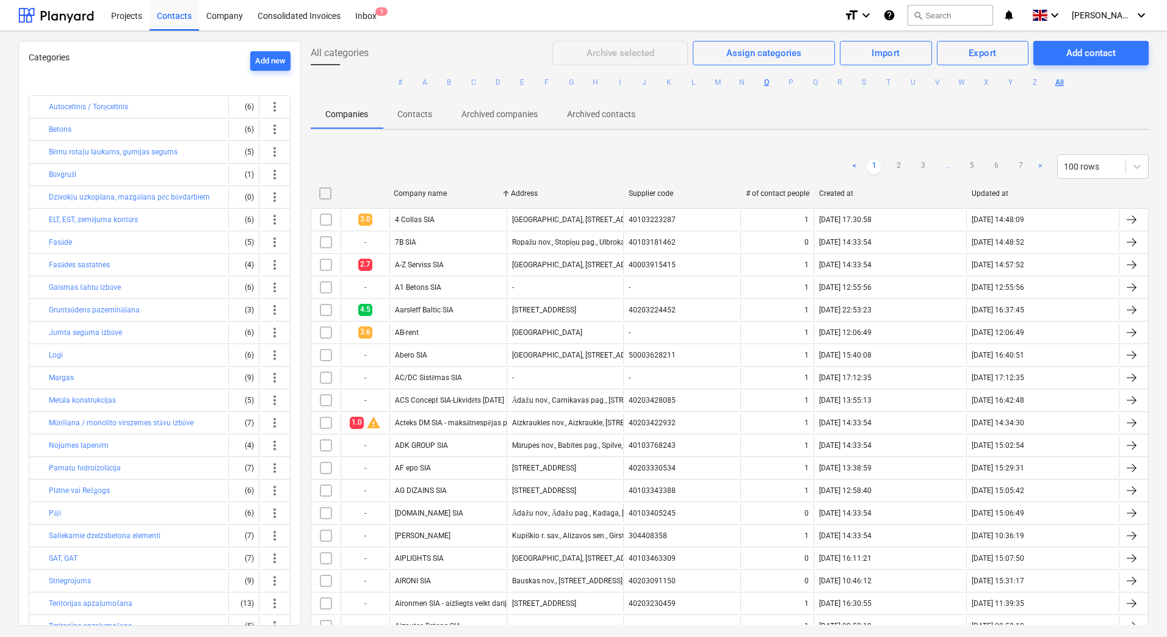
click at [762, 82] on button "O" at bounding box center [766, 82] width 15 height 15
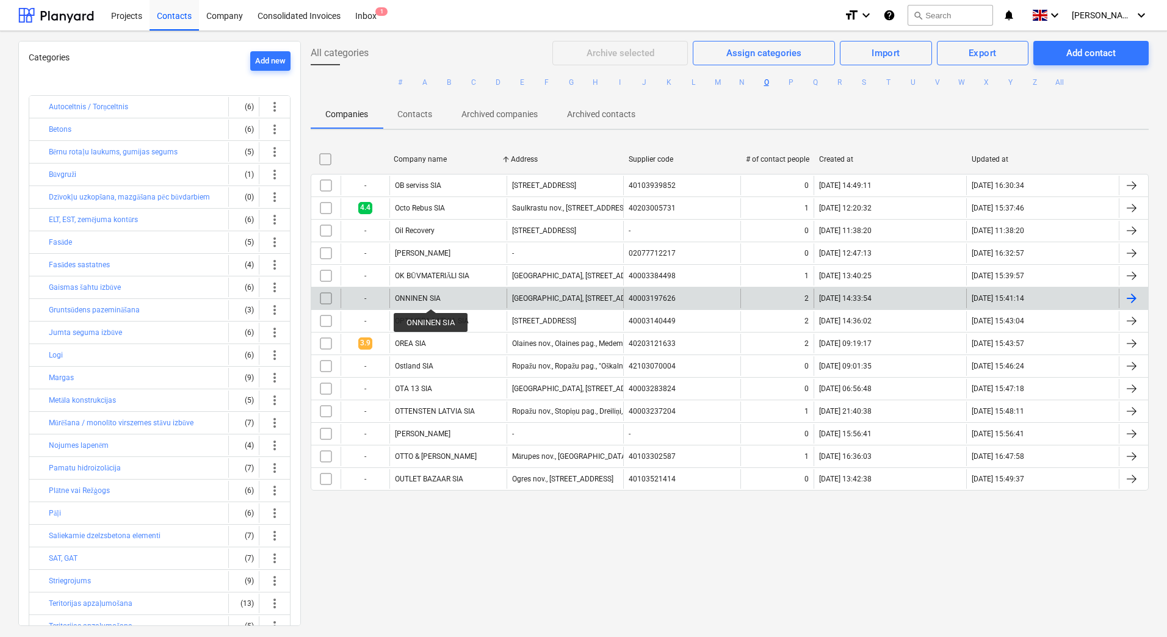
click at [431, 298] on div "ONNINEN SIA" at bounding box center [418, 298] width 46 height 9
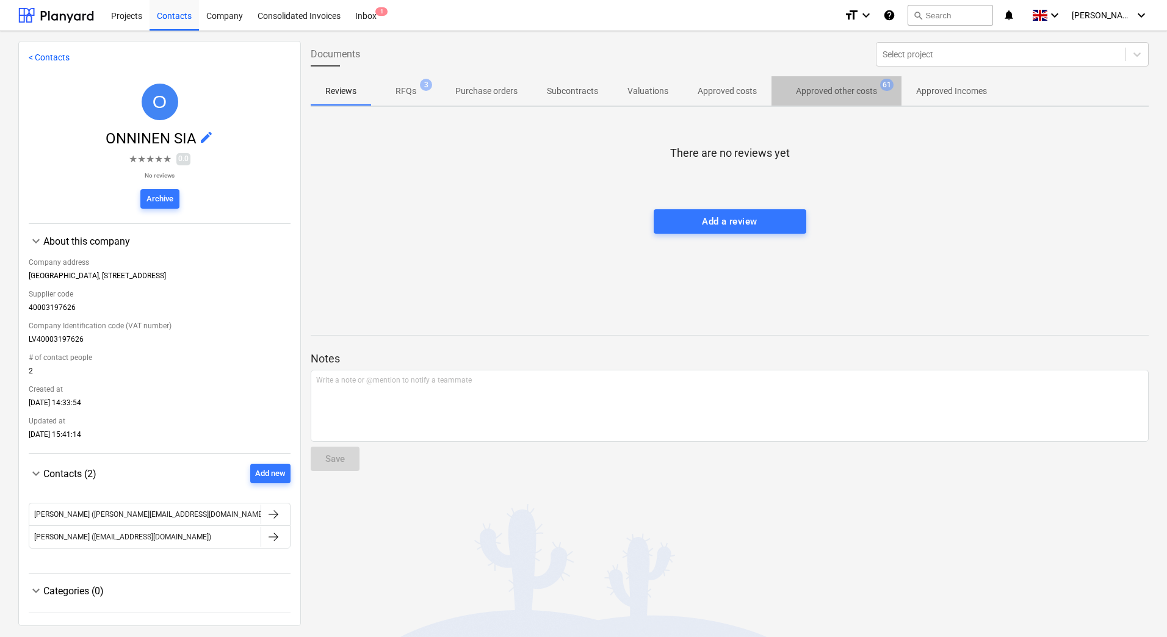
click at [823, 93] on p "Approved other costs" at bounding box center [836, 91] width 81 height 13
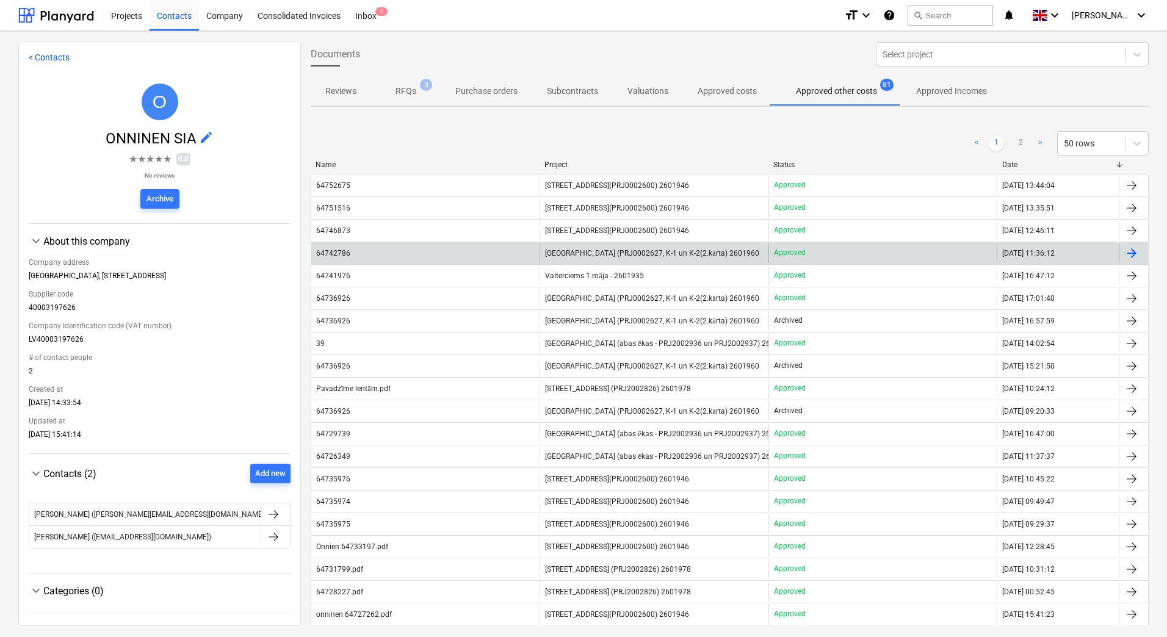
click at [577, 253] on span "[GEOGRAPHIC_DATA] (PRJ0002627, K-1 un K-2(2.kārta) 2601960" at bounding box center [652, 253] width 214 height 9
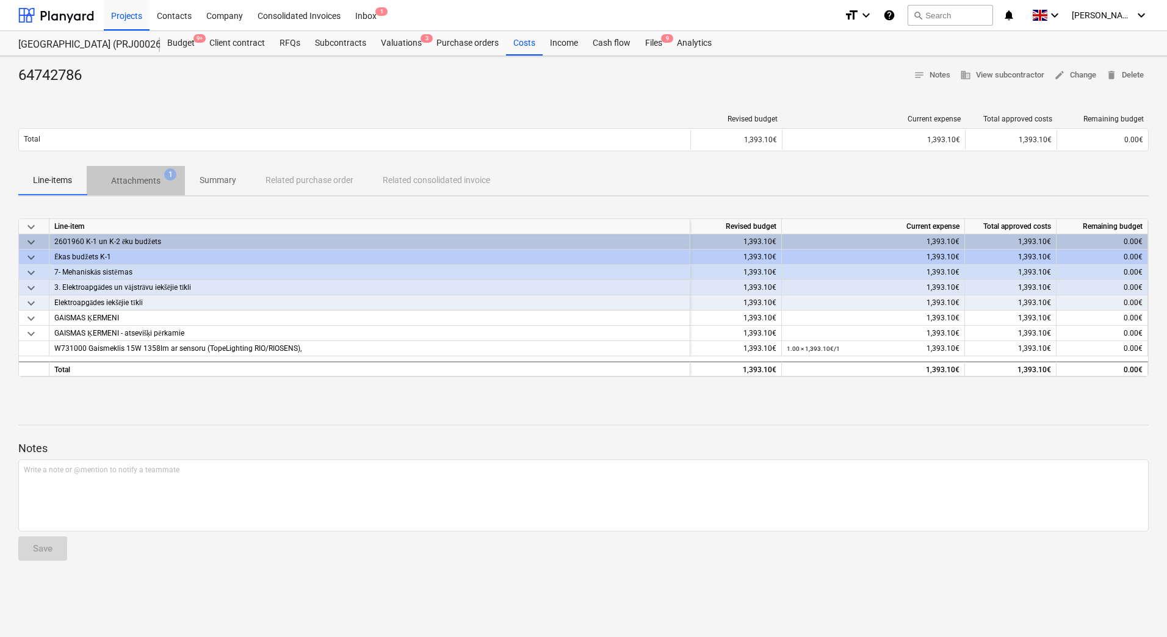
click at [124, 179] on p "Attachments" at bounding box center [135, 181] width 49 height 13
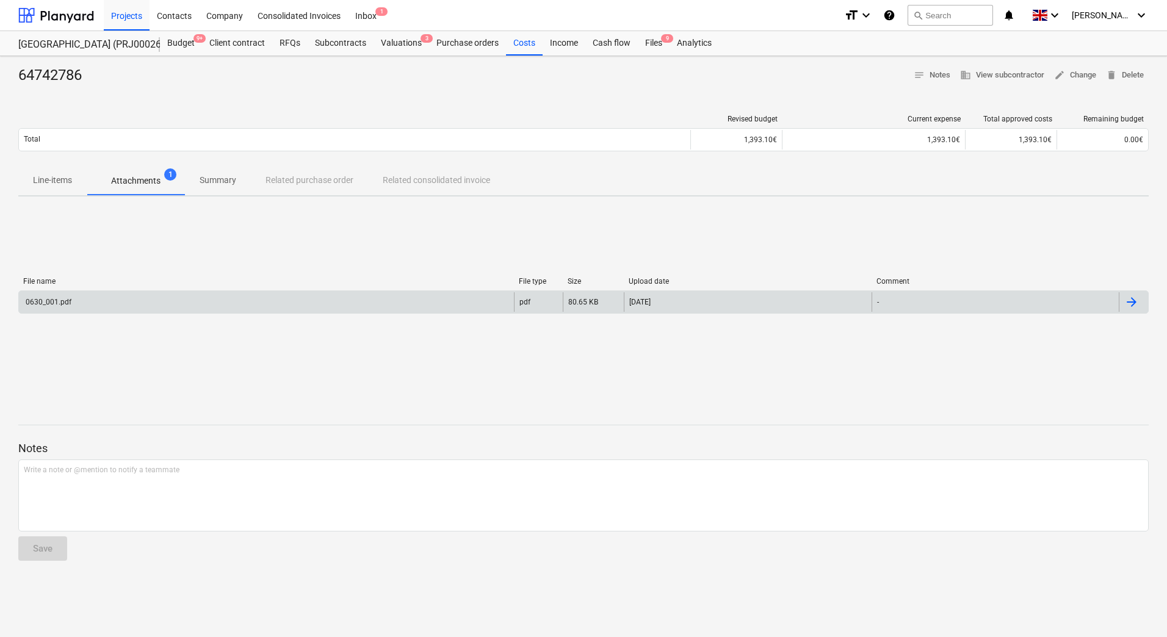
click at [229, 304] on div "0630_001.pdf" at bounding box center [266, 302] width 495 height 20
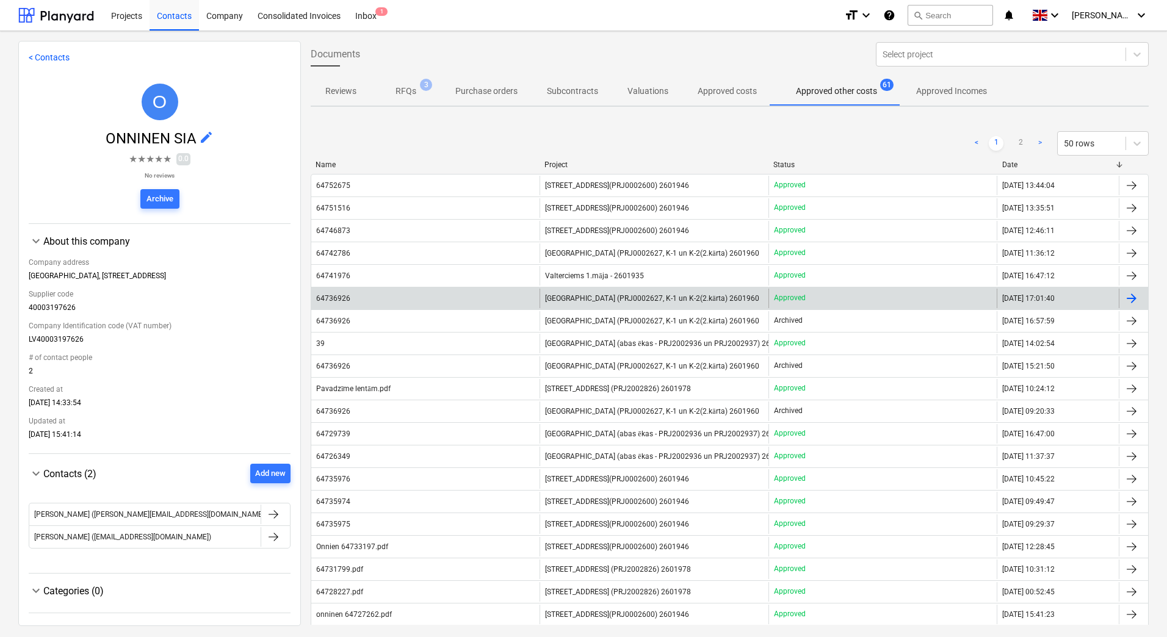
click at [443, 299] on div "64736926" at bounding box center [425, 299] width 228 height 20
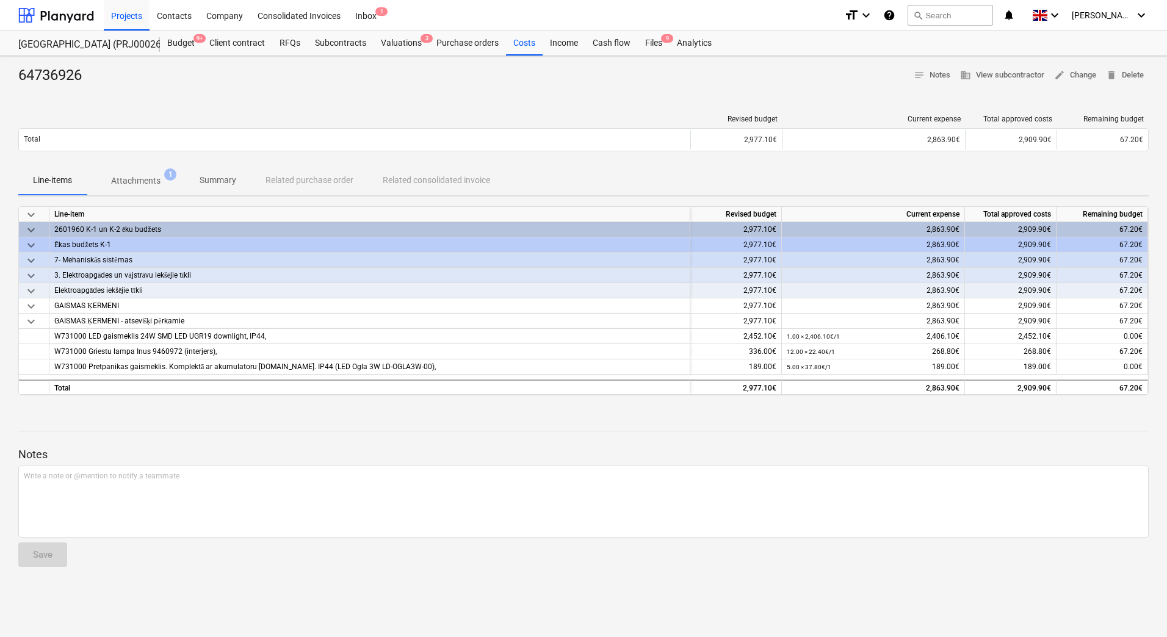
click at [138, 185] on p "Attachments" at bounding box center [135, 181] width 49 height 13
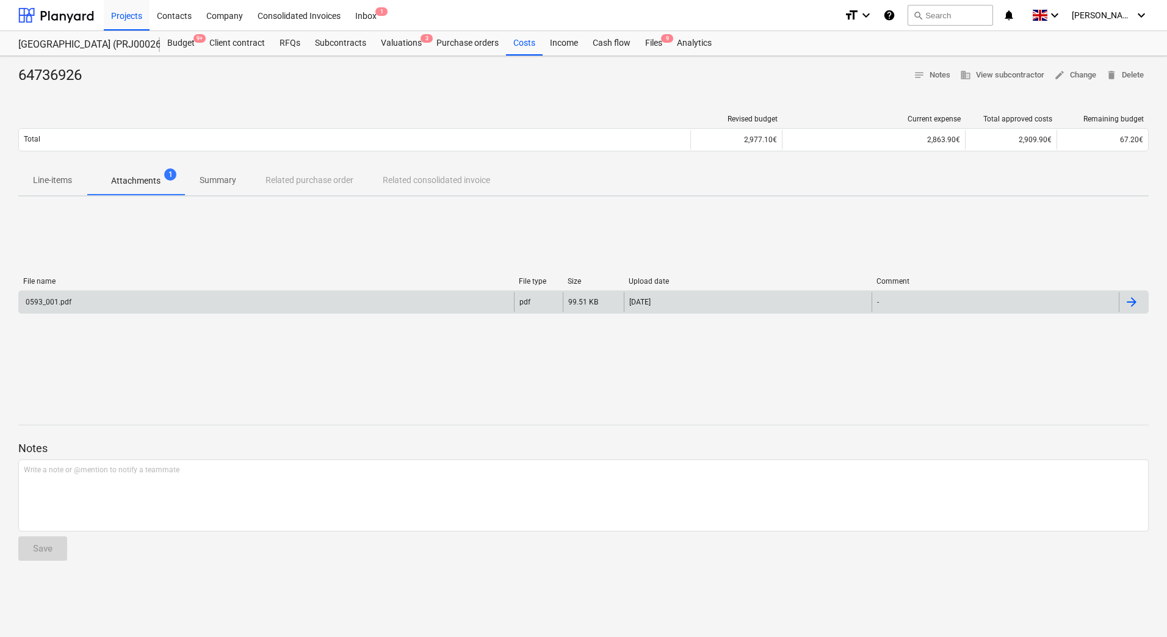
click at [366, 307] on div "0593_001.pdf" at bounding box center [266, 302] width 495 height 20
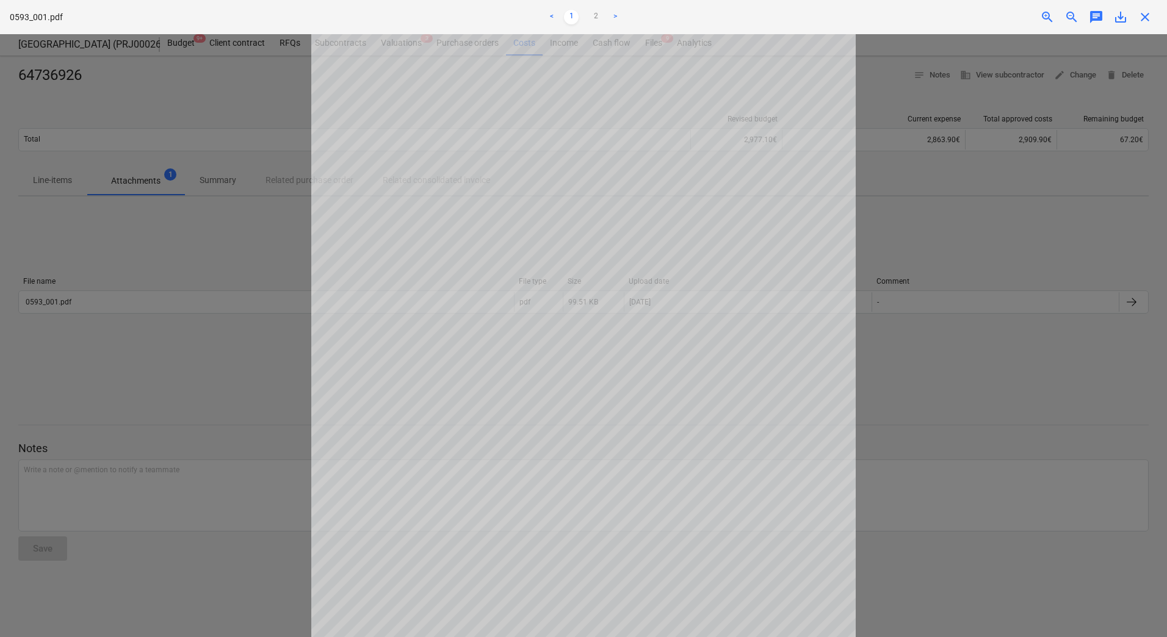
click at [966, 440] on div at bounding box center [583, 335] width 1167 height 603
click at [256, 538] on div at bounding box center [583, 335] width 1167 height 603
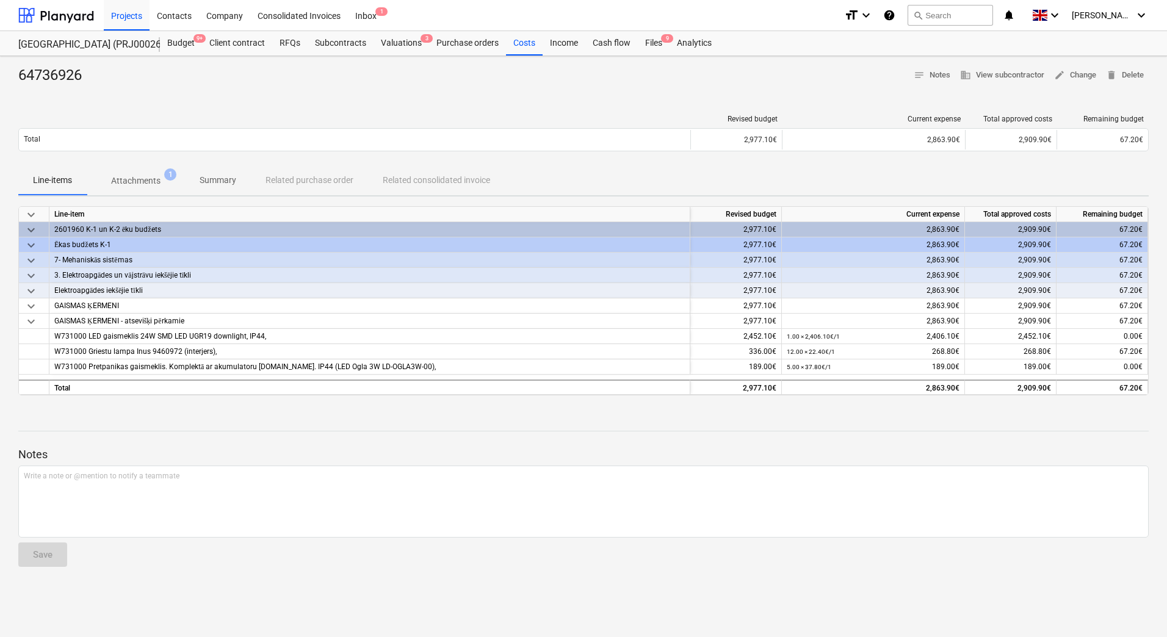
click at [134, 186] on p "Attachments" at bounding box center [135, 181] width 49 height 13
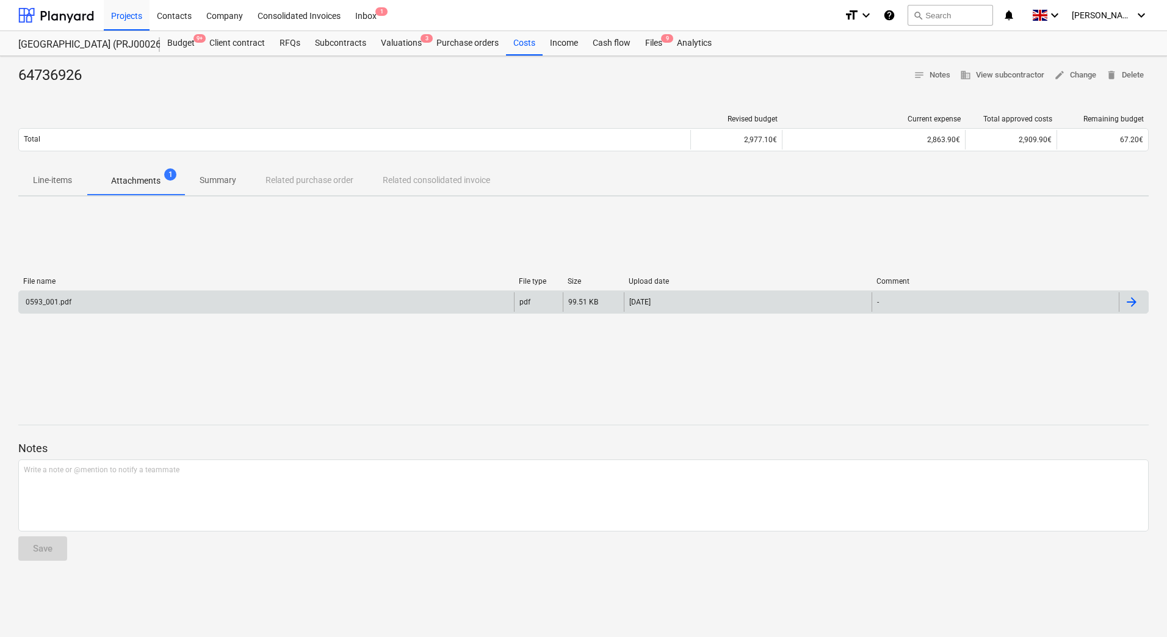
click at [474, 303] on div "0593_001.pdf" at bounding box center [266, 302] width 495 height 20
